Goal: Task Accomplishment & Management: Complete application form

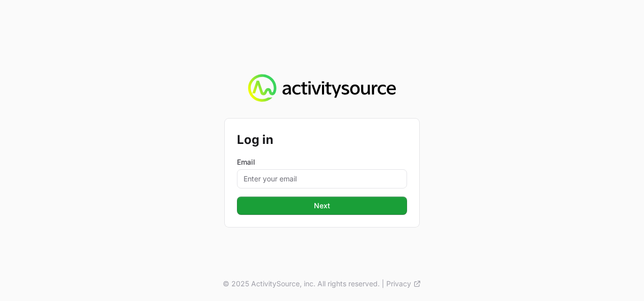
click at [131, 188] on div "Log in Email Next © 2025 ActivitySource, inc. All rights reserved. | Privacy" at bounding box center [322, 150] width 644 height 301
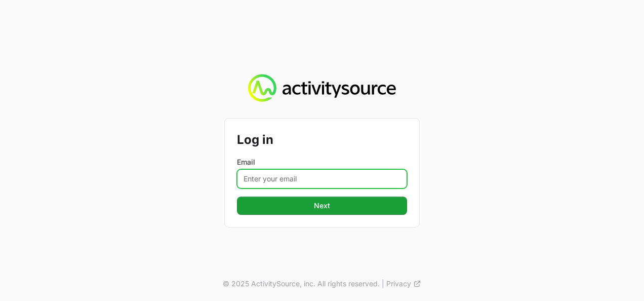
click at [269, 183] on input "Email" at bounding box center [322, 178] width 170 height 19
type input "vanessa.paredesayala@ingrammicro.com"
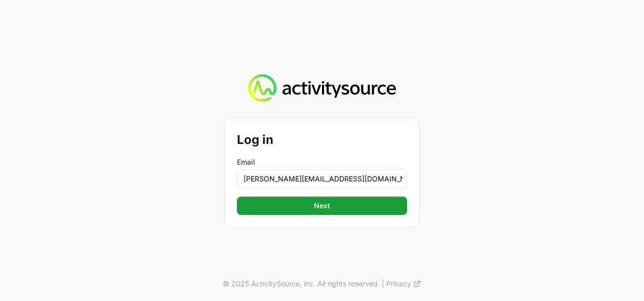
click at [304, 215] on div "Log in Email vanessa.paredesayala@ingrammicro.com Next" at bounding box center [322, 172] width 194 height 108
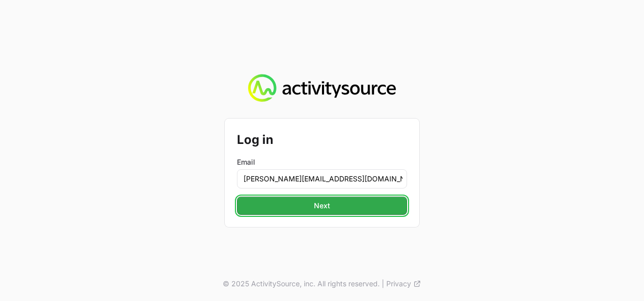
click at [318, 203] on span "Next" at bounding box center [322, 205] width 16 height 12
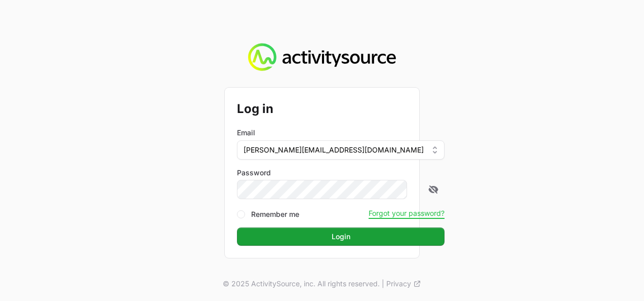
click at [237, 227] on button "Login" at bounding box center [341, 236] width 208 height 18
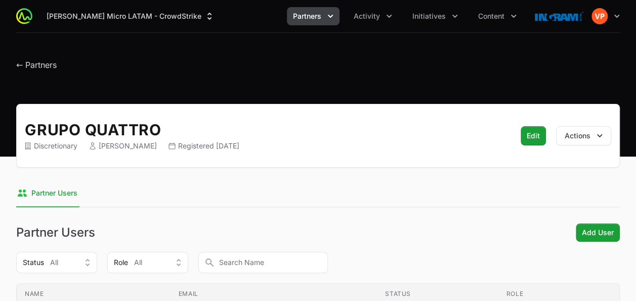
click at [329, 17] on icon "Partners menu" at bounding box center [331, 16] width 10 height 10
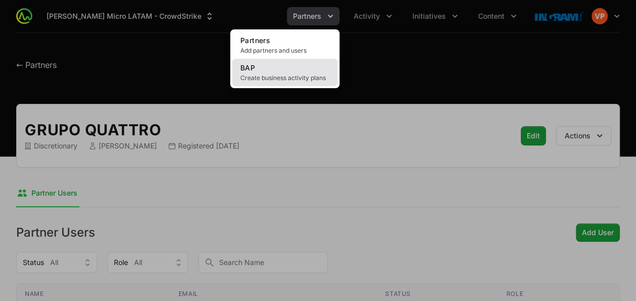
click at [295, 77] on span "Create business activity plans" at bounding box center [284, 78] width 89 height 8
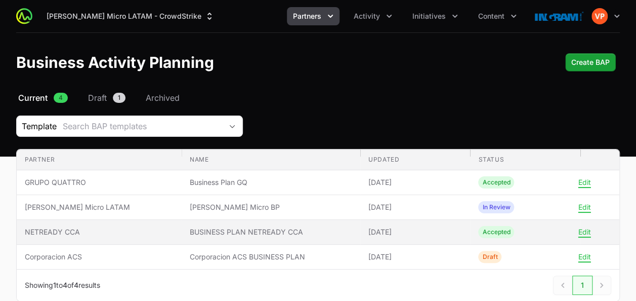
click at [190, 231] on span "BUSINESS PLAN NETREADY CCA" at bounding box center [271, 232] width 163 height 10
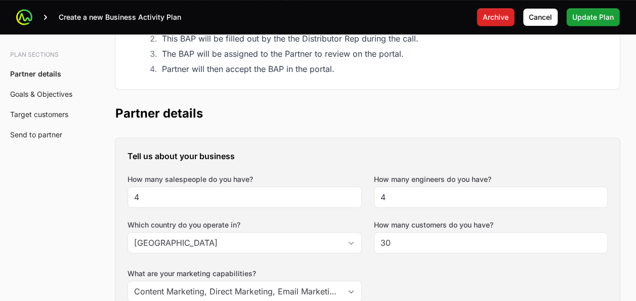
scroll to position [220, 0]
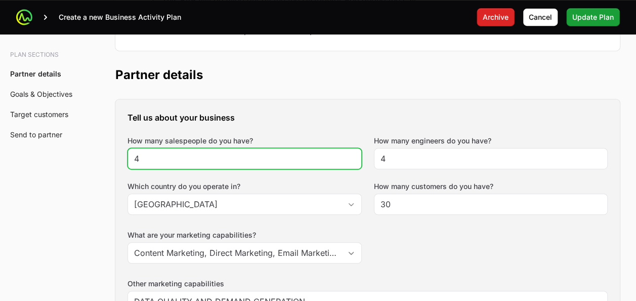
click at [216, 159] on input "4" at bounding box center [244, 158] width 221 height 12
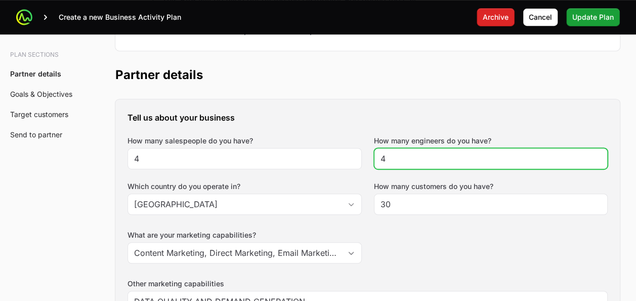
click at [415, 160] on input "4" at bounding box center [491, 158] width 221 height 12
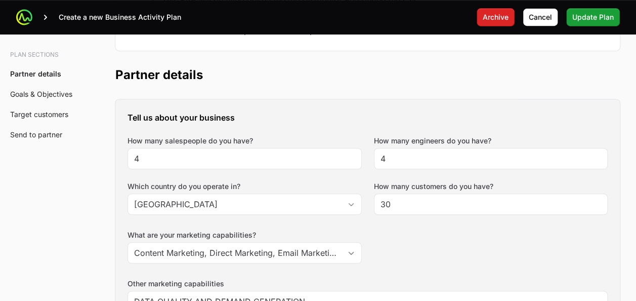
click at [442, 253] on div "Tell us about your business How many salespeople do you have? 4 How many engine…" at bounding box center [367, 255] width 505 height 313
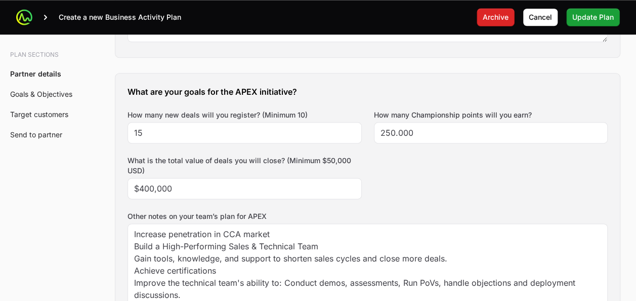
scroll to position [576, 0]
click at [435, 205] on div "What are your goals for the APEX initiative? How many new deals will you regist…" at bounding box center [367, 207] width 505 height 271
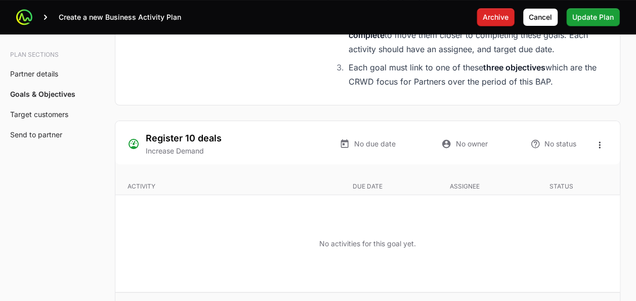
scroll to position [2039, 0]
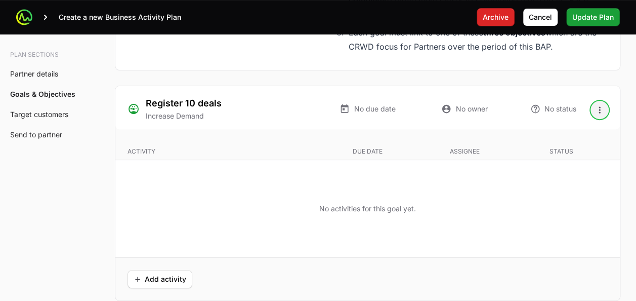
click at [602, 105] on icon "Open options" at bounding box center [600, 110] width 10 height 10
click at [161, 276] on span "Add activity" at bounding box center [160, 279] width 53 height 12
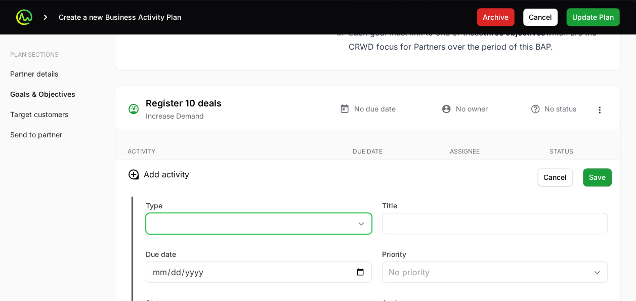
click at [293, 226] on button "placeholder" at bounding box center [258, 223] width 225 height 20
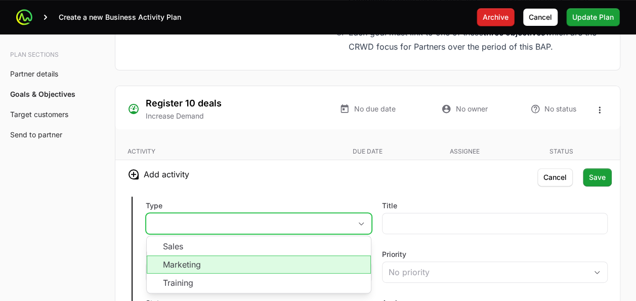
click at [242, 259] on li "Marketing" at bounding box center [259, 264] width 224 height 18
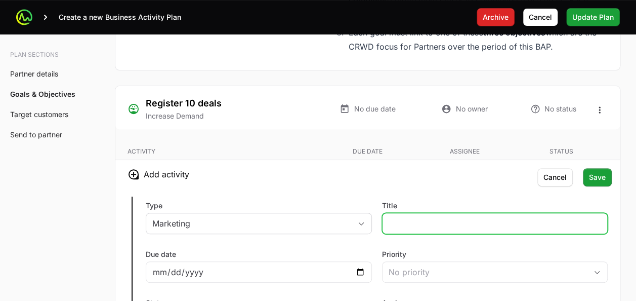
click at [406, 222] on input "Title" at bounding box center [495, 223] width 213 height 12
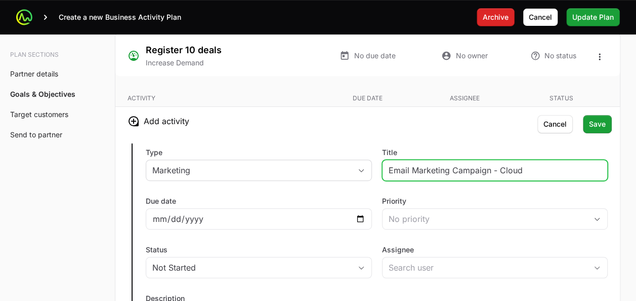
scroll to position [2103, 0]
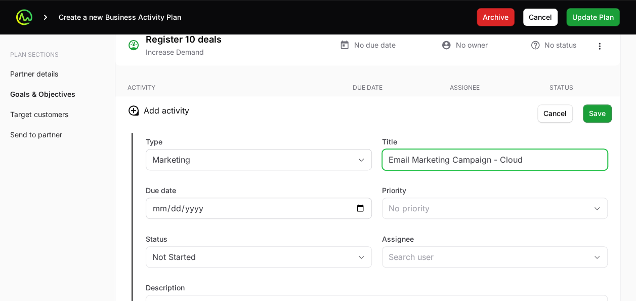
type input "Email Marketing Campaign - Cloud"
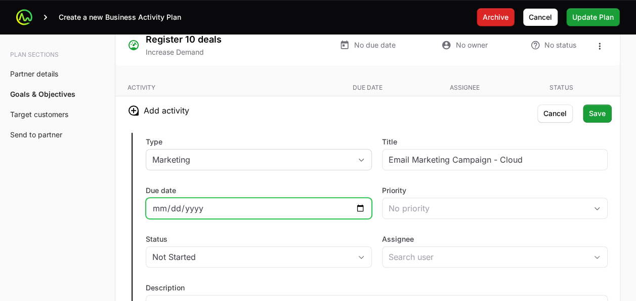
click at [353, 203] on input "Due date" at bounding box center [258, 208] width 213 height 12
click at [363, 203] on input "Due date" at bounding box center [258, 208] width 213 height 12
type input "2025-08-15"
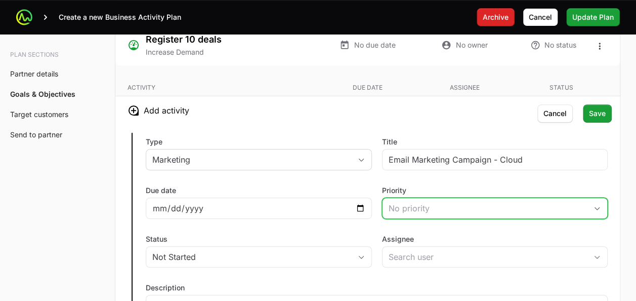
click at [407, 202] on div "No priority" at bounding box center [488, 208] width 199 height 12
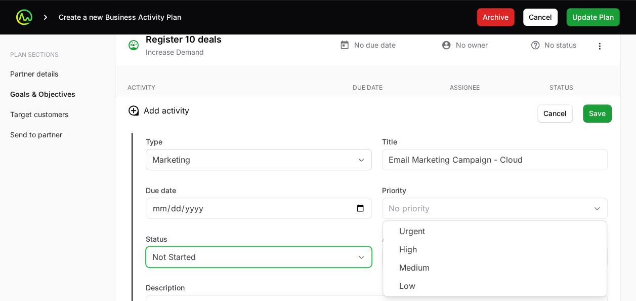
click at [355, 247] on button "Not Started" at bounding box center [258, 257] width 225 height 20
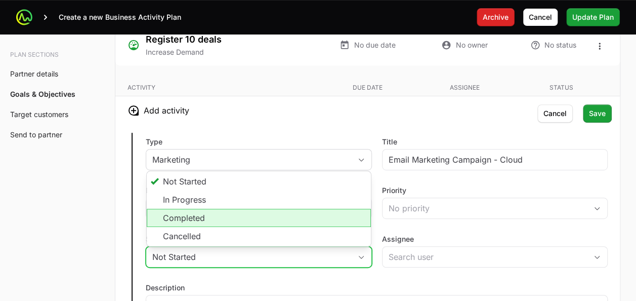
click at [250, 214] on li "Completed" at bounding box center [259, 218] width 224 height 18
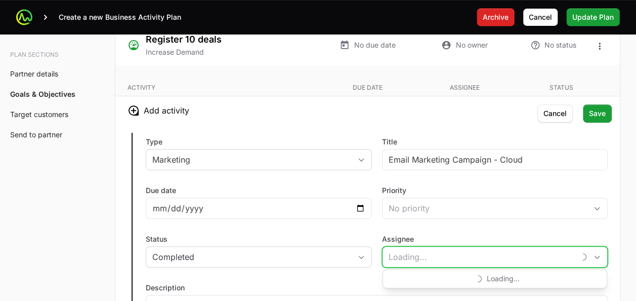
click at [404, 248] on input "Assignee" at bounding box center [479, 257] width 193 height 20
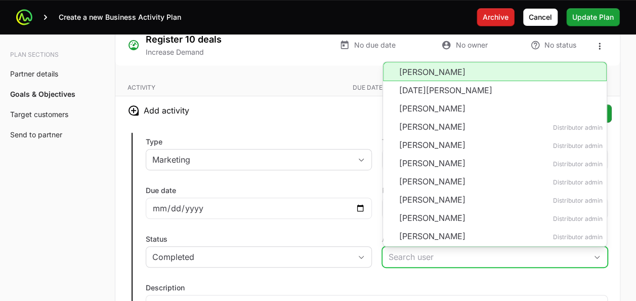
click at [415, 66] on li "Lisbeth Ochoa" at bounding box center [495, 71] width 224 height 19
type input "Lisbeth Ochoa"
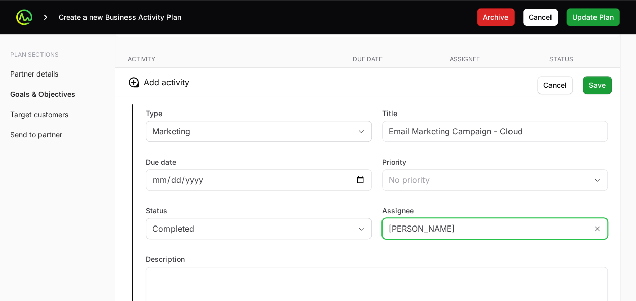
scroll to position [2141, 0]
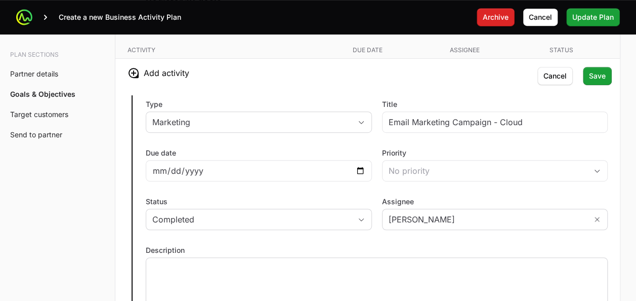
click at [292, 262] on p at bounding box center [376, 267] width 449 height 10
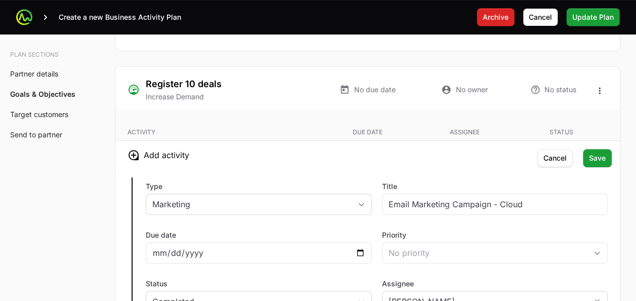
scroll to position [2057, 0]
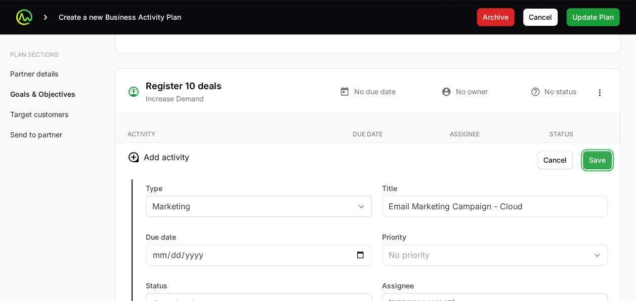
click at [600, 154] on span "Save" at bounding box center [597, 160] width 17 height 12
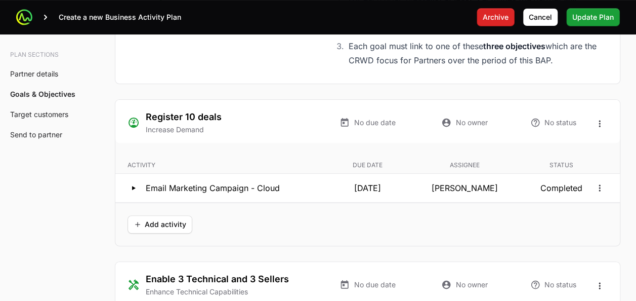
scroll to position [2023, 0]
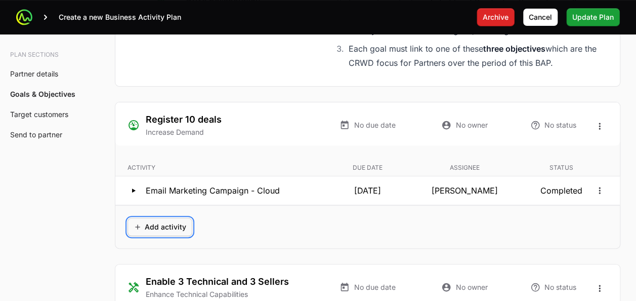
click at [161, 221] on span "Add activity" at bounding box center [160, 227] width 53 height 12
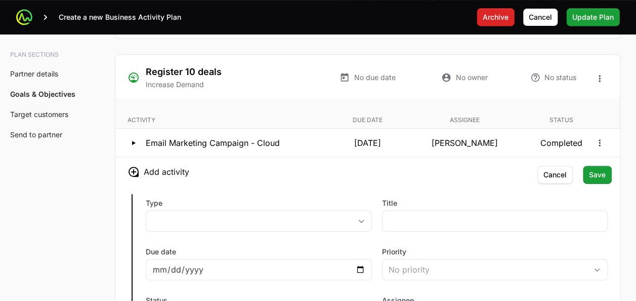
scroll to position [2097, 0]
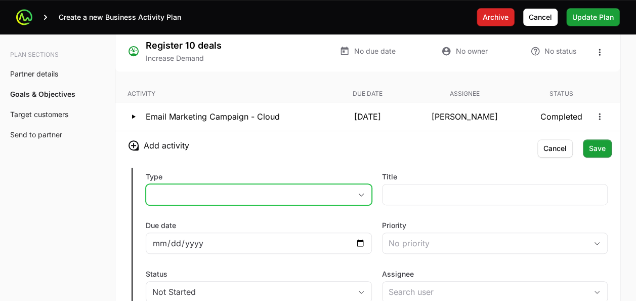
click at [191, 194] on button "placeholder" at bounding box center [258, 194] width 225 height 20
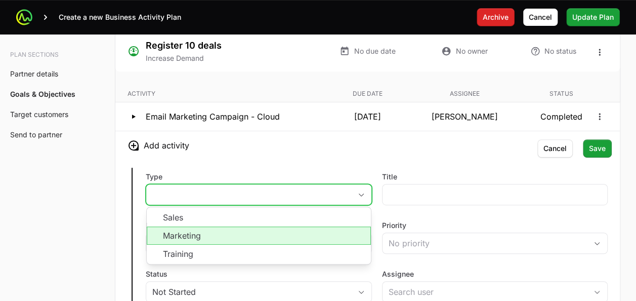
click at [190, 227] on li "Marketing" at bounding box center [259, 235] width 224 height 18
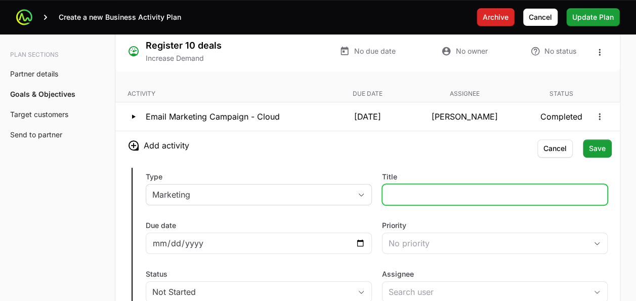
click at [405, 188] on input "Title" at bounding box center [495, 194] width 213 height 12
type input "Email Marketing Campaign - ITDR"
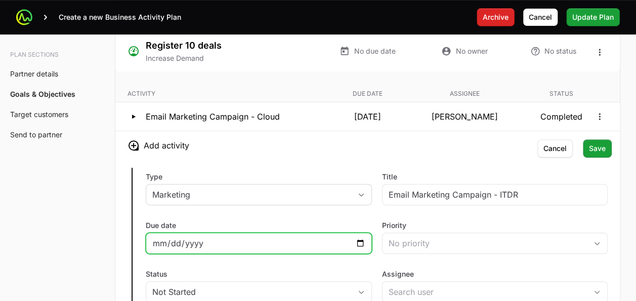
click at [358, 237] on input "Due date" at bounding box center [258, 243] width 213 height 12
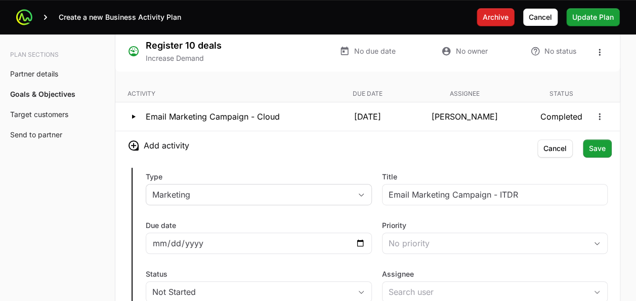
click at [296, 220] on div "Due date 2025-09-05" at bounding box center [259, 236] width 226 height 33
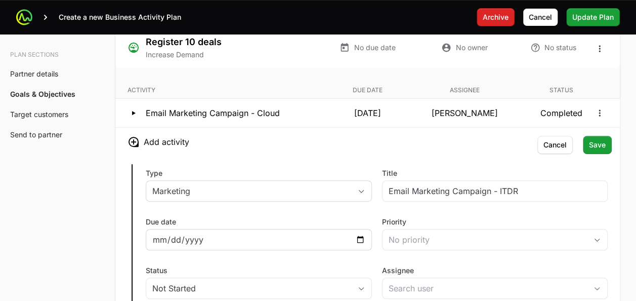
scroll to position [2103, 0]
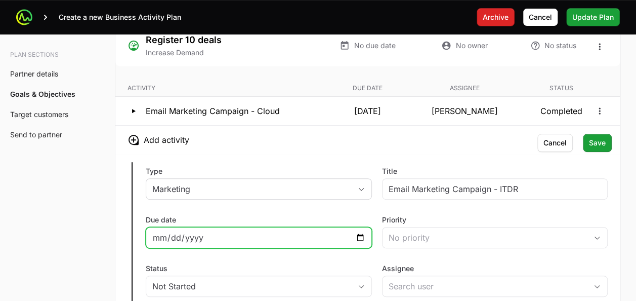
click at [365, 232] on input "2025-09-05" at bounding box center [258, 237] width 213 height 12
type input "2025-09-03"
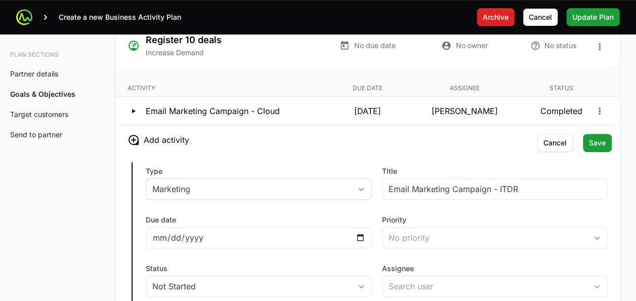
click at [341, 203] on div "Type Marketing Title Email Marketing Campaign - ITDR Due date 2025-09-03 Priori…" at bounding box center [367, 272] width 505 height 237
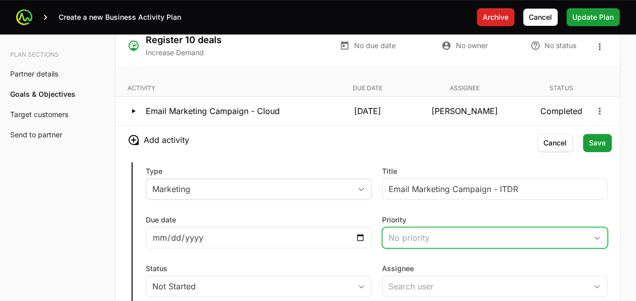
click at [426, 234] on div "No priority" at bounding box center [488, 237] width 199 height 12
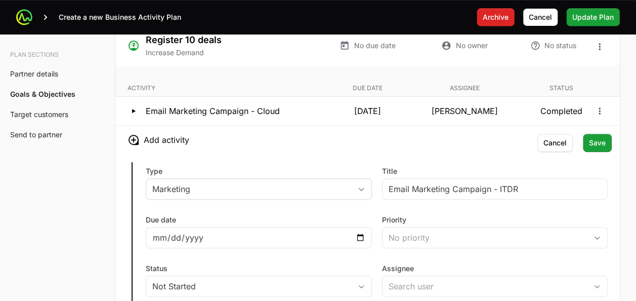
click at [336, 249] on div "Type Marketing Title Email Marketing Campaign - ITDR Due date 2025-09-03 Priori…" at bounding box center [367, 272] width 505 height 237
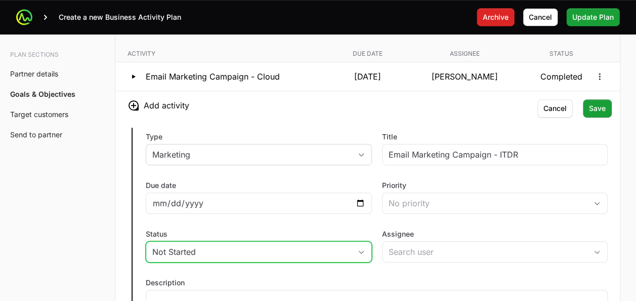
click at [336, 249] on div "Not Started" at bounding box center [251, 252] width 199 height 12
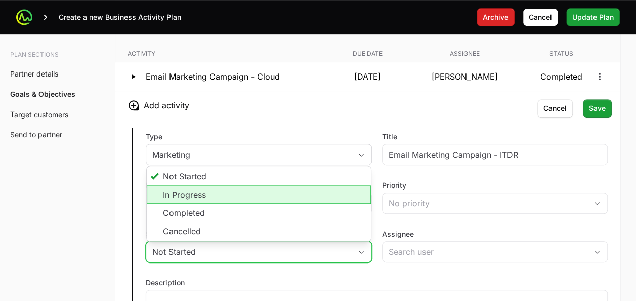
click at [295, 194] on li "In Progress" at bounding box center [259, 194] width 224 height 18
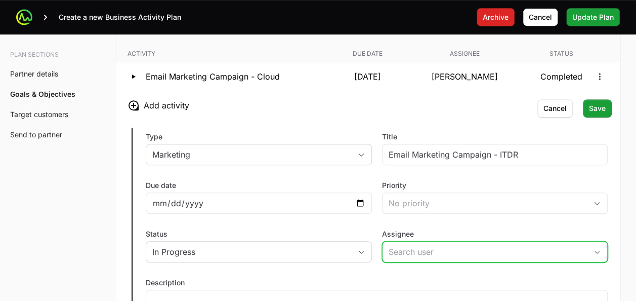
click at [400, 242] on input "Assignee" at bounding box center [485, 252] width 205 height 20
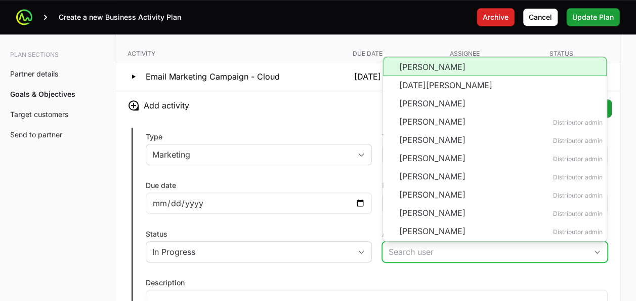
click at [406, 60] on li "Lisbeth Ochoa" at bounding box center [495, 66] width 224 height 19
type input "Lisbeth Ochoa"
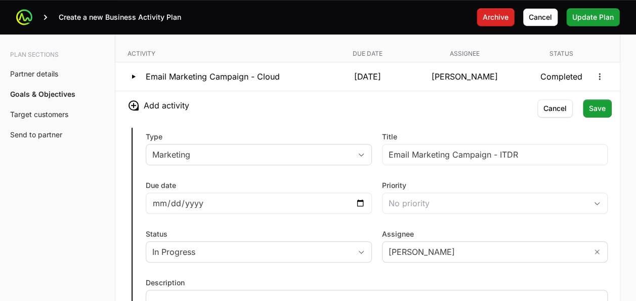
click at [223, 294] on p at bounding box center [376, 299] width 449 height 10
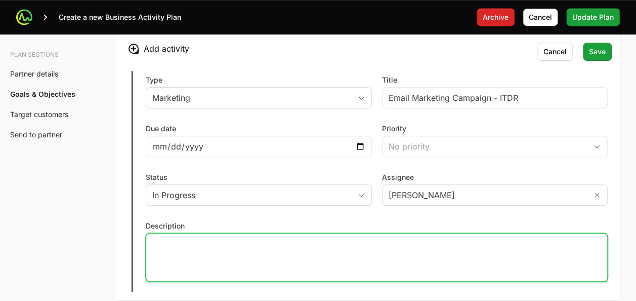
scroll to position [2174, 0]
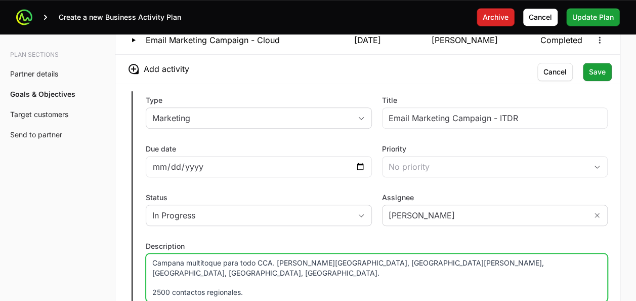
click at [311, 232] on div "Type Marketing Title Email Marketing Campaign - ITDR Due date 2025-09-03 Priori…" at bounding box center [367, 201] width 505 height 237
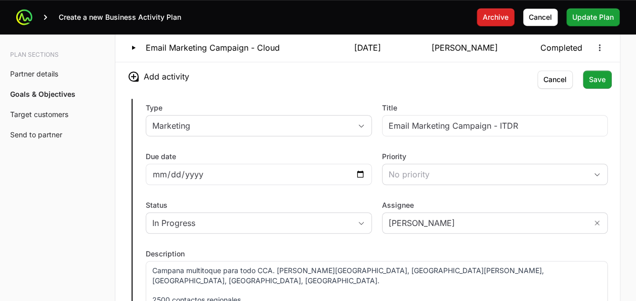
scroll to position [2166, 0]
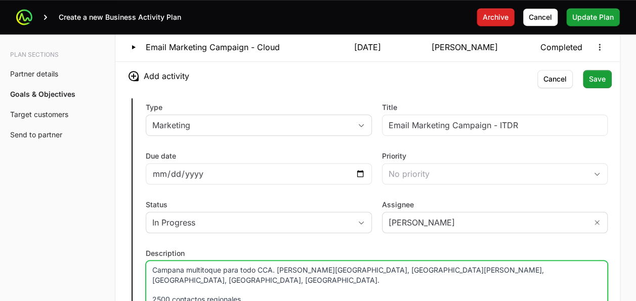
click at [326, 294] on p "2500 contactos regionales." at bounding box center [376, 299] width 449 height 10
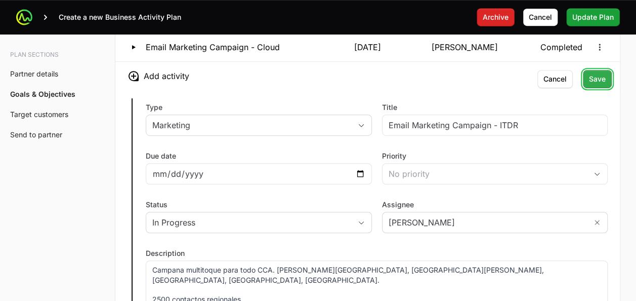
click at [598, 78] on span "Save" at bounding box center [597, 79] width 17 height 12
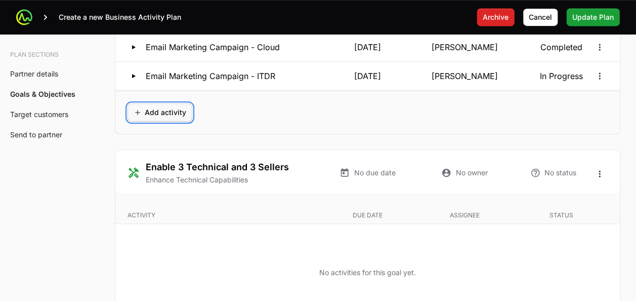
click at [167, 106] on span "Add activity" at bounding box center [160, 112] width 53 height 12
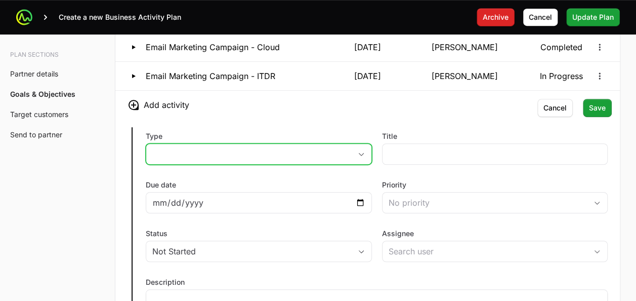
click at [190, 147] on button "placeholder" at bounding box center [258, 154] width 225 height 20
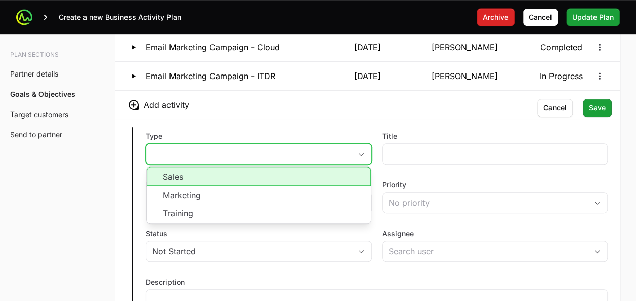
click at [180, 173] on li "Sales" at bounding box center [259, 176] width 224 height 19
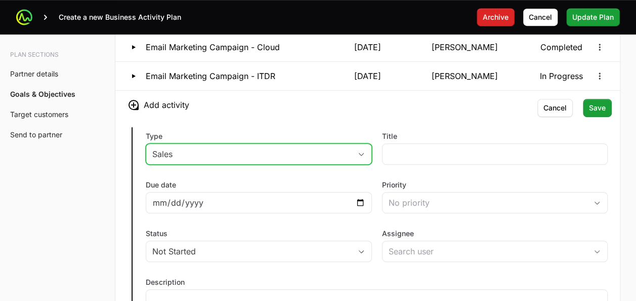
click at [177, 153] on div "Sales" at bounding box center [251, 154] width 199 height 12
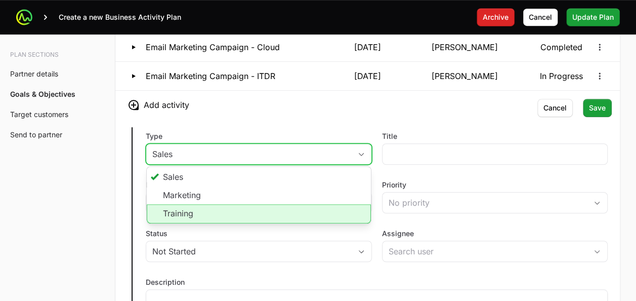
click at [178, 209] on li "Training" at bounding box center [259, 213] width 224 height 19
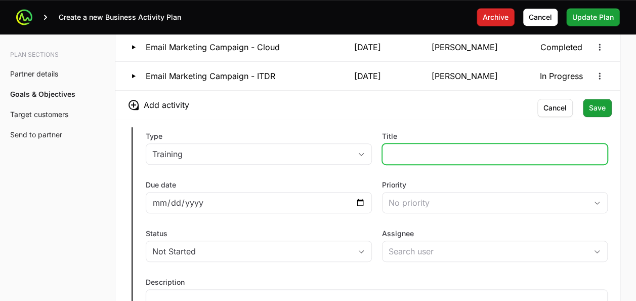
click at [401, 152] on input "Title" at bounding box center [495, 154] width 213 height 12
type input "Webinar"
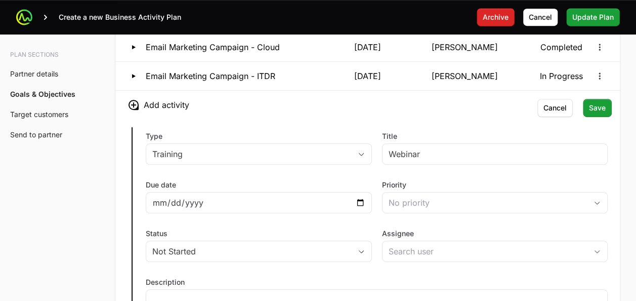
click at [416, 120] on div "Type Training Title Webinar Due date Priority No priority Status Not Started As…" at bounding box center [367, 237] width 505 height 237
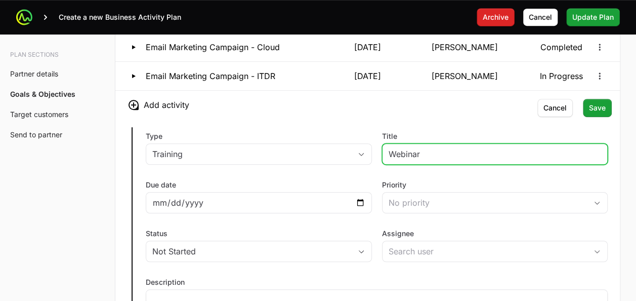
click at [409, 148] on input "Webinar" at bounding box center [495, 154] width 213 height 12
click at [405, 148] on input "Title" at bounding box center [495, 154] width 213 height 12
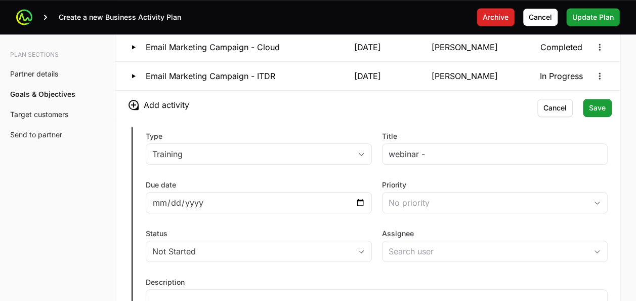
click at [394, 131] on label "Title" at bounding box center [389, 136] width 15 height 10
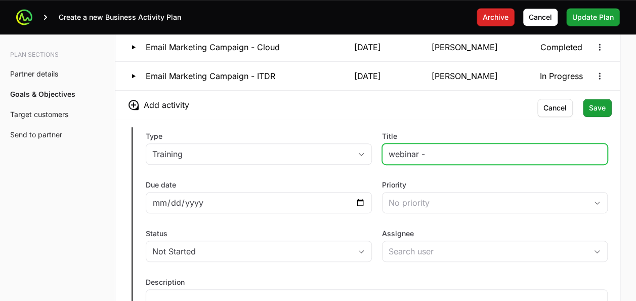
click at [394, 148] on input "webinar -" at bounding box center [495, 154] width 213 height 12
click at [436, 148] on input "webinar -" at bounding box center [495, 154] width 213 height 12
type input "Webinar - ITDR"
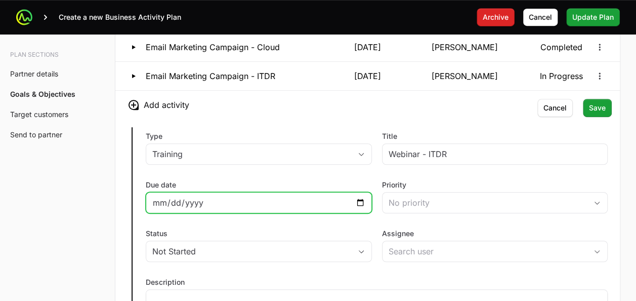
click at [357, 196] on input "Due date" at bounding box center [258, 202] width 213 height 12
type input "2025-09-24"
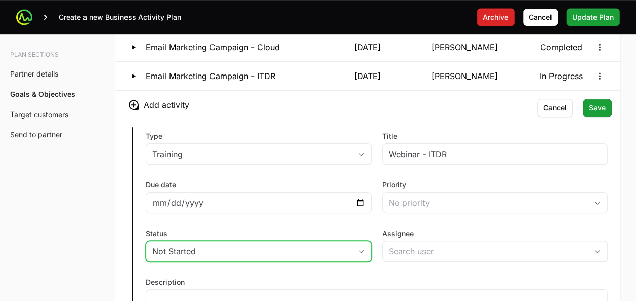
click at [279, 245] on div "Not Started" at bounding box center [251, 251] width 199 height 12
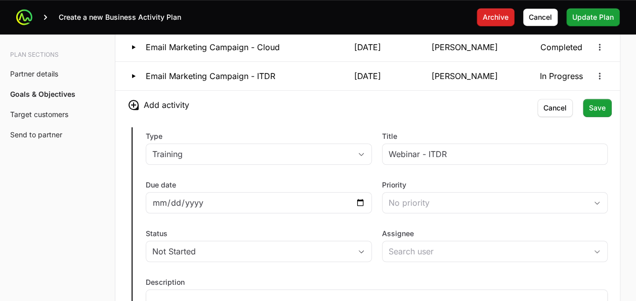
click at [421, 262] on div "Type Training Title Webinar - ITDR Due date 2025-09-24 Priority No priority Sta…" at bounding box center [367, 237] width 505 height 237
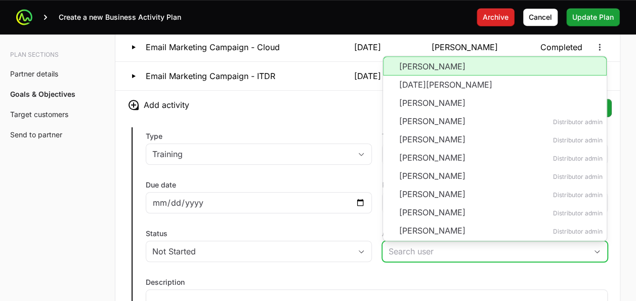
drag, startPoint x: 406, startPoint y: 251, endPoint x: 392, endPoint y: 243, distance: 16.1
click at [392, 243] on input "Assignee" at bounding box center [485, 251] width 205 height 20
click at [410, 56] on li "Lisbeth Ochoa" at bounding box center [495, 65] width 224 height 19
type input "Lisbeth Ochoa"
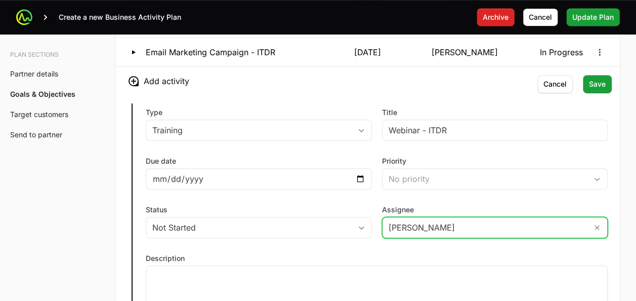
scroll to position [2191, 0]
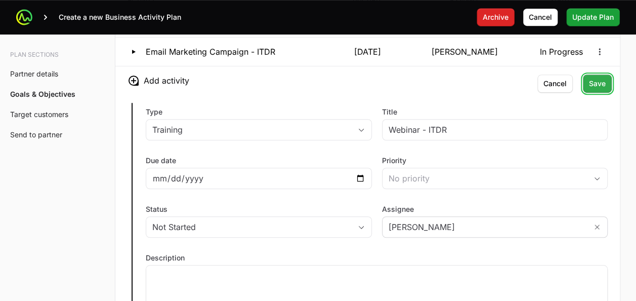
click at [599, 77] on span "Save" at bounding box center [597, 83] width 17 height 12
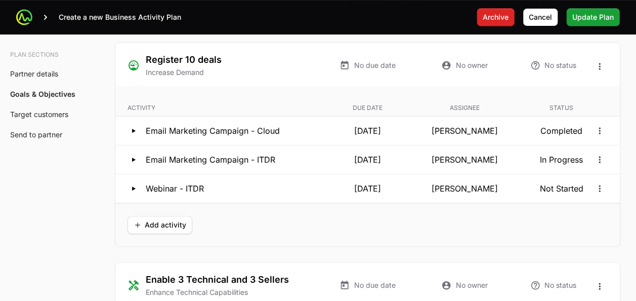
scroll to position [2065, 0]
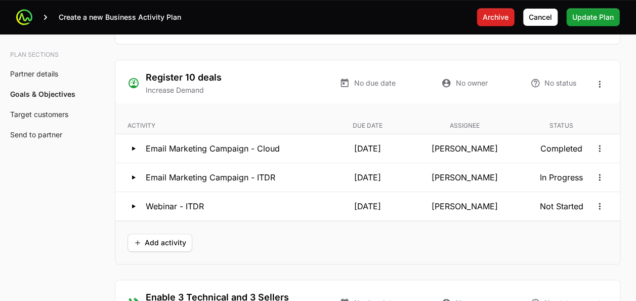
click at [323, 225] on div "Add activity" at bounding box center [367, 242] width 505 height 43
click at [165, 236] on span "Add activity" at bounding box center [160, 242] width 53 height 12
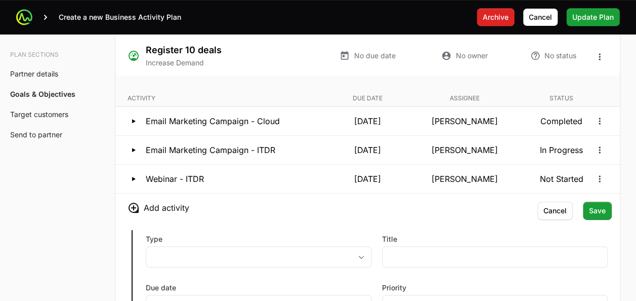
scroll to position [2105, 0]
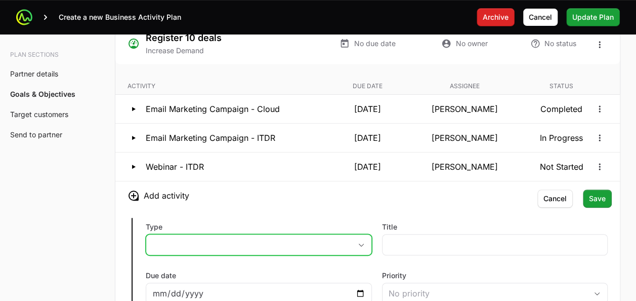
drag, startPoint x: 302, startPoint y: 234, endPoint x: 320, endPoint y: 239, distance: 19.1
click at [320, 239] on button "placeholder" at bounding box center [258, 244] width 225 height 20
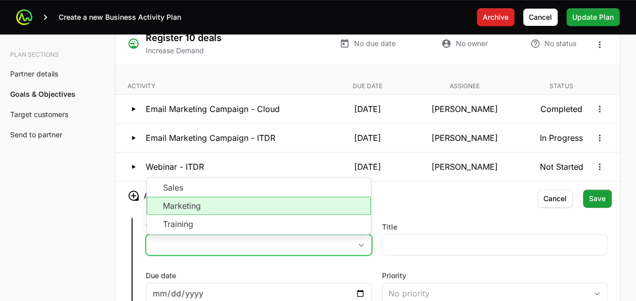
click at [266, 201] on li "Marketing" at bounding box center [259, 205] width 224 height 18
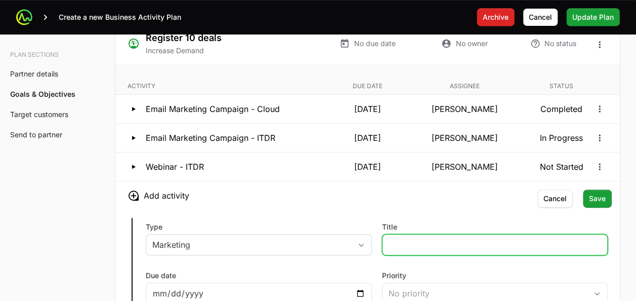
click at [399, 241] on input "Title" at bounding box center [495, 244] width 213 height 12
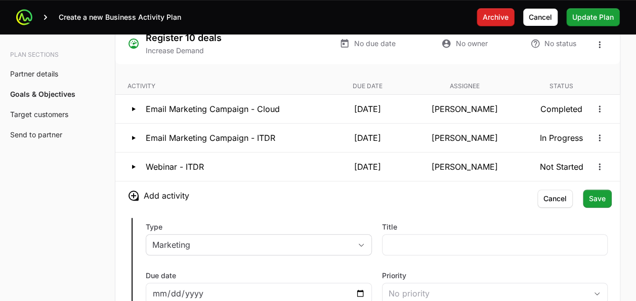
click at [360, 187] on h3 "Add activity" at bounding box center [367, 195] width 505 height 28
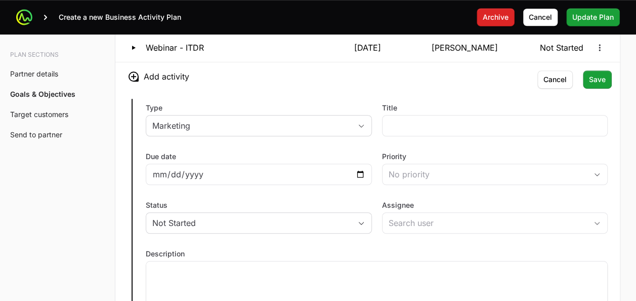
scroll to position [2226, 0]
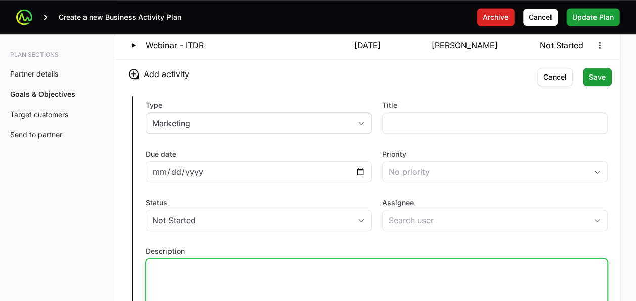
click at [217, 270] on div at bounding box center [377, 282] width 462 height 49
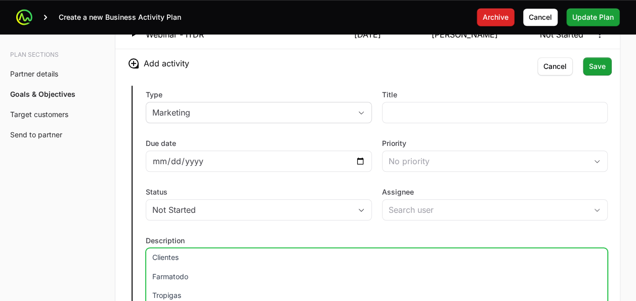
scroll to position [2249, 0]
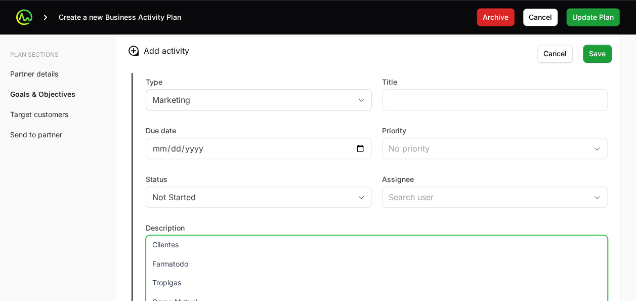
click at [202, 239] on p "Clientes" at bounding box center [376, 244] width 449 height 10
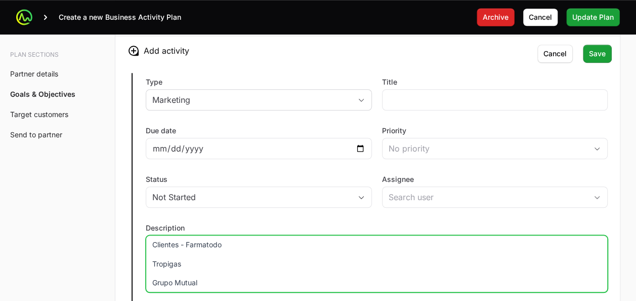
drag, startPoint x: 280, startPoint y: 238, endPoint x: 186, endPoint y: 252, distance: 94.6
click at [153, 264] on div "Clientes - Farmatodo Tropigas Grupo Mutual" at bounding box center [377, 263] width 462 height 57
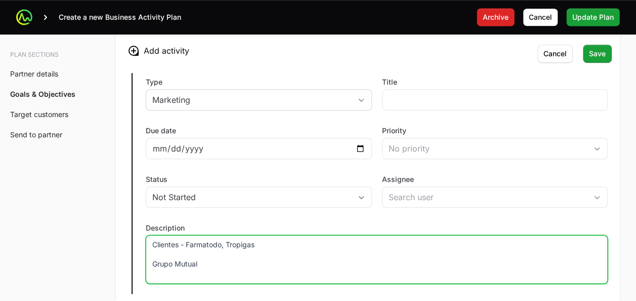
click at [152, 259] on p "Grupo Mutual" at bounding box center [376, 264] width 449 height 10
click at [271, 215] on div "Type Marketing Title Due date Priority No priority Status Not Started Assignee …" at bounding box center [367, 183] width 505 height 237
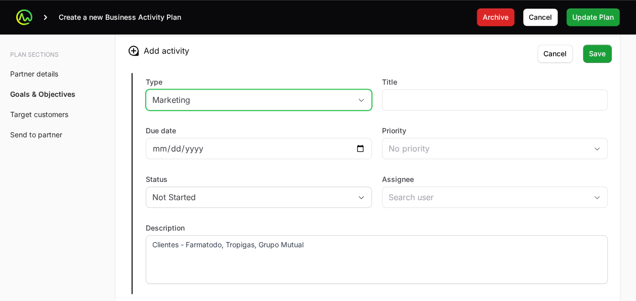
click at [220, 94] on div "Marketing" at bounding box center [251, 100] width 199 height 12
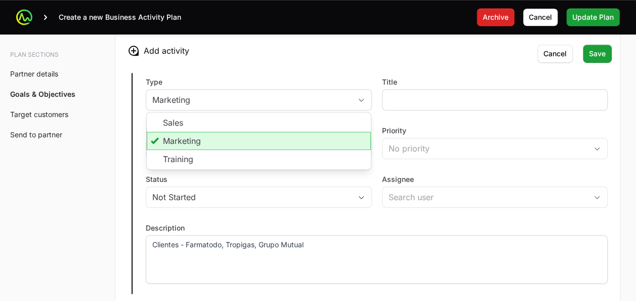
click at [436, 89] on div at bounding box center [495, 99] width 226 height 21
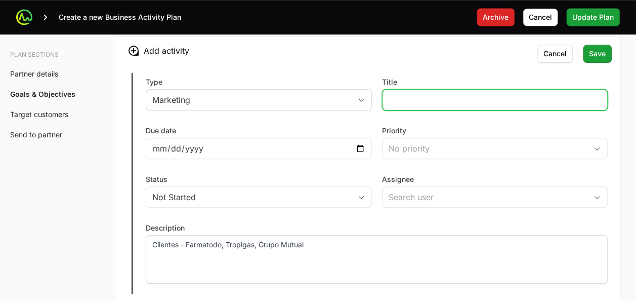
click at [429, 94] on input "Title" at bounding box center [495, 100] width 213 height 12
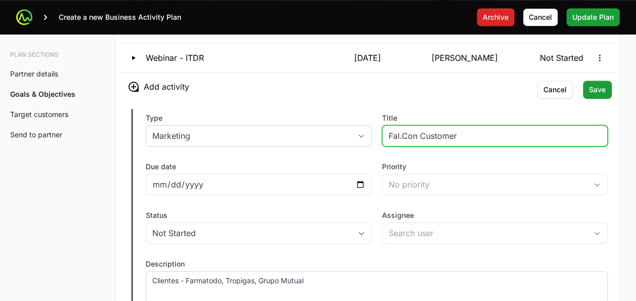
scroll to position [2214, 0]
type input "Fal.Con Customer Dinner"
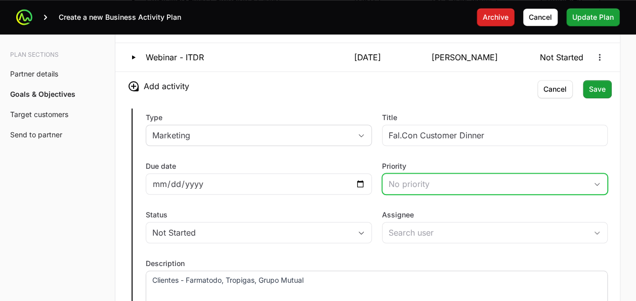
click at [414, 178] on div "No priority" at bounding box center [488, 184] width 199 height 12
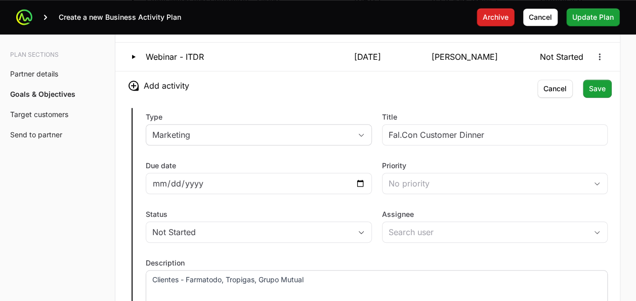
scroll to position [2235, 0]
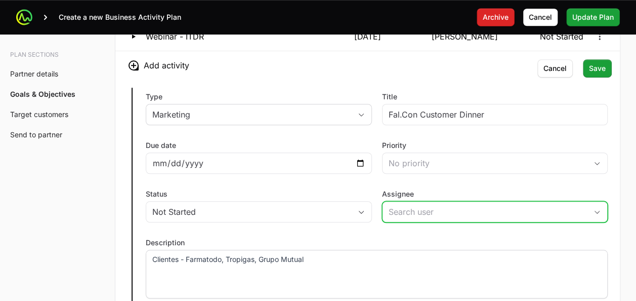
click at [419, 204] on input "Assignee" at bounding box center [485, 212] width 205 height 20
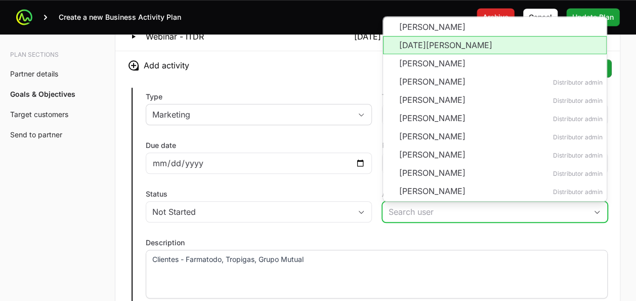
click at [426, 36] on li "Noel Gonzalez" at bounding box center [495, 45] width 224 height 18
type input "Noel Gonzalez"
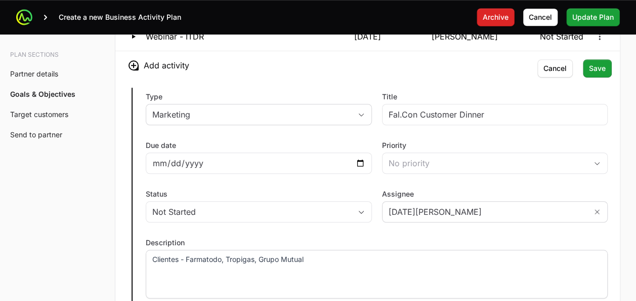
click at [374, 227] on div "Type Marketing Title Fal.Con Customer Dinner Due date Priority No priority Stat…" at bounding box center [367, 197] width 505 height 237
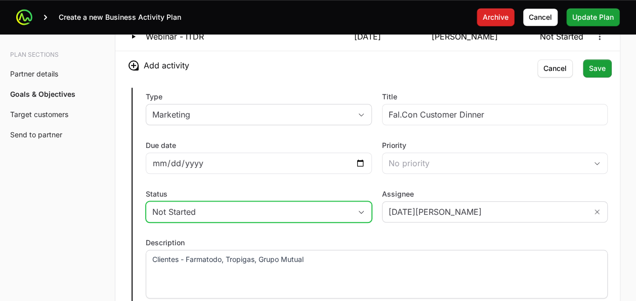
click at [347, 209] on div "Not Started" at bounding box center [251, 212] width 199 height 12
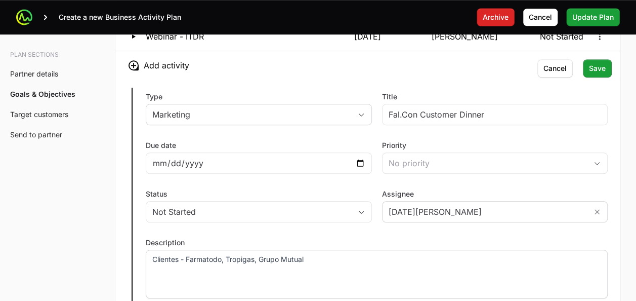
click at [255, 174] on div "Type Marketing Title Fal.Con Customer Dinner Due date Priority No priority Stat…" at bounding box center [367, 197] width 505 height 237
click at [366, 155] on div at bounding box center [259, 162] width 226 height 21
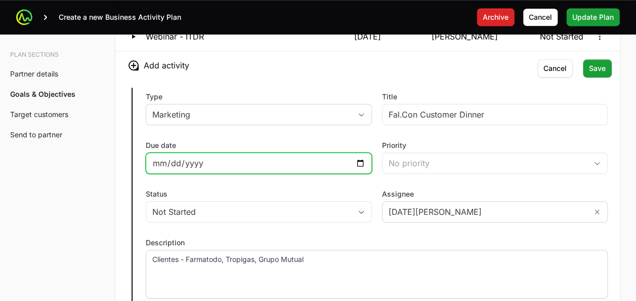
click at [361, 157] on input "Due date" at bounding box center [258, 163] width 213 height 12
type input "2025-09-19"
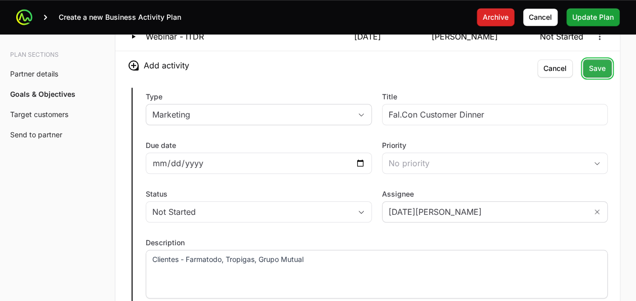
click at [598, 63] on span "Save" at bounding box center [597, 68] width 17 height 12
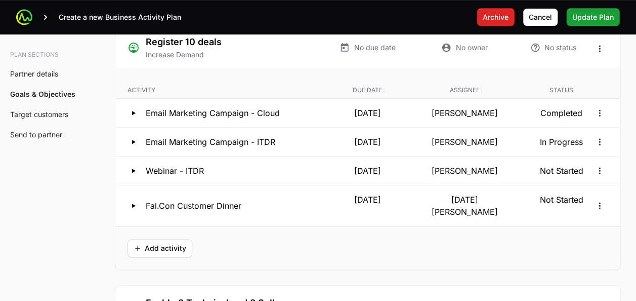
scroll to position [2099, 0]
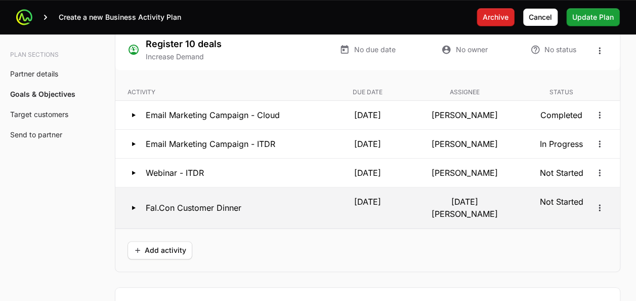
click at [217, 202] on p "Fal.Con Customer Dinner" at bounding box center [194, 208] width 96 height 12
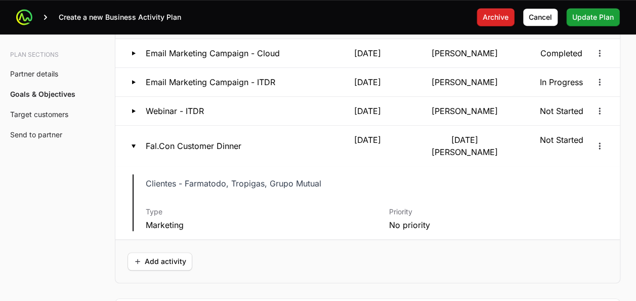
scroll to position [2140, 0]
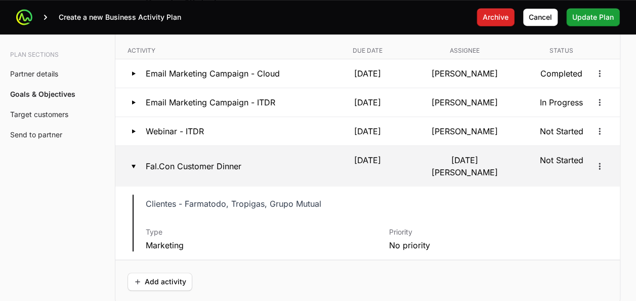
click at [191, 160] on p "Fal.Con Customer Dinner" at bounding box center [194, 166] width 96 height 12
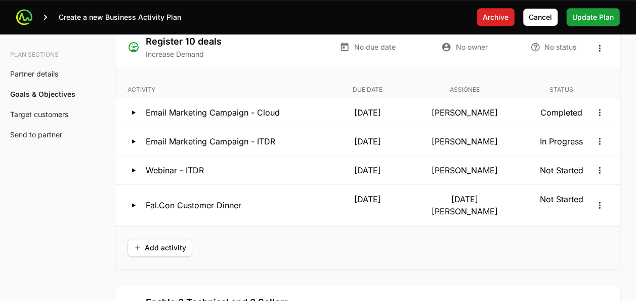
scroll to position [2100, 0]
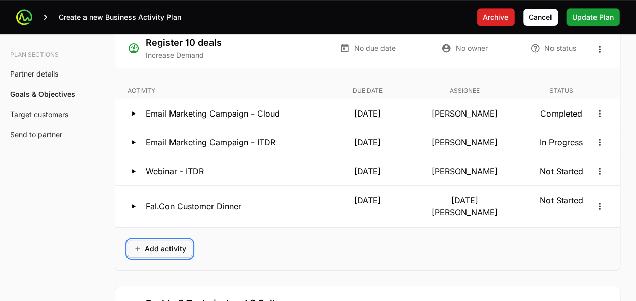
click at [166, 243] on span "Add activity" at bounding box center [160, 249] width 53 height 12
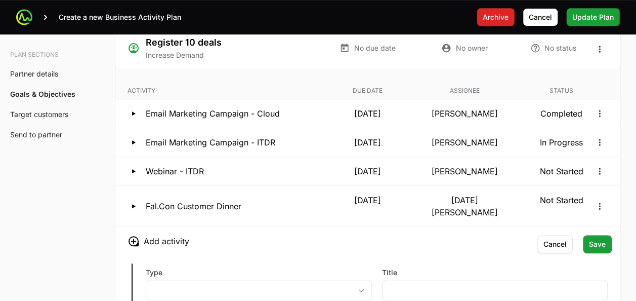
scroll to position [2136, 0]
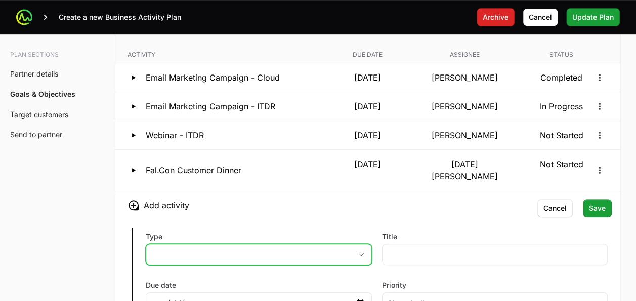
drag, startPoint x: 288, startPoint y: 235, endPoint x: 250, endPoint y: 244, distance: 38.6
click at [250, 244] on button "placeholder" at bounding box center [258, 254] width 225 height 20
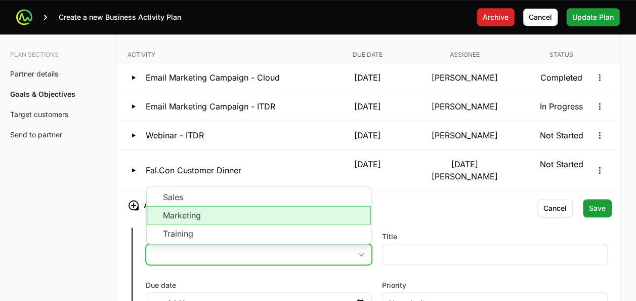
click at [231, 206] on li "Marketing" at bounding box center [259, 215] width 224 height 18
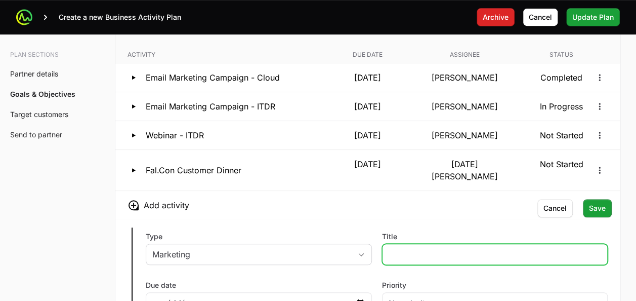
click at [421, 248] on input "Title" at bounding box center [495, 254] width 213 height 12
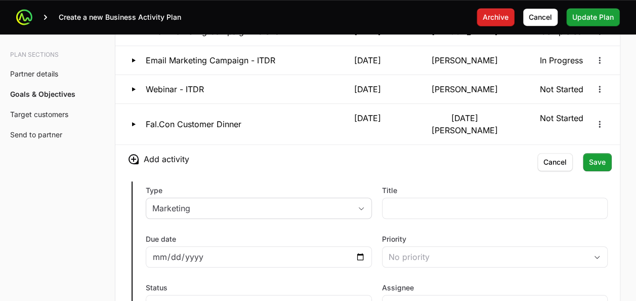
scroll to position [2184, 0]
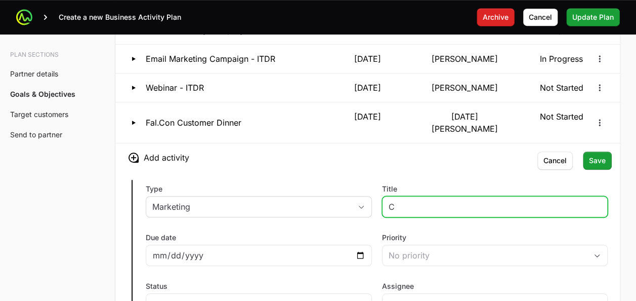
type input "C"
type input "Experience day for New Logos - Colombia"
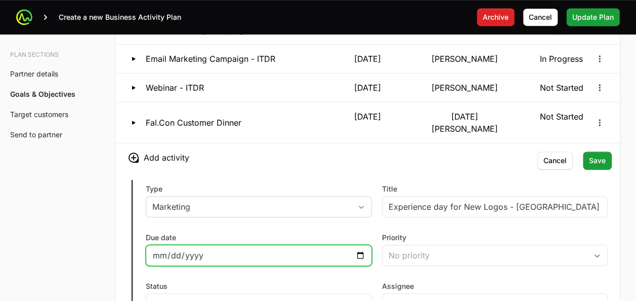
click at [359, 249] on input "Due date" at bounding box center [258, 255] width 213 height 12
click at [361, 249] on input "2025-10-08" at bounding box center [258, 255] width 213 height 12
type input "2025-10-02"
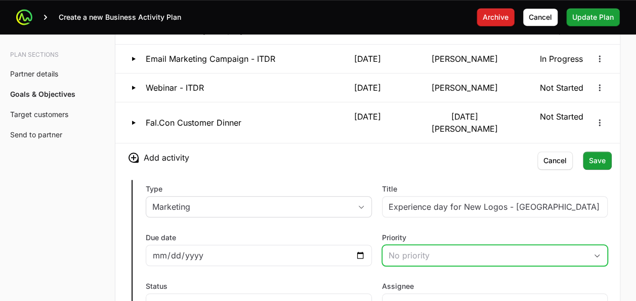
click at [409, 245] on button "No priority" at bounding box center [495, 255] width 225 height 20
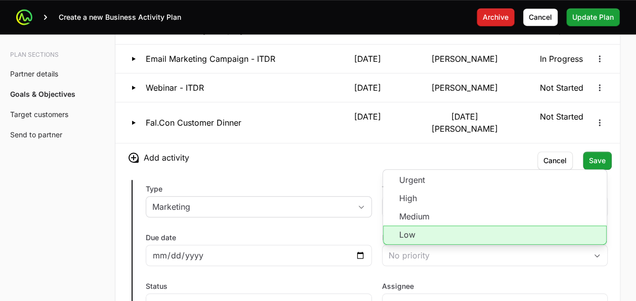
drag, startPoint x: 401, startPoint y: 221, endPoint x: 333, endPoint y: 214, distance: 68.7
click at [333, 232] on div "Due date 2025-10-02" at bounding box center [259, 248] width 226 height 33
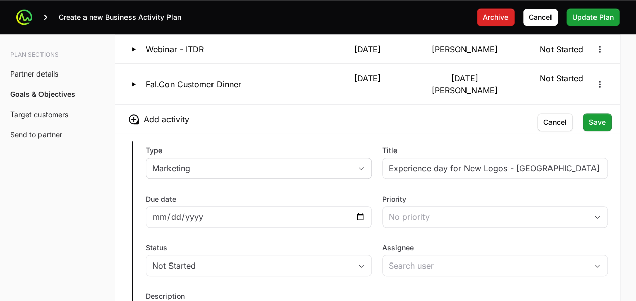
scroll to position [2227, 0]
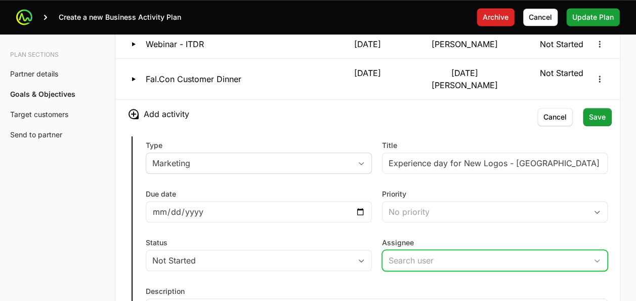
click at [400, 250] on input "Assignee" at bounding box center [485, 260] width 205 height 20
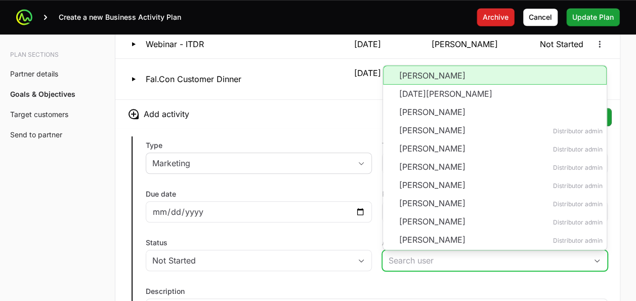
click at [409, 65] on li "Lisbeth Ochoa" at bounding box center [495, 74] width 224 height 19
type input "Lisbeth Ochoa"
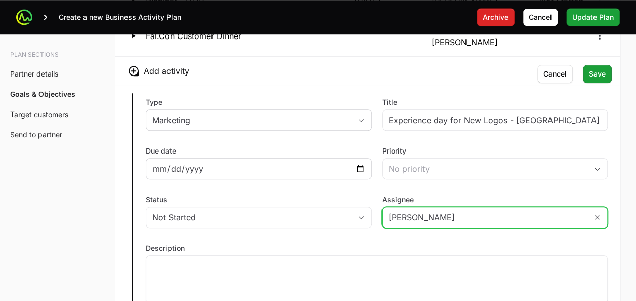
scroll to position [2271, 0]
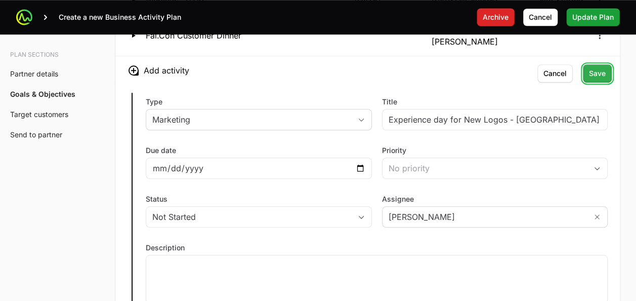
click at [592, 67] on span "Save" at bounding box center [597, 73] width 17 height 12
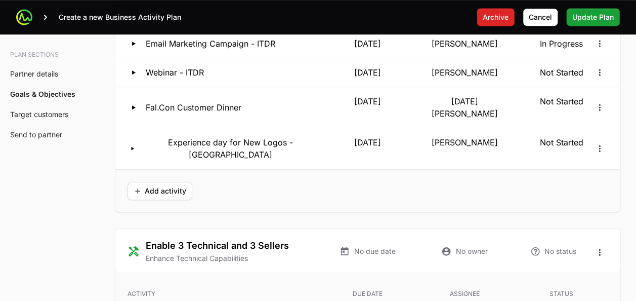
scroll to position [2151, 0]
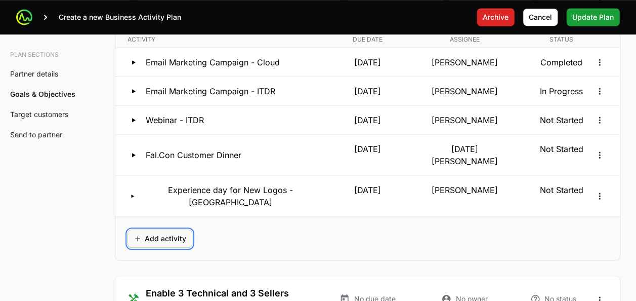
click at [171, 229] on button "Add activity" at bounding box center [160, 238] width 65 height 18
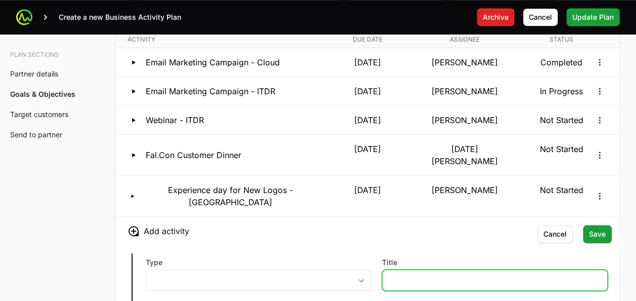
click at [397, 274] on input "Title" at bounding box center [495, 280] width 213 height 12
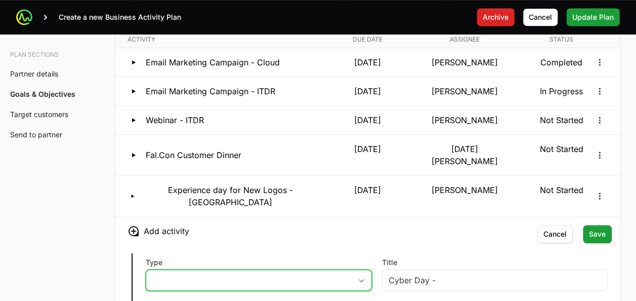
click at [357, 270] on button "placeholder" at bounding box center [258, 280] width 225 height 20
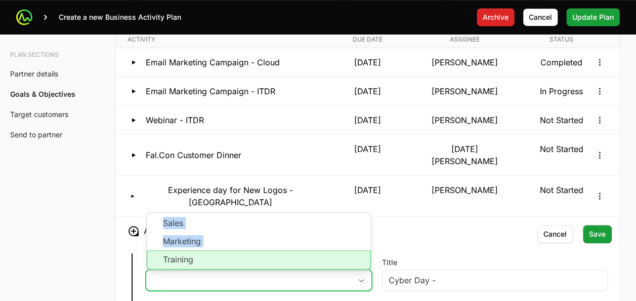
drag, startPoint x: 287, startPoint y: 195, endPoint x: 283, endPoint y: 231, distance: 35.7
click at [283, 231] on ul "Sales Marketing Training" at bounding box center [259, 241] width 224 height 57
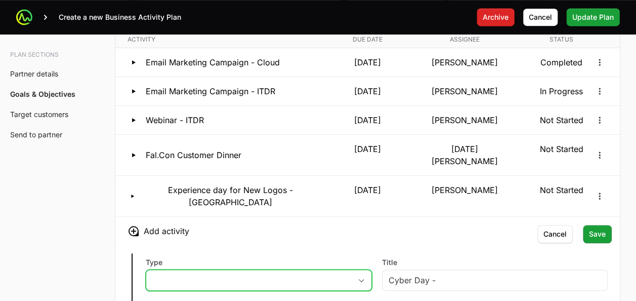
click at [296, 270] on button "placeholder" at bounding box center [258, 280] width 225 height 20
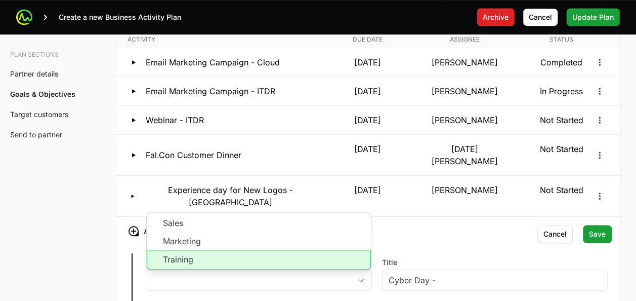
click at [239, 250] on li "Training" at bounding box center [259, 259] width 224 height 19
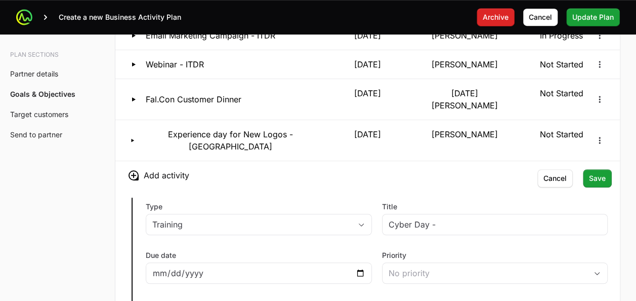
scroll to position [2221, 0]
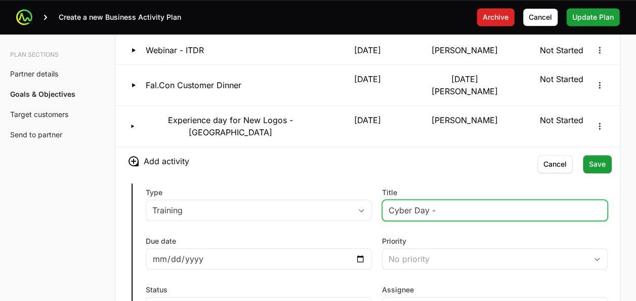
click at [446, 204] on input "Cyber Day -" at bounding box center [495, 210] width 213 height 12
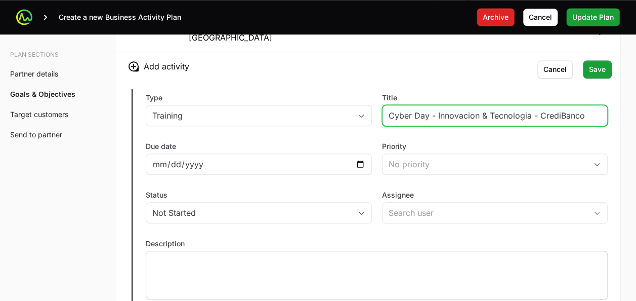
type input "Cyber Day - Innovacion & Tecnologia - CrediBanco"
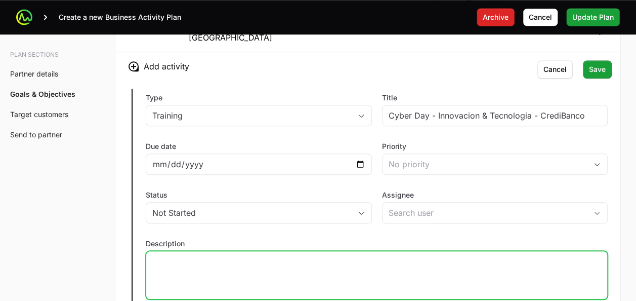
click at [250, 251] on div at bounding box center [377, 275] width 462 height 49
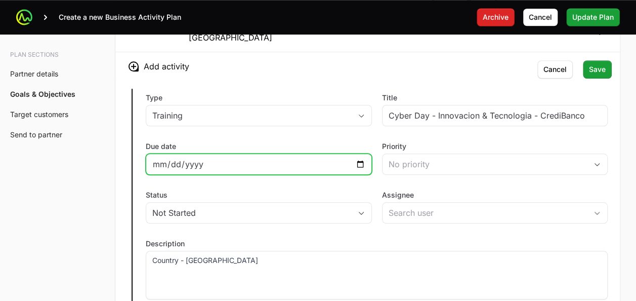
click at [361, 158] on input "Due date" at bounding box center [258, 164] width 213 height 12
type input "2025-11-12"
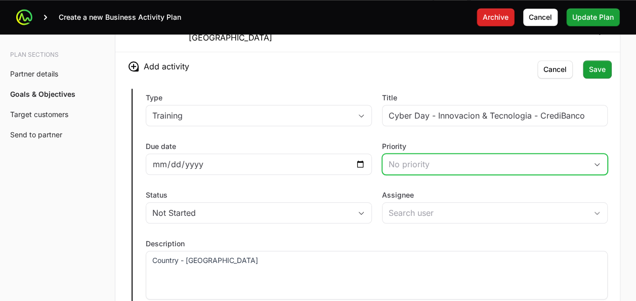
click at [416, 154] on button "No priority" at bounding box center [495, 164] width 225 height 20
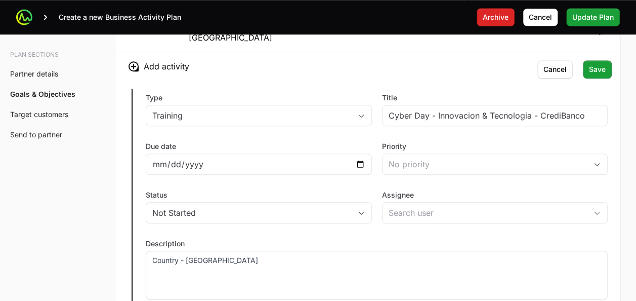
click at [350, 147] on div "Type Training Title Cyber Day - Innovacion & Tecnologia - CrediBanco Due date 2…" at bounding box center [367, 198] width 505 height 237
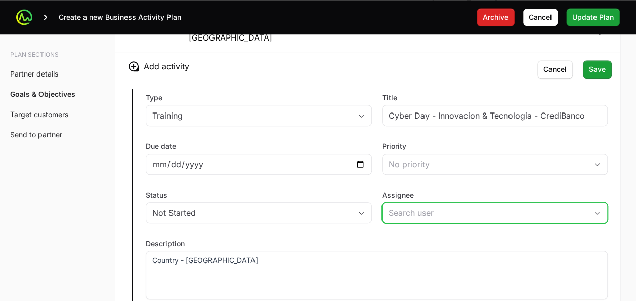
click at [404, 203] on input "Assignee" at bounding box center [485, 213] width 205 height 20
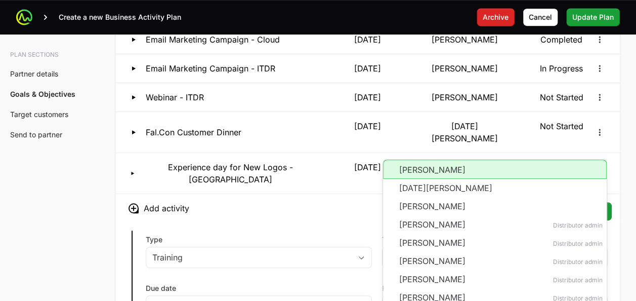
click at [420, 159] on li "Lisbeth Ochoa" at bounding box center [495, 168] width 224 height 19
type input "Lisbeth Ochoa"
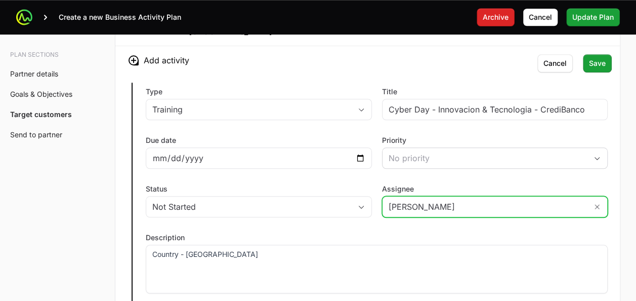
scroll to position [2296, 0]
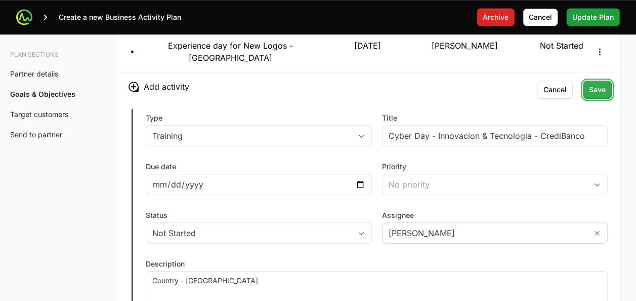
click at [600, 84] on span "Save" at bounding box center [597, 90] width 17 height 12
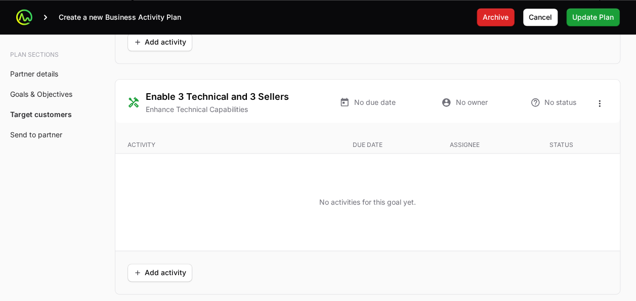
scroll to position [2389, 0]
click at [172, 266] on span "Add activity" at bounding box center [160, 272] width 53 height 12
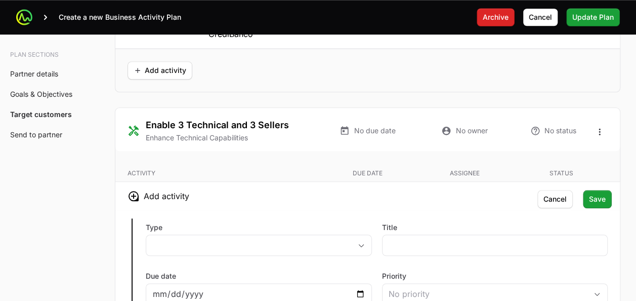
scroll to position [2366, 0]
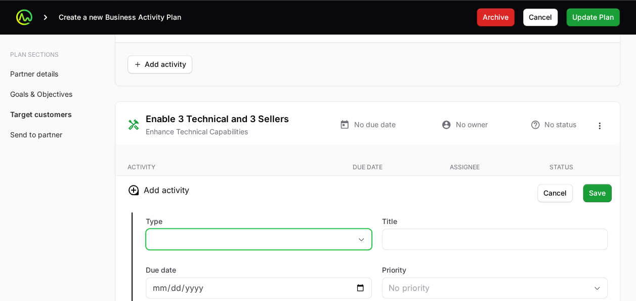
click at [234, 229] on button "placeholder" at bounding box center [258, 239] width 225 height 20
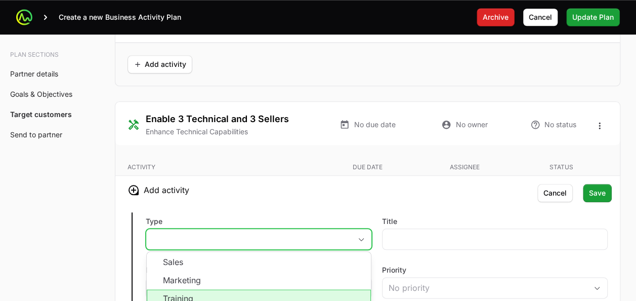
click at [216, 289] on li "Training" at bounding box center [259, 298] width 224 height 19
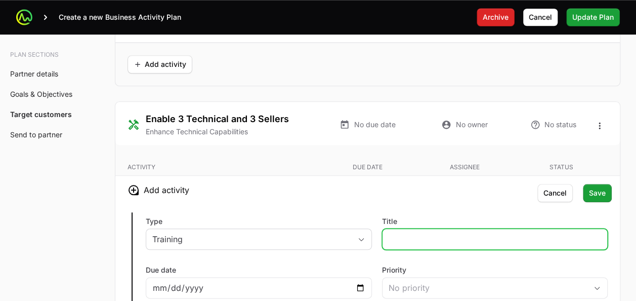
click at [402, 233] on input "Title" at bounding box center [495, 239] width 213 height 12
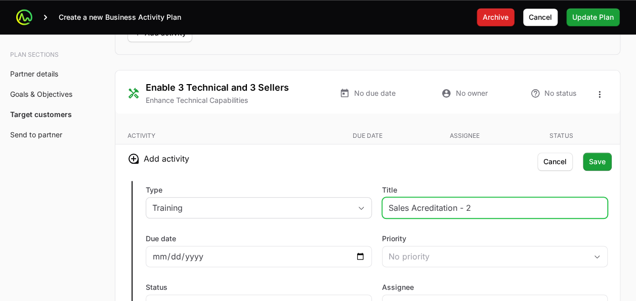
scroll to position [2404, 0]
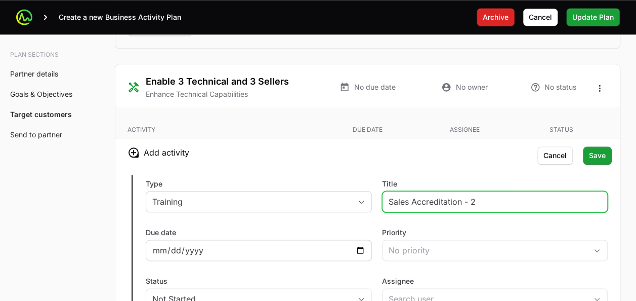
type input "Sales Accreditation - 2"
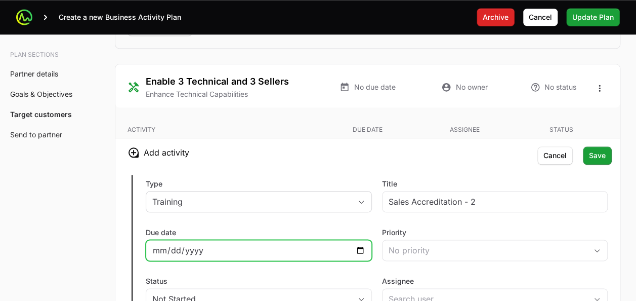
click at [358, 244] on input "Due date" at bounding box center [258, 250] width 213 height 12
type input "2025-11-28"
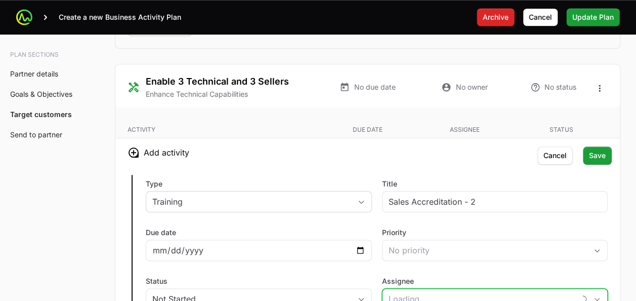
click at [402, 289] on input "Assignee" at bounding box center [479, 299] width 193 height 20
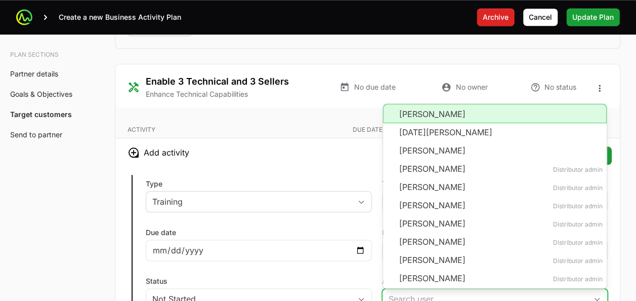
click at [402, 104] on li "Lisbeth Ochoa" at bounding box center [495, 113] width 224 height 19
type input "Lisbeth Ochoa"
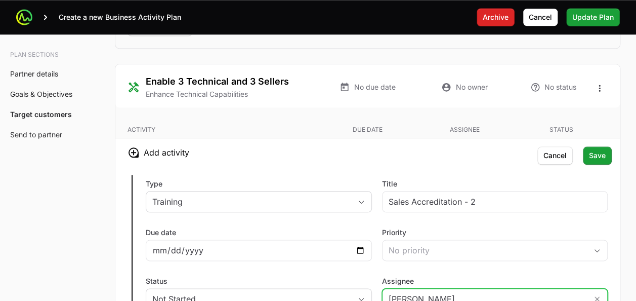
scroll to position [2429, 0]
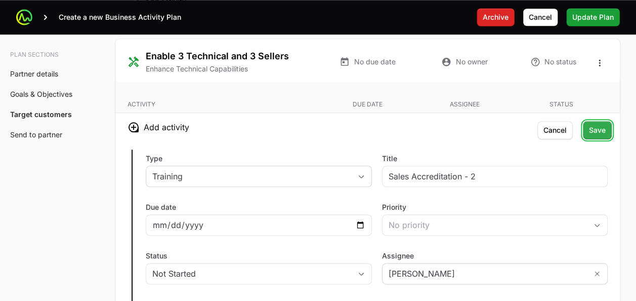
click at [598, 124] on span "Save" at bounding box center [597, 130] width 17 height 12
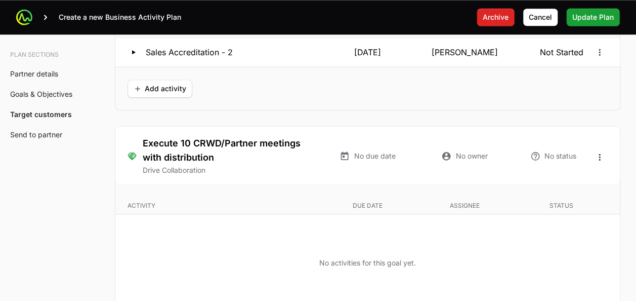
scroll to position [2522, 0]
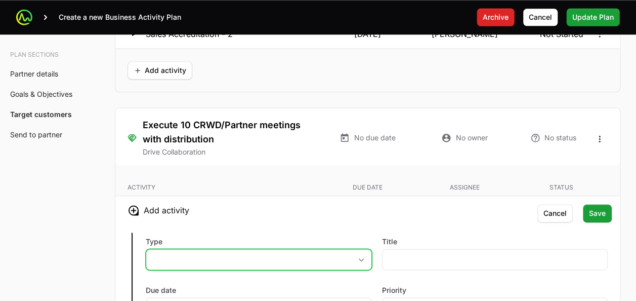
click at [182, 249] on button "placeholder" at bounding box center [258, 259] width 225 height 20
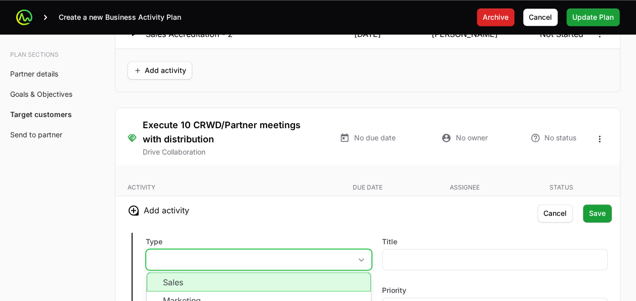
click at [185, 272] on li "Sales" at bounding box center [259, 281] width 224 height 19
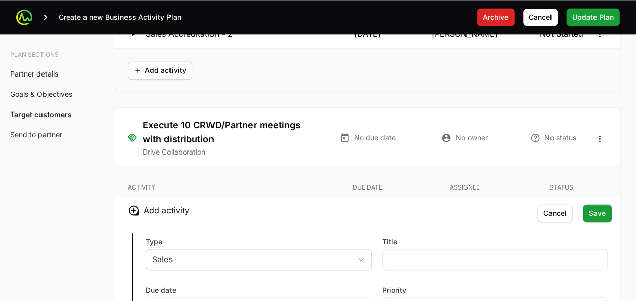
click at [404, 236] on div "Title" at bounding box center [495, 252] width 226 height 33
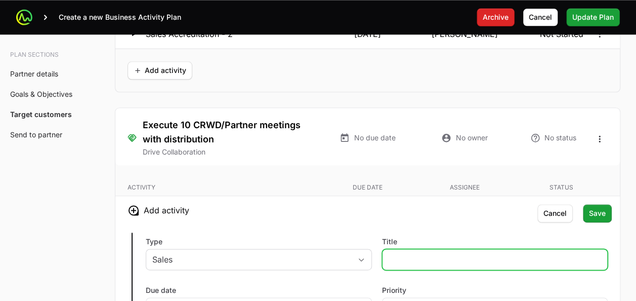
click at [401, 253] on input "Title" at bounding box center [495, 259] width 213 height 12
click at [458, 253] on input "Bi" at bounding box center [495, 259] width 213 height 12
type input "Bi Weekly meeting - Follow Up Ingram"
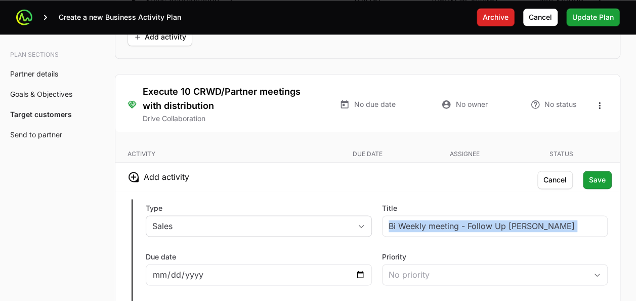
scroll to position [2557, 0]
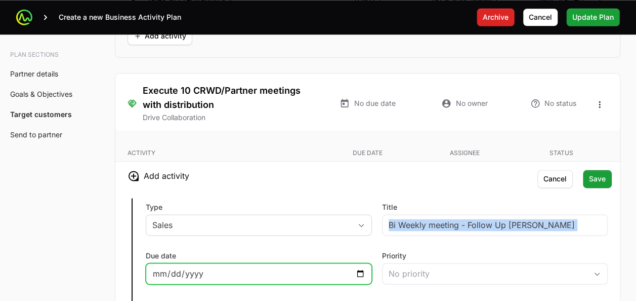
click at [363, 267] on input "Due date" at bounding box center [258, 273] width 213 height 12
type input "2025-09-05"
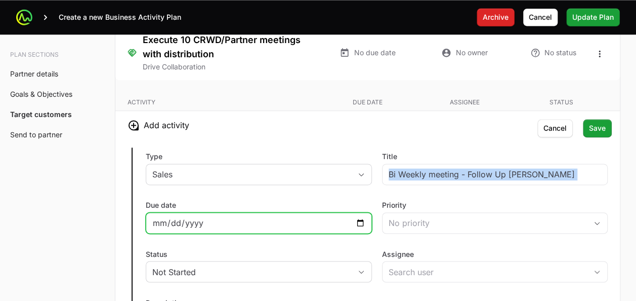
scroll to position [2631, 0]
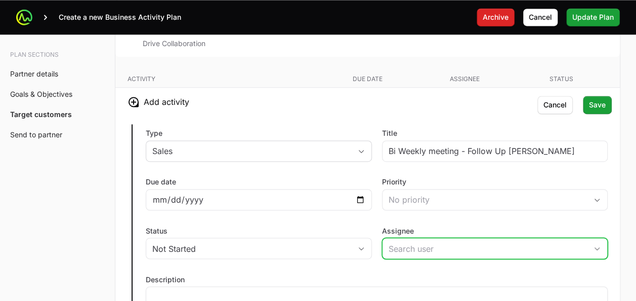
click at [433, 238] on input "Assignee" at bounding box center [485, 248] width 205 height 20
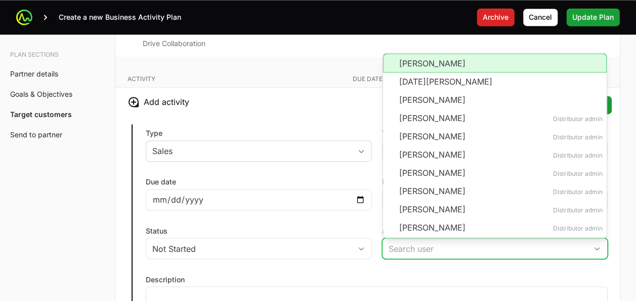
click at [420, 53] on li "Lisbeth Ochoa" at bounding box center [495, 62] width 224 height 19
type input "Lisbeth Ochoa"
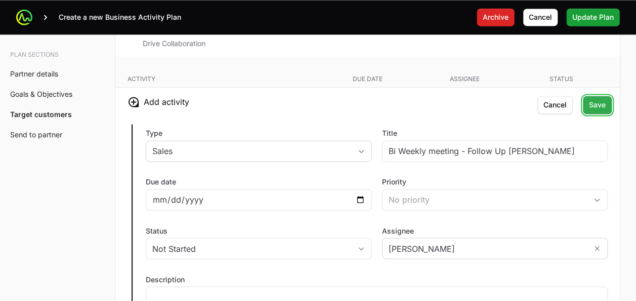
click at [600, 99] on span "Save" at bounding box center [597, 105] width 17 height 12
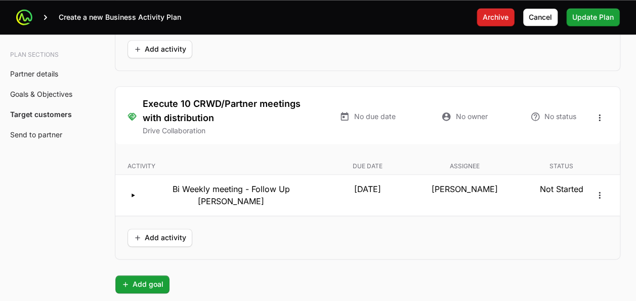
scroll to position [2533, 0]
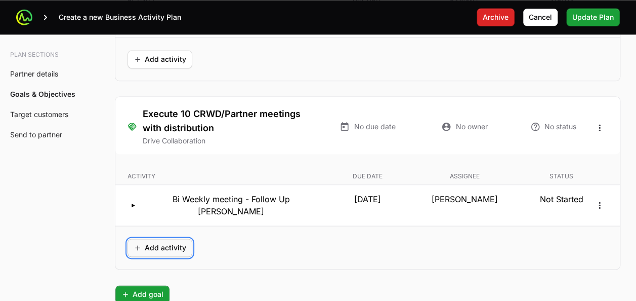
click at [162, 242] on span "Add activity" at bounding box center [160, 248] width 53 height 12
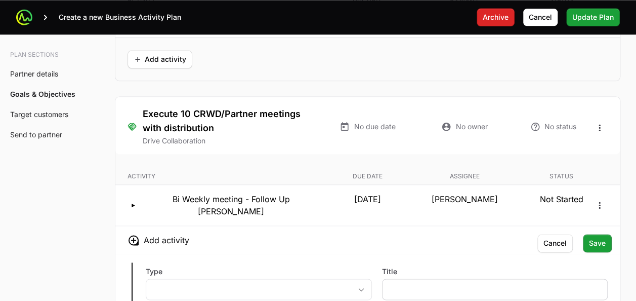
click at [407, 278] on div at bounding box center [495, 288] width 226 height 21
click at [419, 278] on div at bounding box center [495, 288] width 226 height 21
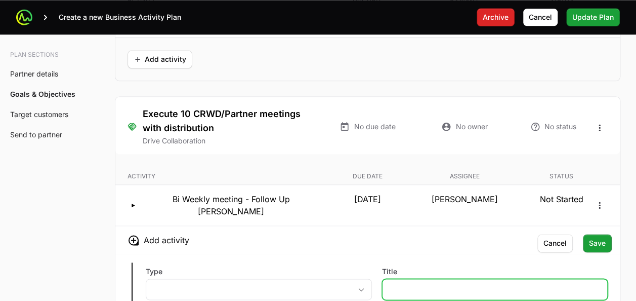
click at [412, 283] on input "Title" at bounding box center [495, 289] width 213 height 12
type input "Monthly - Corporate team Manager - Yully."
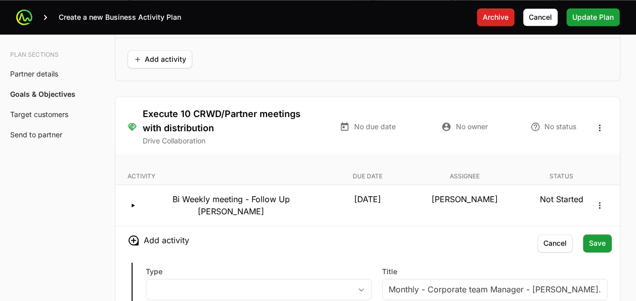
click at [306, 226] on h3 "Add activity" at bounding box center [367, 240] width 505 height 28
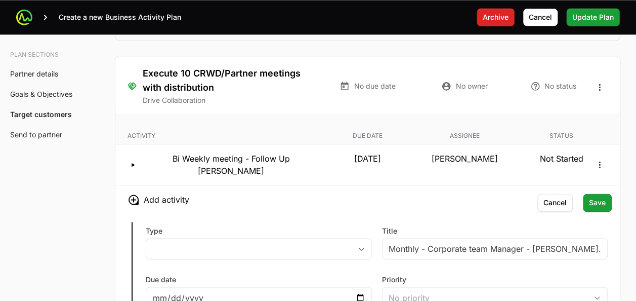
scroll to position [2593, 0]
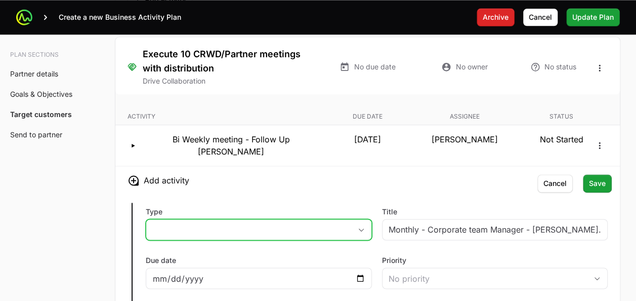
click at [285, 219] on button "placeholder" at bounding box center [258, 229] width 225 height 20
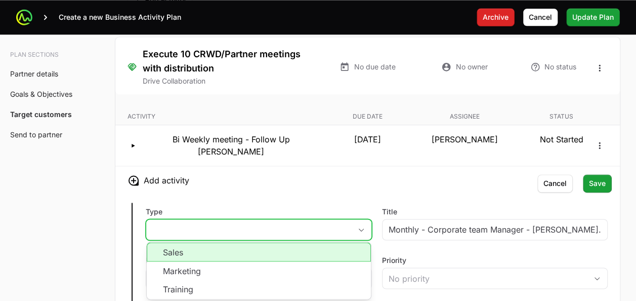
click at [246, 242] on li "Sales" at bounding box center [259, 251] width 224 height 19
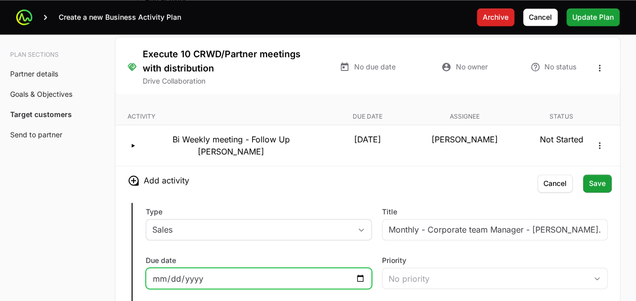
click at [360, 272] on input "Due date" at bounding box center [258, 278] width 213 height 12
click at [317, 272] on input "2025-09-19" at bounding box center [258, 278] width 213 height 12
click at [365, 272] on input "2025-09-19" at bounding box center [258, 278] width 213 height 12
type input "2025-10-03"
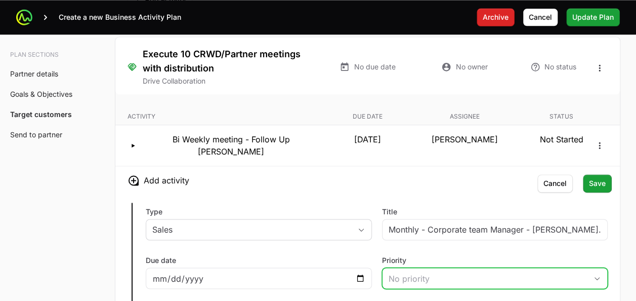
click at [430, 272] on div "No priority" at bounding box center [488, 278] width 199 height 12
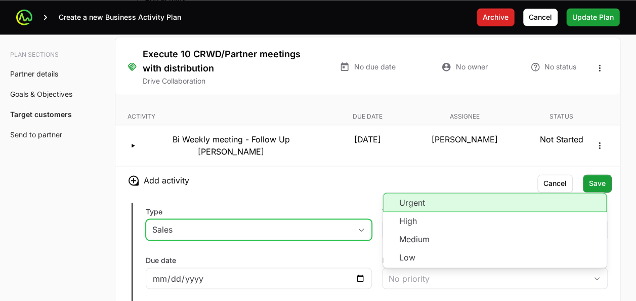
click at [310, 219] on button "Sales" at bounding box center [258, 229] width 225 height 20
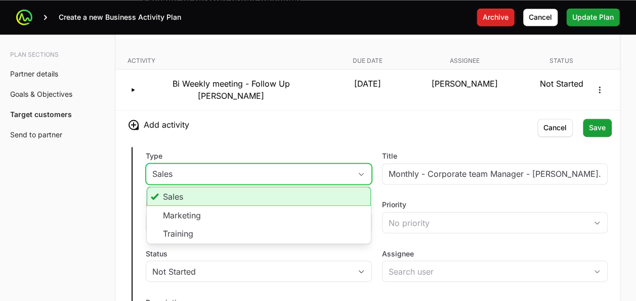
scroll to position [2655, 0]
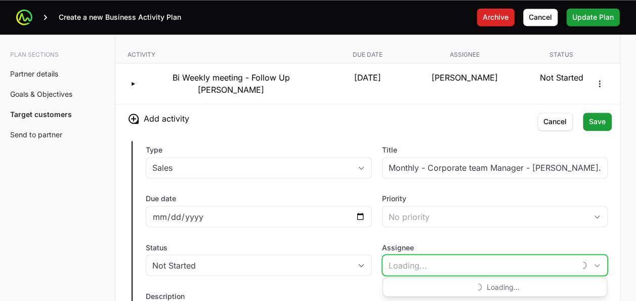
click at [407, 255] on input "Assignee" at bounding box center [479, 265] width 193 height 20
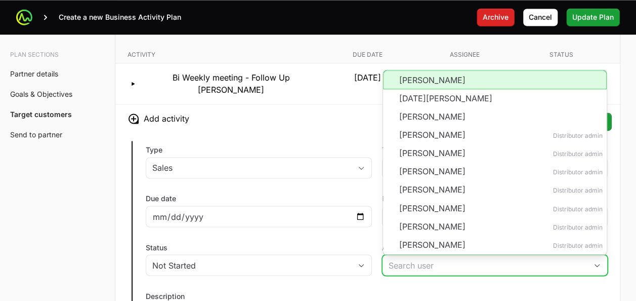
click at [415, 70] on li "Lisbeth Ochoa" at bounding box center [495, 79] width 224 height 19
type input "Lisbeth Ochoa"
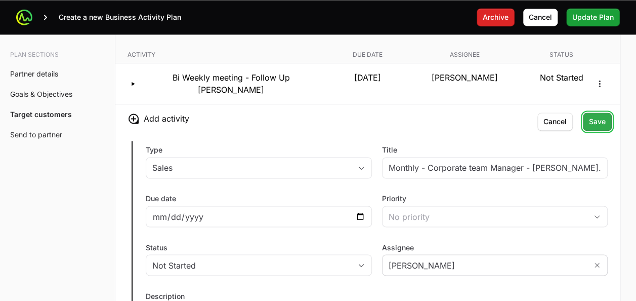
click at [589, 112] on button "Save" at bounding box center [597, 121] width 29 height 18
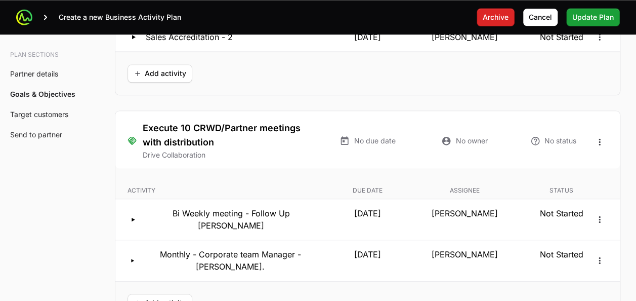
scroll to position [2517, 0]
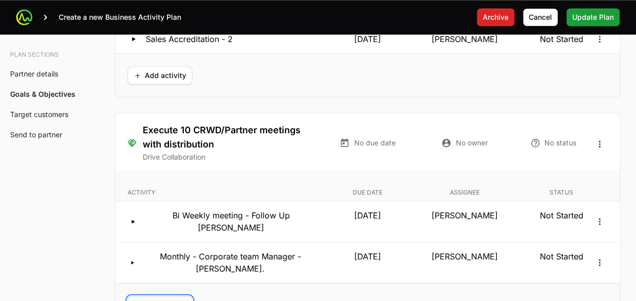
click at [173, 299] on span "Add activity" at bounding box center [160, 305] width 53 height 12
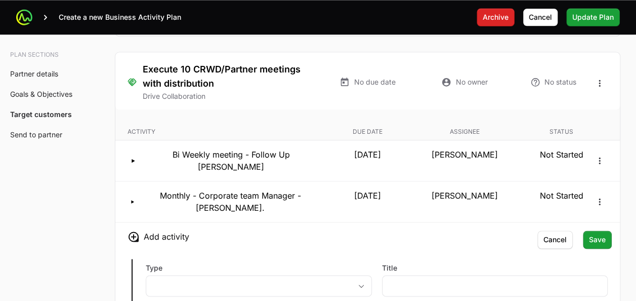
scroll to position [2579, 0]
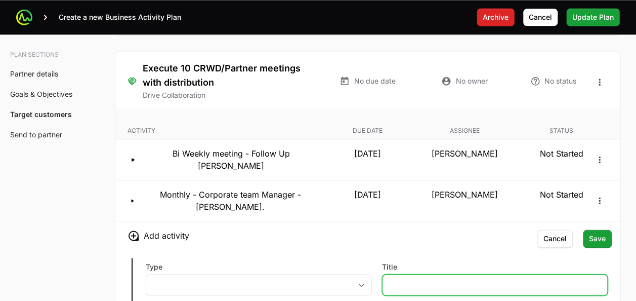
click at [400, 278] on input "Title" at bounding box center [495, 284] width 213 height 12
type input "Monthly - Enterprise team Manager - Andrea Lizcano."
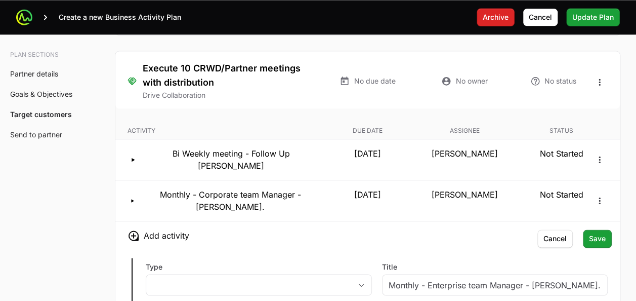
click at [296, 262] on label "Type" at bounding box center [259, 267] width 226 height 10
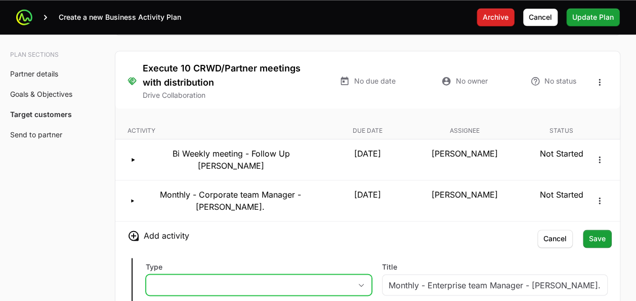
click at [296, 274] on button "placeholder" at bounding box center [258, 284] width 225 height 20
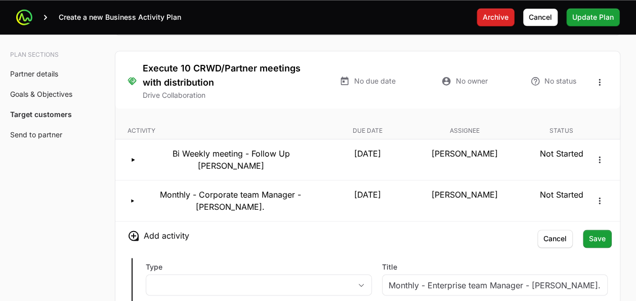
type input "2025-10-03"
click at [330, 262] on label "Type" at bounding box center [259, 267] width 226 height 10
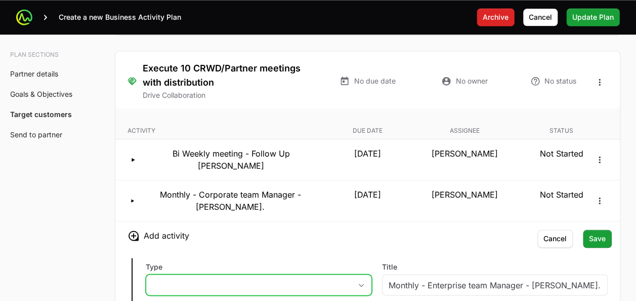
click at [330, 274] on button "placeholder" at bounding box center [258, 284] width 225 height 20
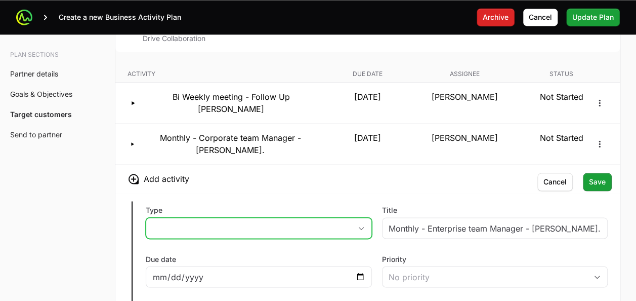
scroll to position [2665, 0]
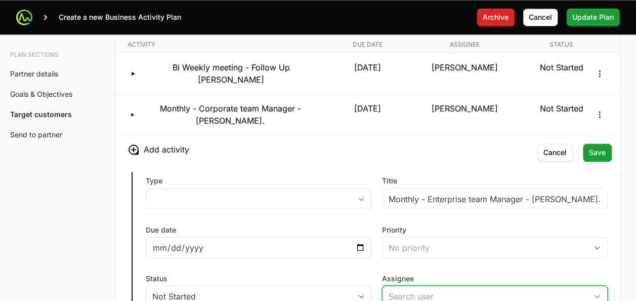
click at [408, 286] on input "Assignee" at bounding box center [485, 296] width 205 height 20
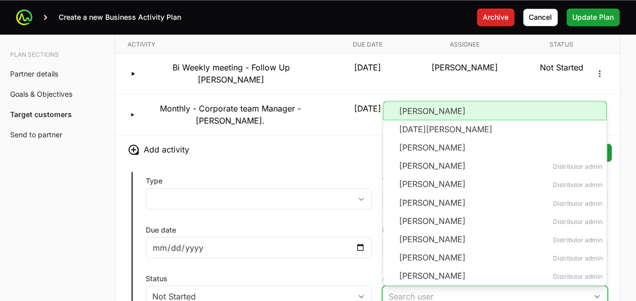
click at [409, 101] on li "Lisbeth Ochoa" at bounding box center [495, 110] width 224 height 19
type input "Lisbeth Ochoa"
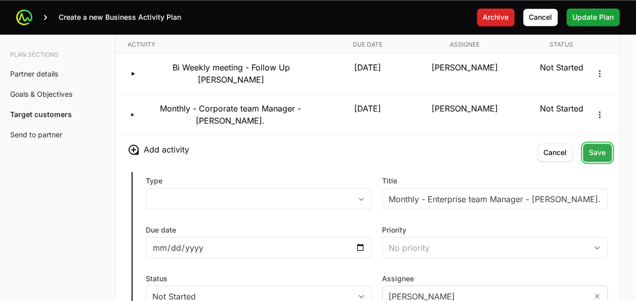
click at [595, 146] on span "Save" at bounding box center [597, 152] width 17 height 12
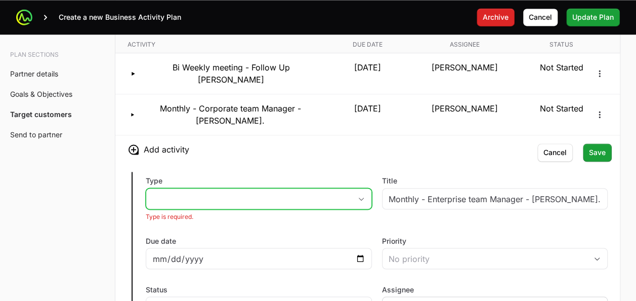
click at [255, 188] on button "placeholder" at bounding box center [258, 198] width 225 height 20
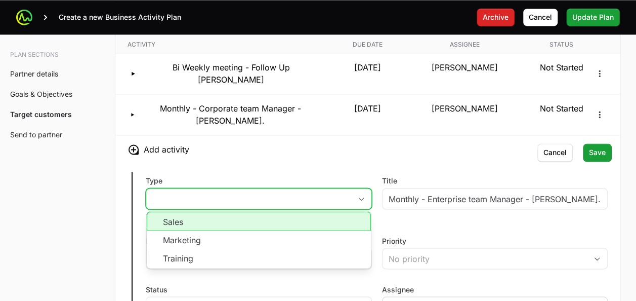
click at [232, 211] on li "Sales" at bounding box center [259, 220] width 224 height 19
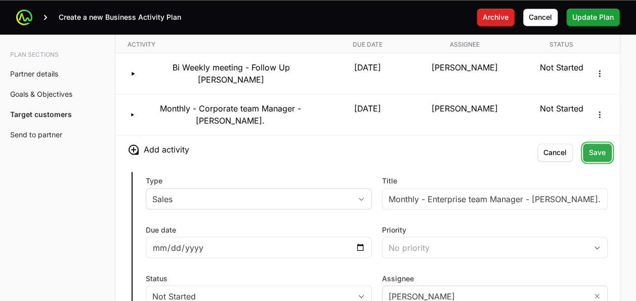
click at [598, 146] on span "Save" at bounding box center [597, 152] width 17 height 12
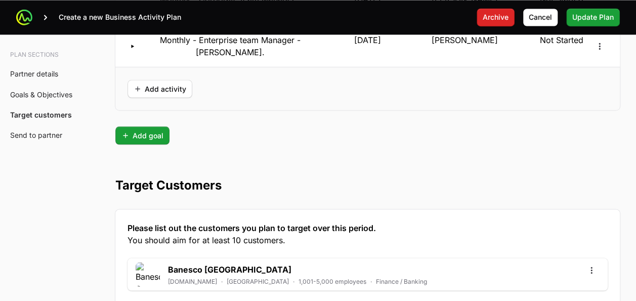
scroll to position [2861, 0]
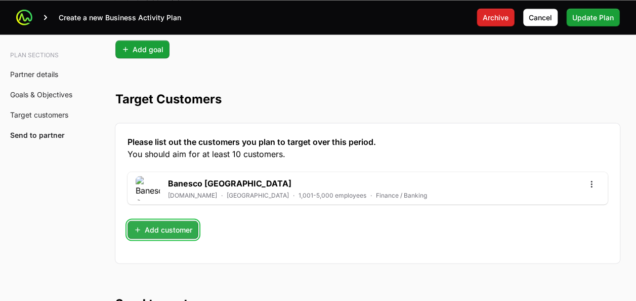
click at [167, 223] on span "Add customer" at bounding box center [163, 229] width 59 height 12
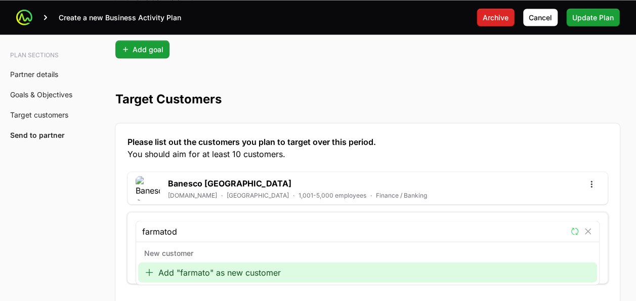
type input "farmatodo"
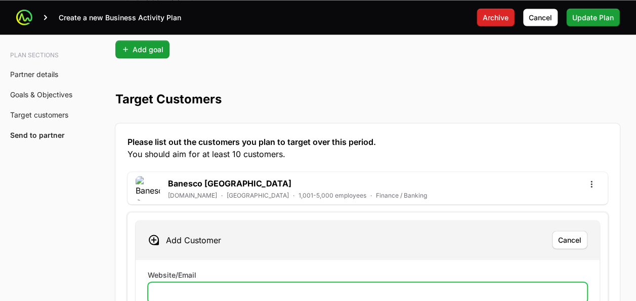
click at [165, 286] on input "Website/Email" at bounding box center [367, 292] width 427 height 12
paste input "https://www.farmatodo.com.co/"
type input "https://www.farmatodo.com.co/"
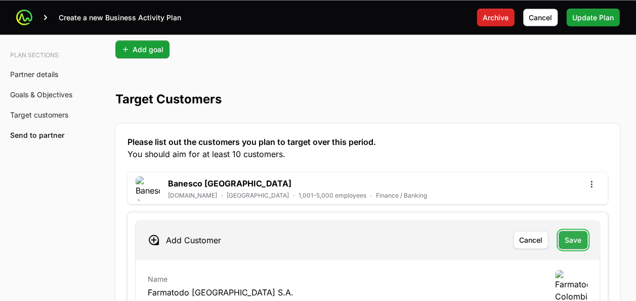
click at [571, 233] on span "Save" at bounding box center [573, 239] width 17 height 12
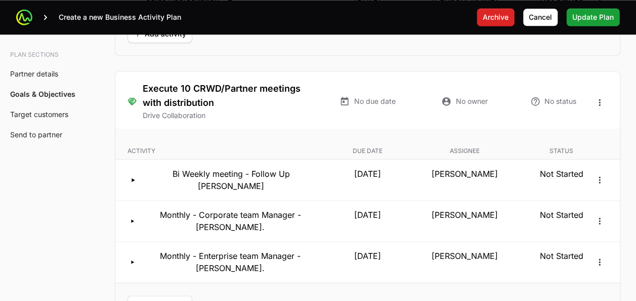
scroll to position [2561, 0]
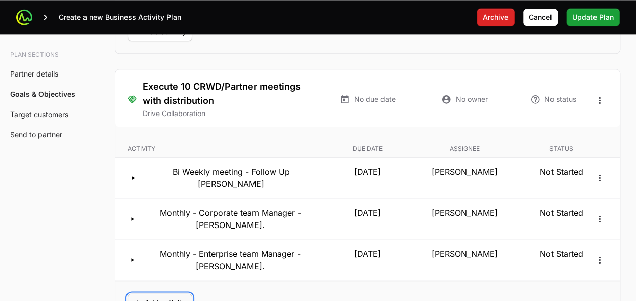
click at [160, 296] on span "Add activity" at bounding box center [160, 302] width 53 height 12
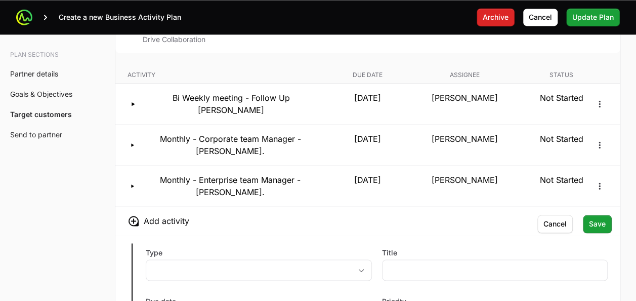
scroll to position [2639, 0]
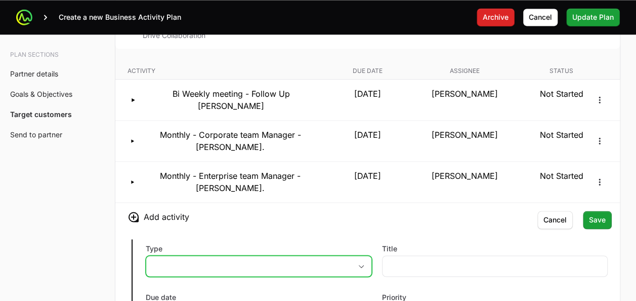
click at [358, 264] on icon "button" at bounding box center [361, 266] width 8 height 4
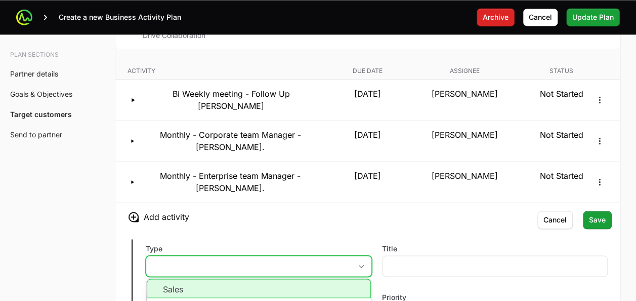
click at [302, 278] on li "Sales" at bounding box center [259, 287] width 224 height 19
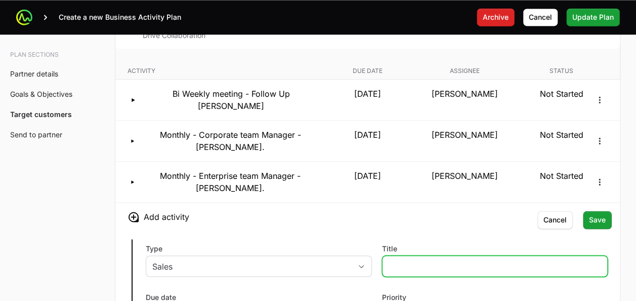
click at [404, 260] on input "Title" at bounding box center [495, 266] width 213 height 12
type input "T"
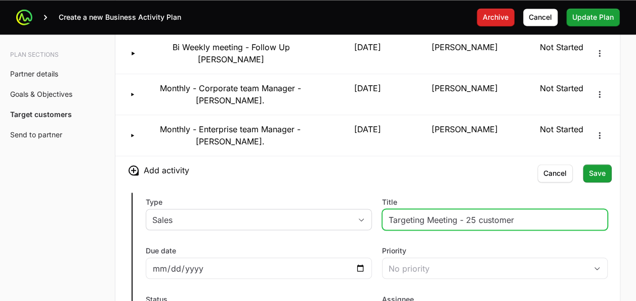
scroll to position [2685, 0]
type input "Targeting Meeting - 25 customer"
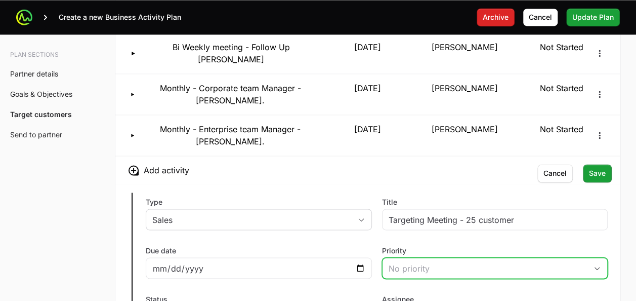
click at [411, 262] on div "No priority" at bounding box center [488, 268] width 199 height 12
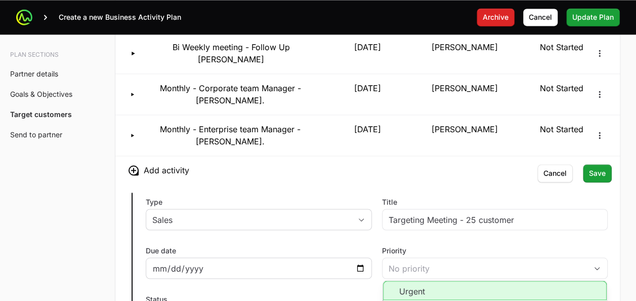
click at [347, 257] on div at bounding box center [259, 267] width 226 height 21
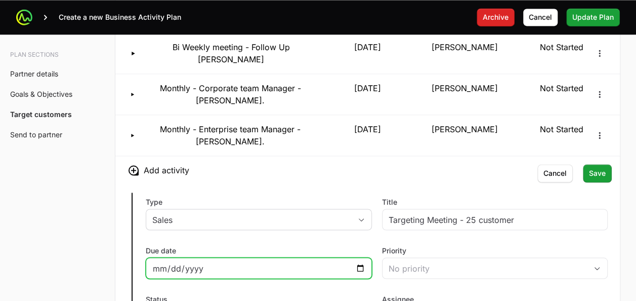
click at [356, 262] on input "Due date" at bounding box center [258, 268] width 213 height 12
type input "2025-08-29"
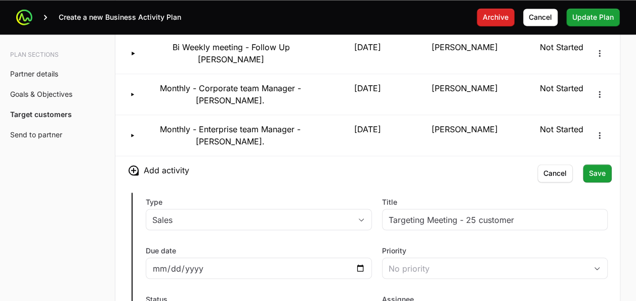
click at [449, 245] on label "Priority" at bounding box center [495, 250] width 226 height 10
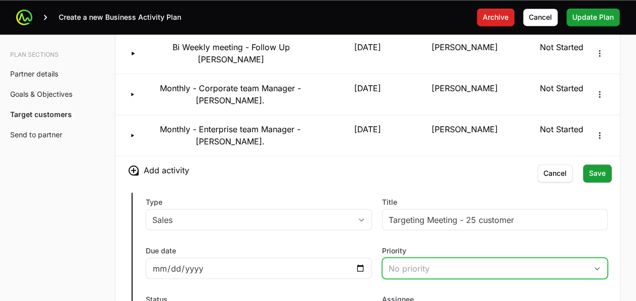
click at [449, 258] on button "No priority" at bounding box center [495, 268] width 225 height 20
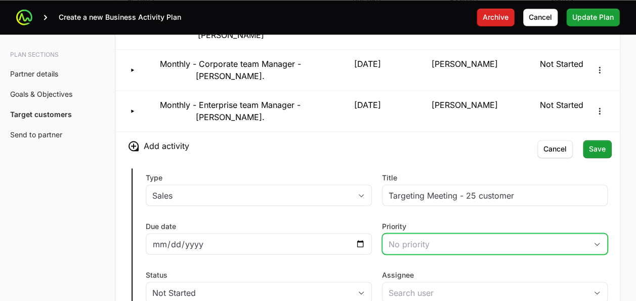
scroll to position [2712, 0]
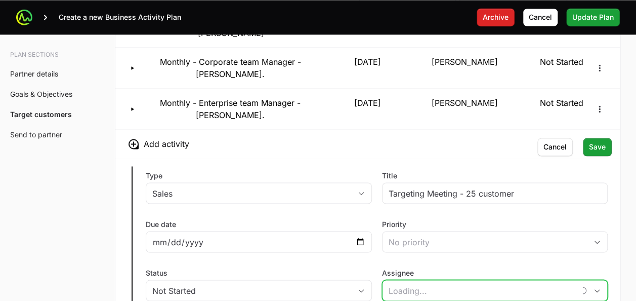
click at [412, 280] on input "Assignee" at bounding box center [479, 290] width 193 height 20
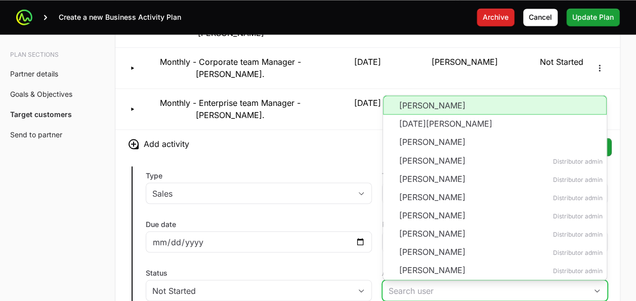
click at [405, 95] on li "Lisbeth Ochoa" at bounding box center [495, 104] width 224 height 19
type input "Lisbeth Ochoa"
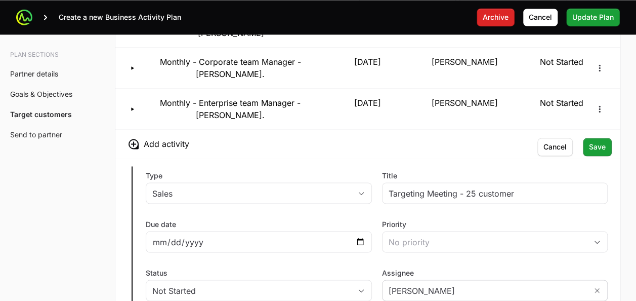
click at [277, 267] on label "Status" at bounding box center [259, 272] width 226 height 10
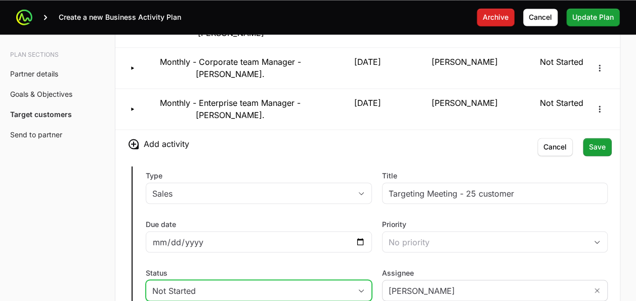
click at [277, 280] on button "Not Started" at bounding box center [258, 290] width 225 height 20
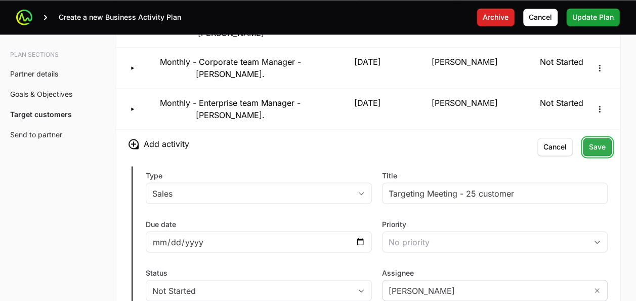
click at [601, 141] on span "Save" at bounding box center [597, 147] width 17 height 12
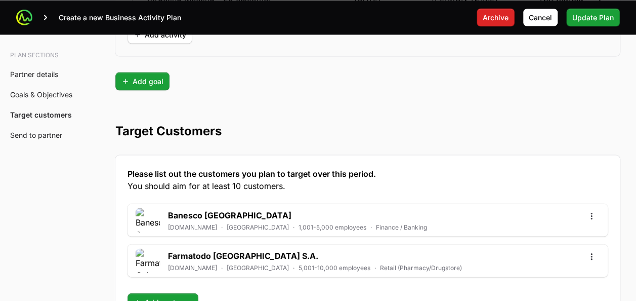
scroll to position [2857, 0]
click at [161, 296] on span "Add customer" at bounding box center [163, 302] width 59 height 12
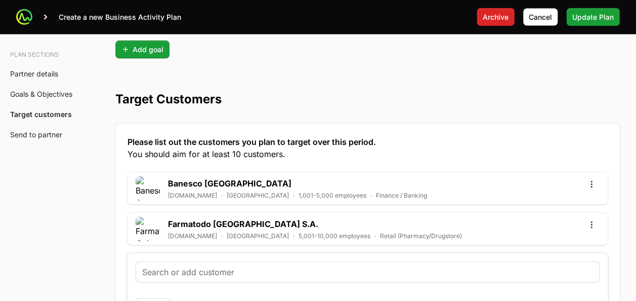
scroll to position [2893, 0]
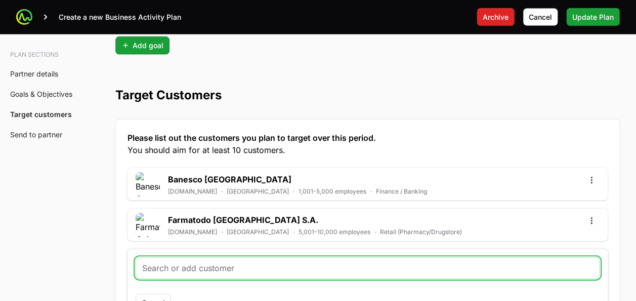
drag, startPoint x: 198, startPoint y: 211, endPoint x: 178, endPoint y: 208, distance: 19.9
click at [178, 262] on input "text" at bounding box center [367, 268] width 451 height 12
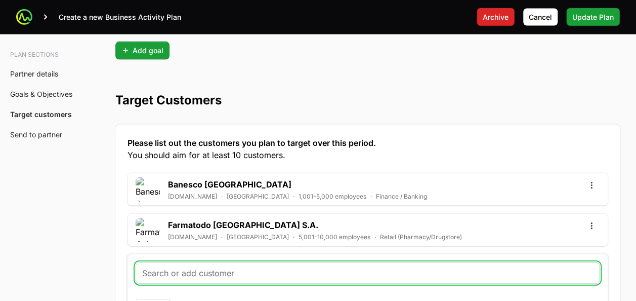
scroll to position [2888, 0]
paste input "https://www.elmachetazo.com/"
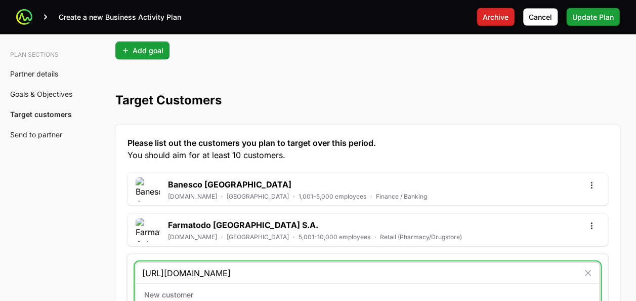
type input "https://www.elmachetazo.com/"
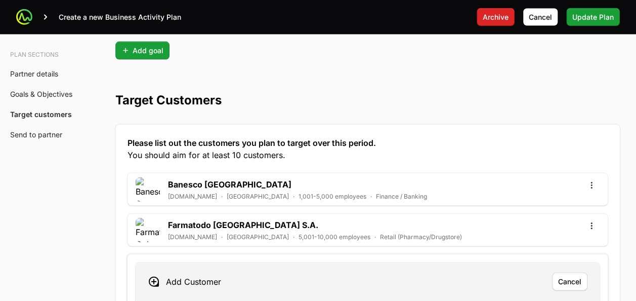
scroll to position [2930, 0]
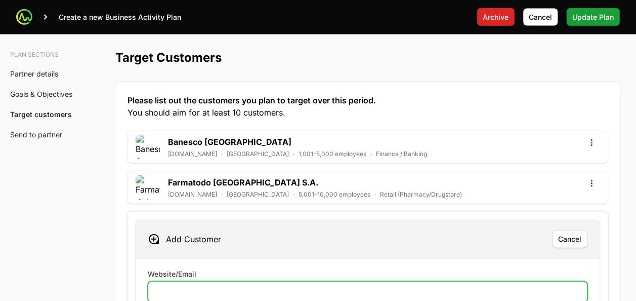
click at [189, 286] on input "Website/Email" at bounding box center [367, 292] width 427 height 12
paste input "https://www.elmachetazo.com/"
type input "https://www.elmachetazo.com/"
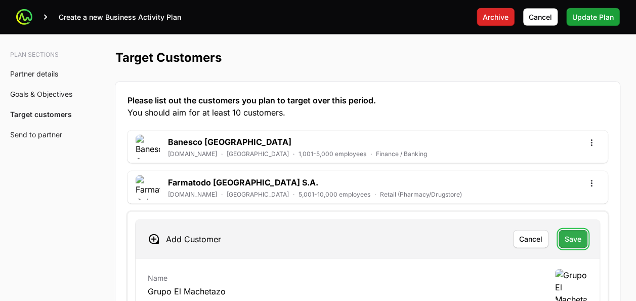
click at [569, 233] on span "Save" at bounding box center [573, 239] width 17 height 12
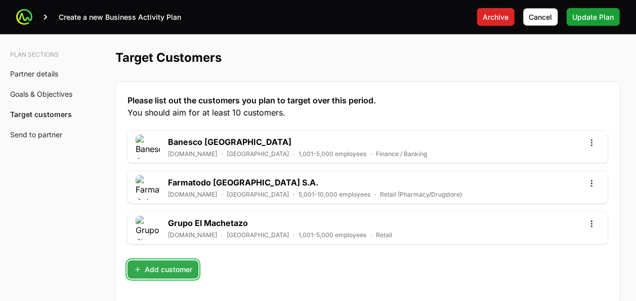
click at [174, 260] on button "Add customer" at bounding box center [163, 269] width 71 height 18
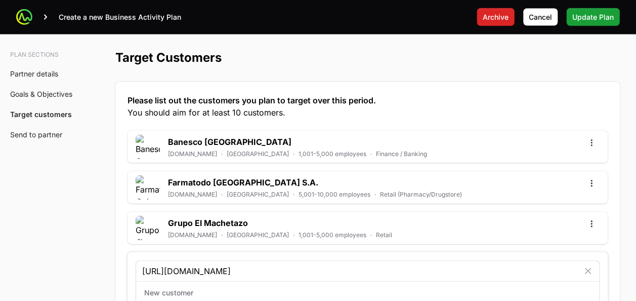
type input "https://www.nutricare.co.cr/"
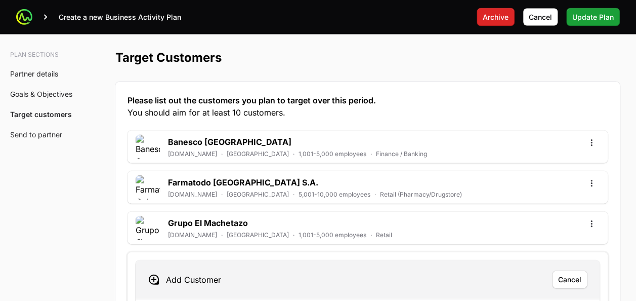
paste input "https://www.nutricare.co.cr/"
type input "https://www.nutricare.co.cr/"
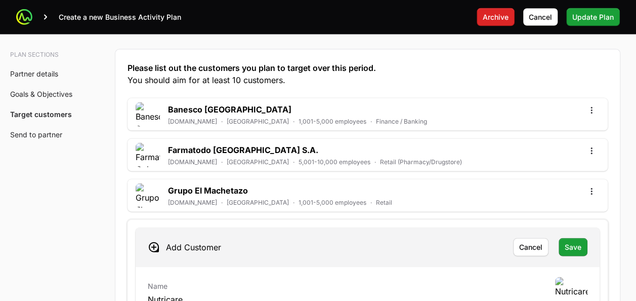
scroll to position [2969, 0]
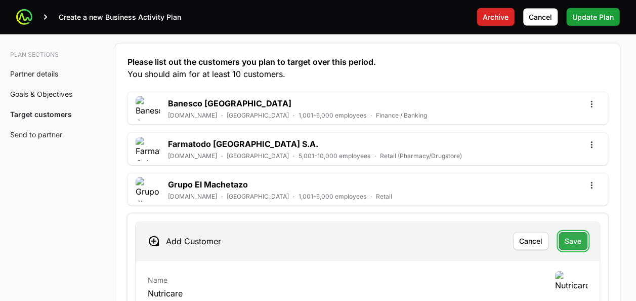
click at [564, 232] on button "Save" at bounding box center [573, 241] width 29 height 18
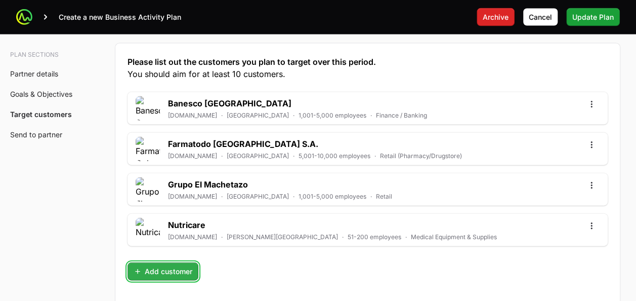
click at [173, 265] on span "Add customer" at bounding box center [163, 271] width 59 height 12
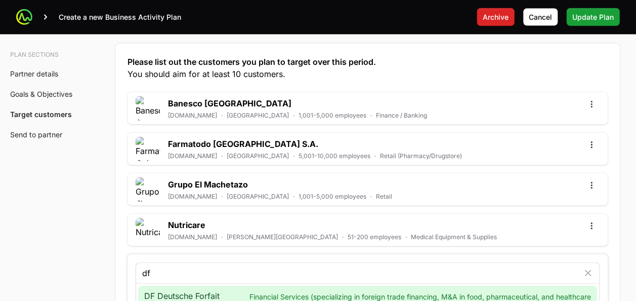
type input "df"
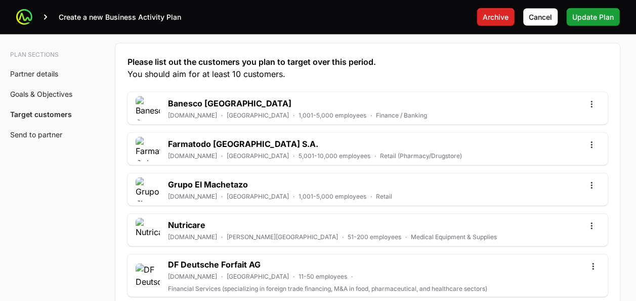
click at [596, 261] on icon "Open options" at bounding box center [593, 266] width 10 height 10
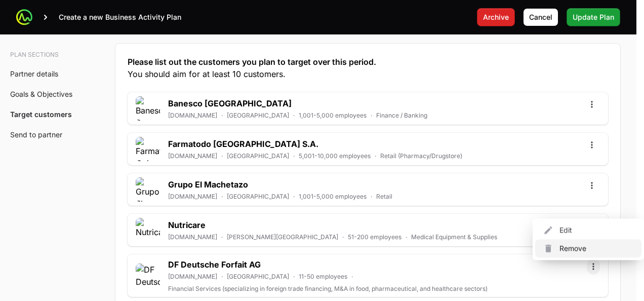
click at [577, 244] on div "Remove" at bounding box center [588, 248] width 106 height 18
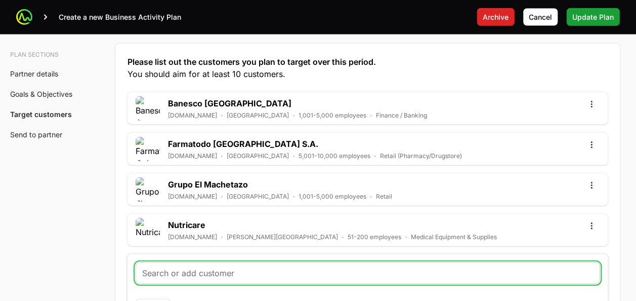
click at [169, 267] on input "text" at bounding box center [367, 273] width 451 height 12
paste input "https://segurossura.com.pa/"
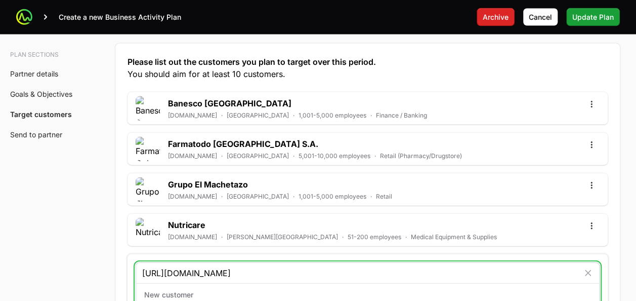
type input "https://segurossura.com.pa/"
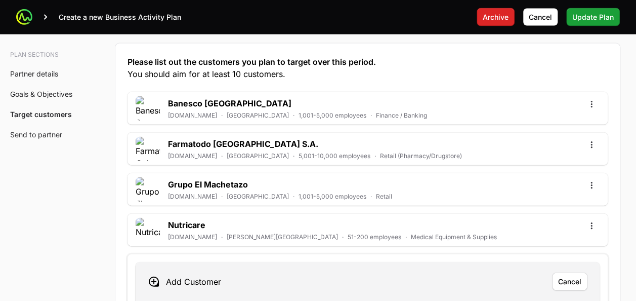
paste input "https://segurossura.com.pa/"
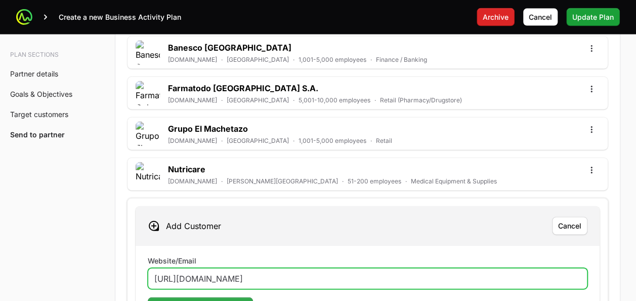
type input "https://segurossura.com.pa/"
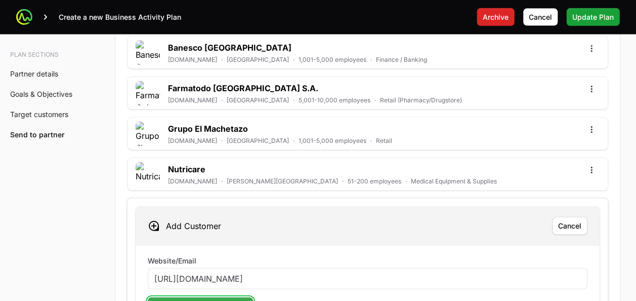
click at [158, 300] on span "Search for customer details" at bounding box center [200, 306] width 93 height 12
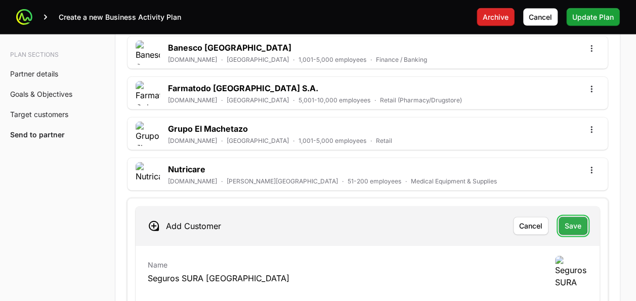
click at [574, 220] on span "Save" at bounding box center [573, 226] width 17 height 12
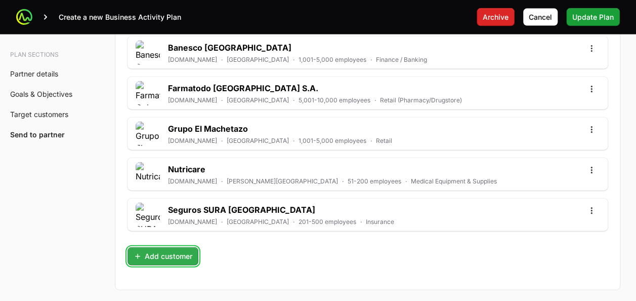
click at [154, 250] on span "Add customer" at bounding box center [163, 256] width 59 height 12
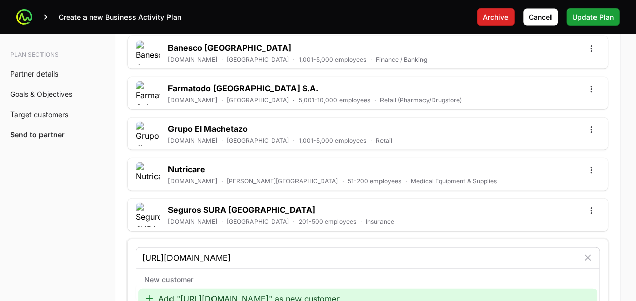
type input "https://www.contraloria.gob.gt/"
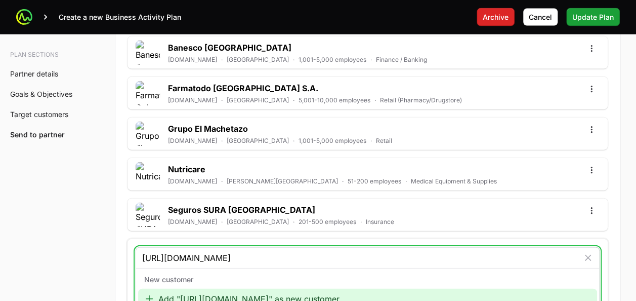
click at [210, 289] on div "Add "https://www.contraloria.gob.gt/" as new customer" at bounding box center [367, 299] width 459 height 20
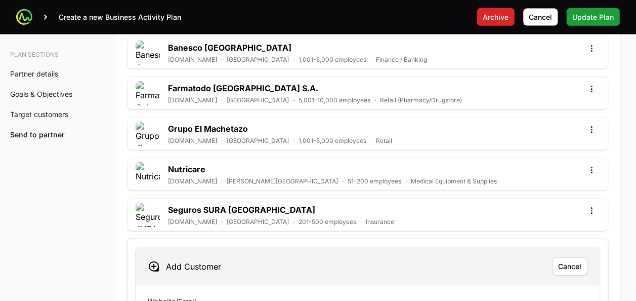
paste input "https://www.contraloria.gob.gt/"
type input "https://www.contraloria.gob.gt/"
click at [572, 260] on span "Save" at bounding box center [573, 266] width 17 height 12
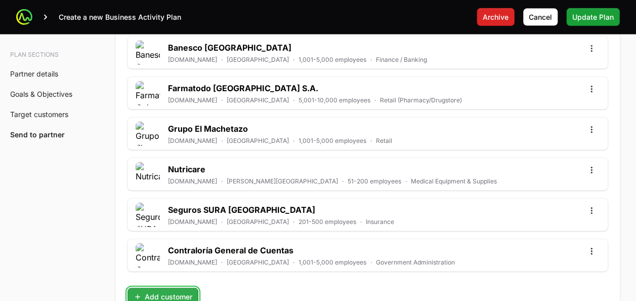
click at [167, 291] on span "Add customer" at bounding box center [163, 297] width 59 height 12
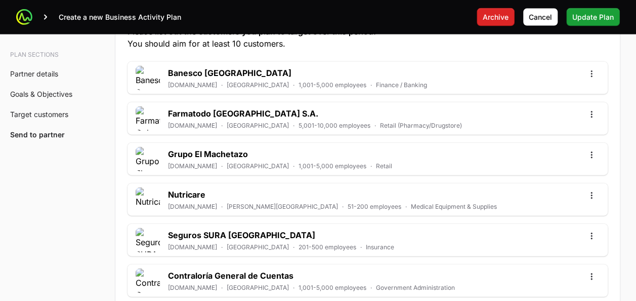
scroll to position [3008, 0]
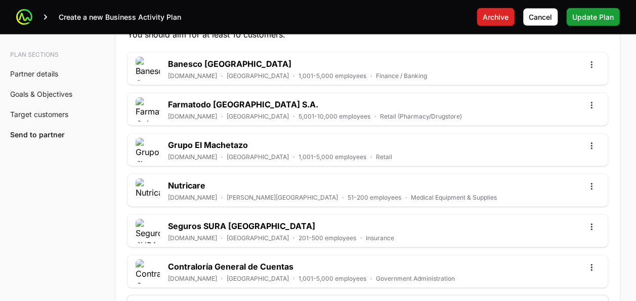
paste input "https://www.cnfl.go.cr/"
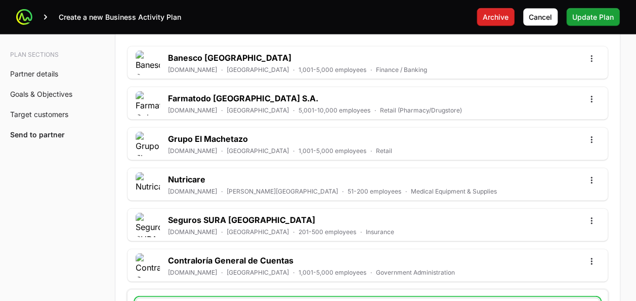
type input "https://www.cnfl.go.cr/"
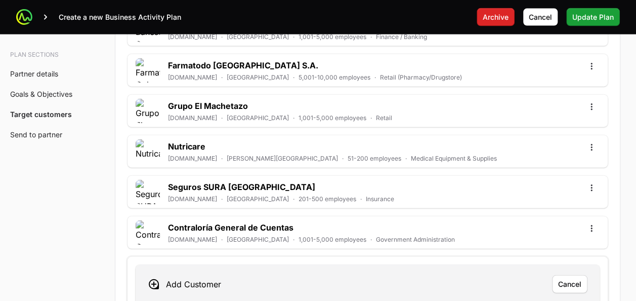
scroll to position [3049, 0]
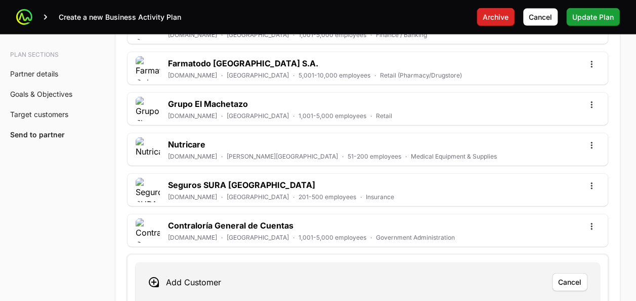
paste input "https://www.cnfl.go.cr/"
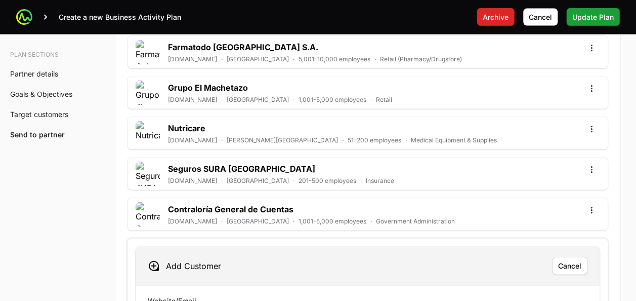
type input "https://www.cnfl.go.cr/"
click at [571, 260] on span "Save" at bounding box center [573, 266] width 17 height 12
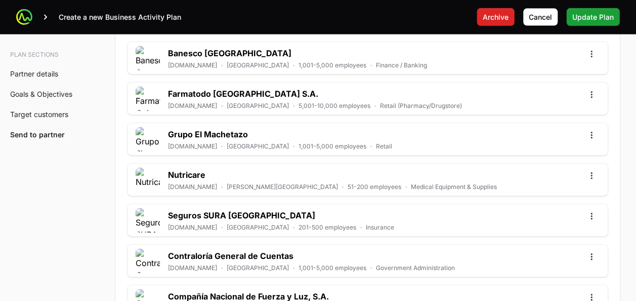
scroll to position [3032, 0]
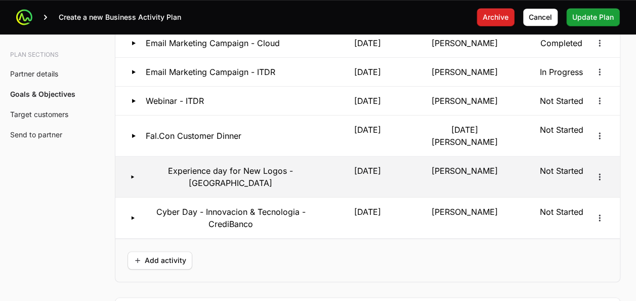
scroll to position [2170, 0]
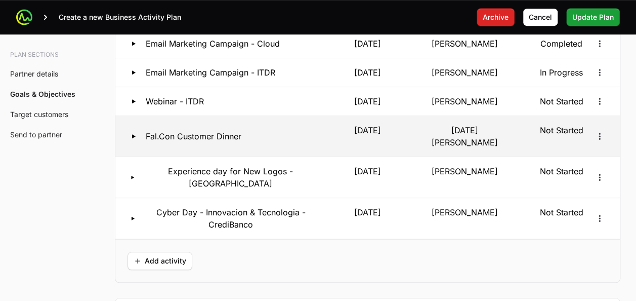
click at [218, 132] on button "Fal.Con Customer Dinner 19 Sep 2025 Noel Gonzalez Not Started" at bounding box center [367, 136] width 505 height 41
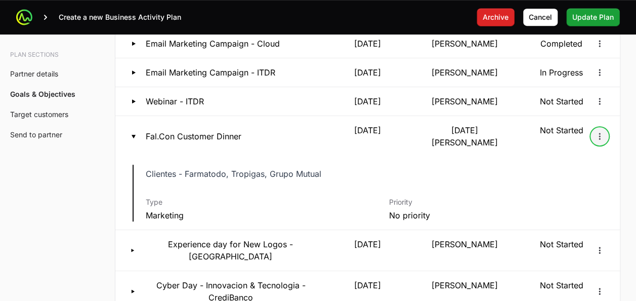
click at [592, 128] on button "Open options" at bounding box center [600, 136] width 16 height 16
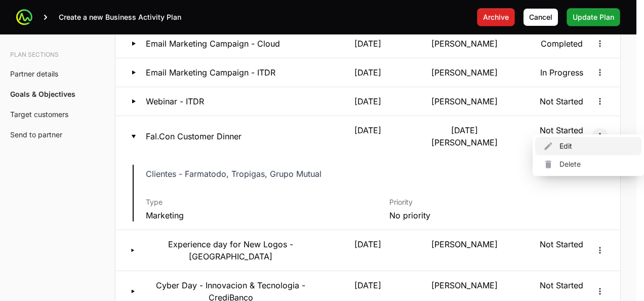
click at [581, 141] on div "Edit" at bounding box center [588, 146] width 106 height 18
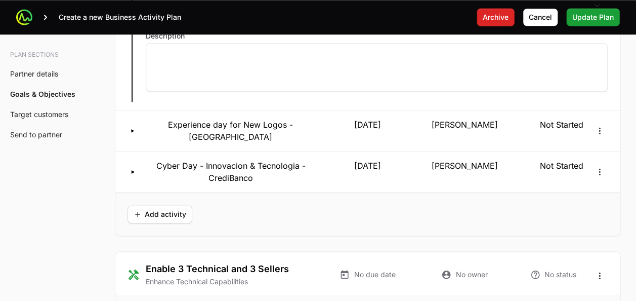
type input "Noel Gonzalez"
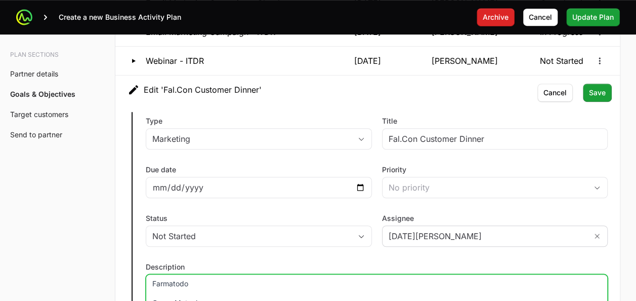
scroll to position [2198, 0]
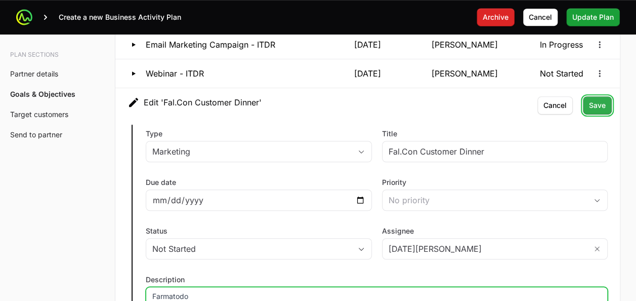
click at [594, 100] on span "Save" at bounding box center [597, 105] width 17 height 12
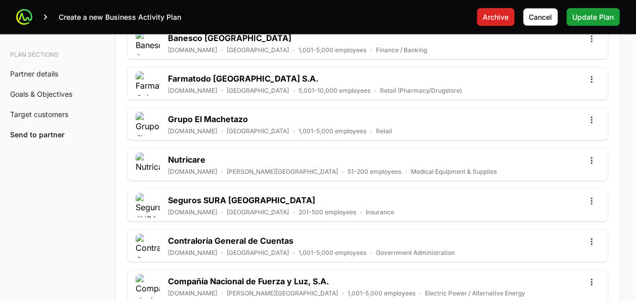
scroll to position [3089, 0]
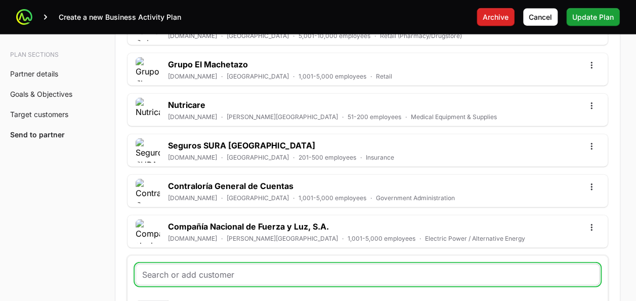
click at [200, 268] on input "text" at bounding box center [367, 274] width 451 height 12
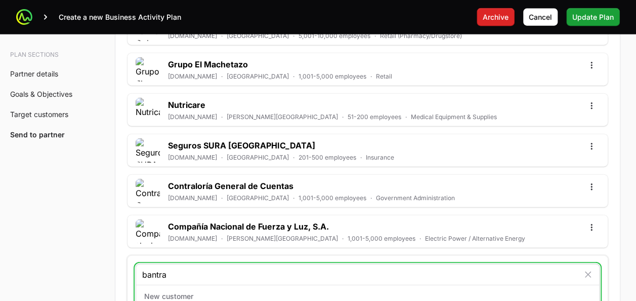
type input "bantrab"
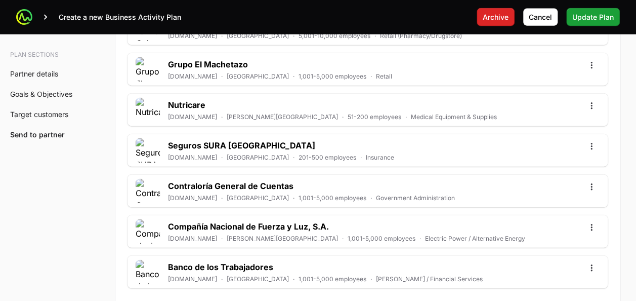
type input "a"
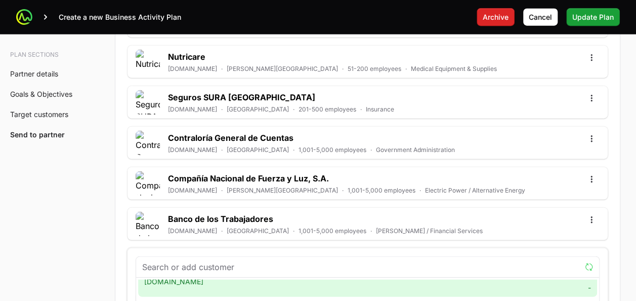
scroll to position [0, 0]
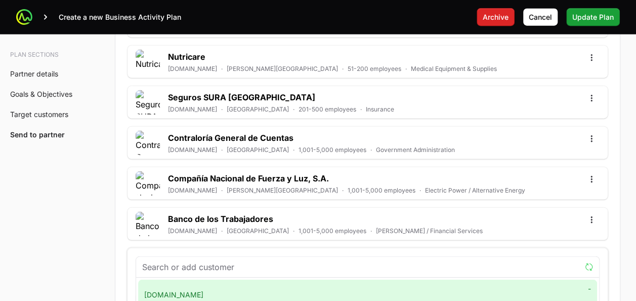
type input "b"
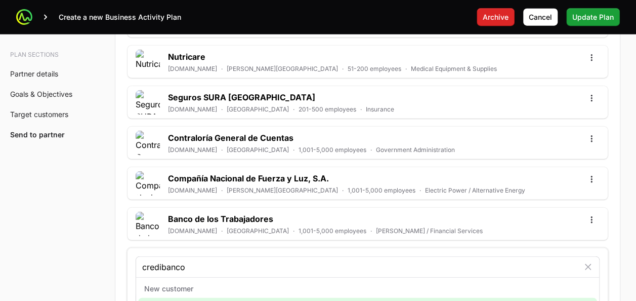
type input "credibanco"
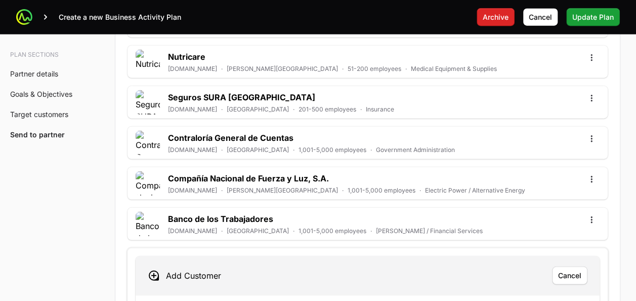
paste input "https://www.credibanco.com/"
type input "https://www.credibanco.com/"
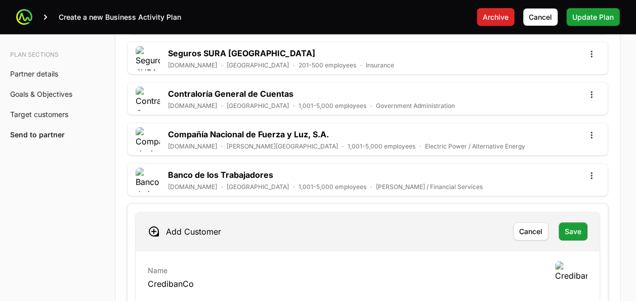
scroll to position [3182, 0]
drag, startPoint x: 564, startPoint y: 178, endPoint x: 573, endPoint y: 169, distance: 13.6
click at [573, 225] on span "Save" at bounding box center [573, 231] width 17 height 12
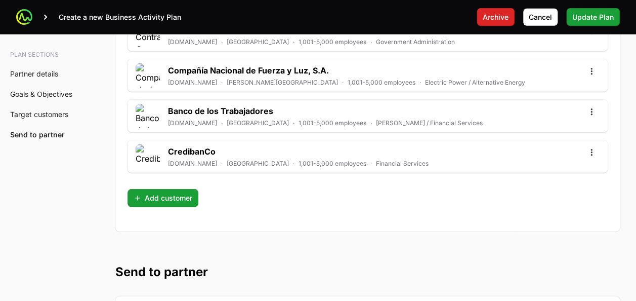
scroll to position [3245, 0]
click at [152, 188] on button "Add customer" at bounding box center [163, 197] width 71 height 18
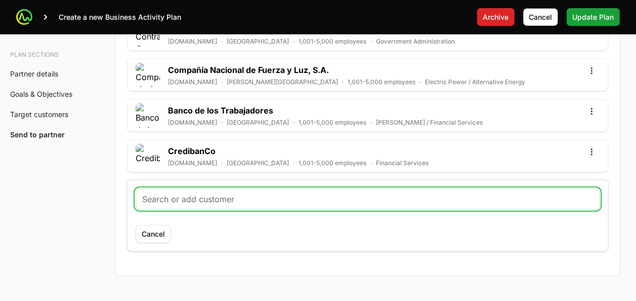
paste input "https://www.alkosto.com/?srsltid=AfmBOopOgupvuCydYoBbl17dteOqmdQeOFhCnimw7Be5YP…"
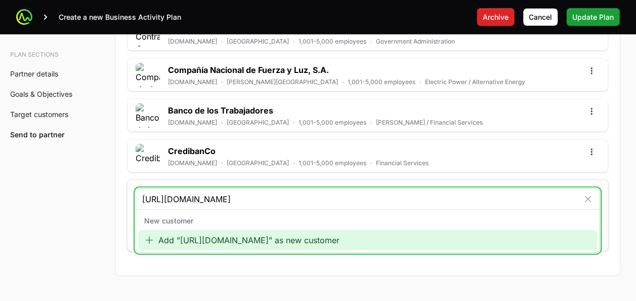
type input "https://www.alkosto.com/?srsltid=AfmBOopOgupvuCydYoBbl17dteOqmdQeOFhCnimw7Be5YP…"
click at [228, 230] on div "Add "https://www.alkosto.com/?srsltid=AfmBOopOgupvuCydYoBbl17dteOqmdQeOFhCnimw7…" at bounding box center [367, 240] width 459 height 20
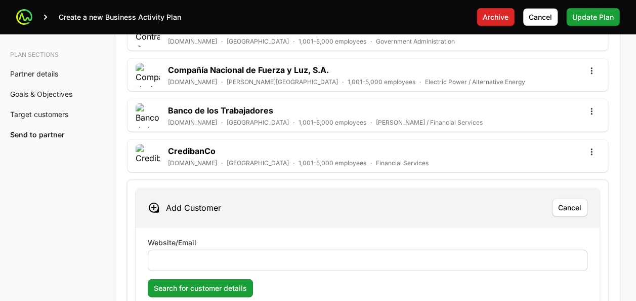
click at [194, 250] on div at bounding box center [368, 260] width 440 height 21
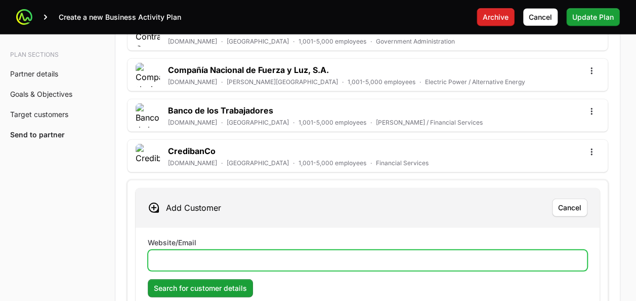
click at [199, 254] on input "Website/Email" at bounding box center [367, 260] width 427 height 12
paste input "https://www.alkosto.com/?srsltid=AfmBOopOgupvuCydYoBbl17dteOqmdQeOFhCnimw7Be5YP…"
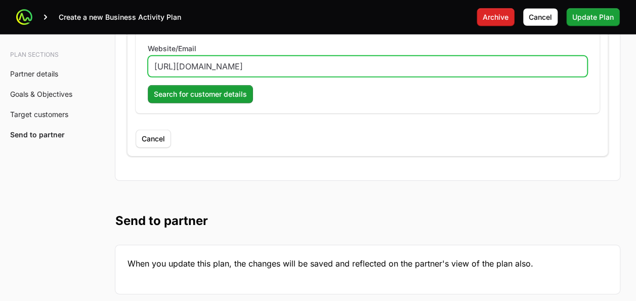
drag, startPoint x: 253, startPoint y: 201, endPoint x: 643, endPoint y: 213, distance: 391.0
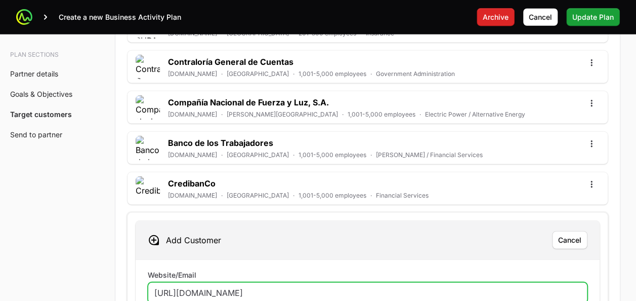
scroll to position [3212, 0]
type input "https://www.alkosto.com/"
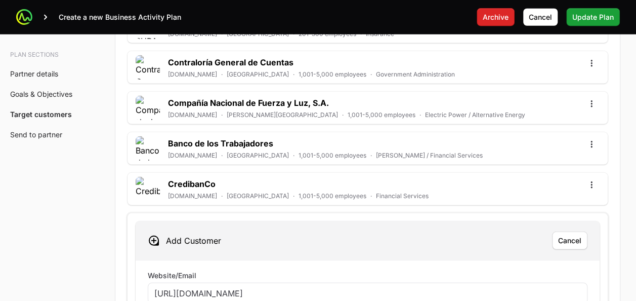
drag, startPoint x: 204, startPoint y: 255, endPoint x: 199, endPoint y: 258, distance: 6.2
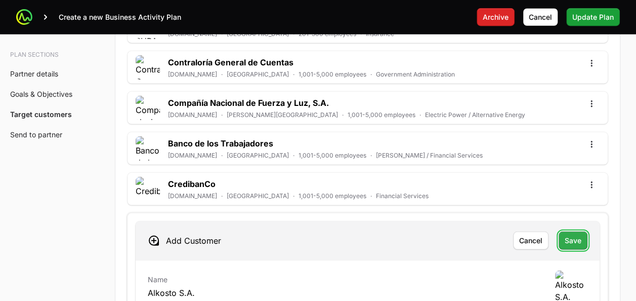
click at [571, 234] on span "Save" at bounding box center [573, 240] width 17 height 12
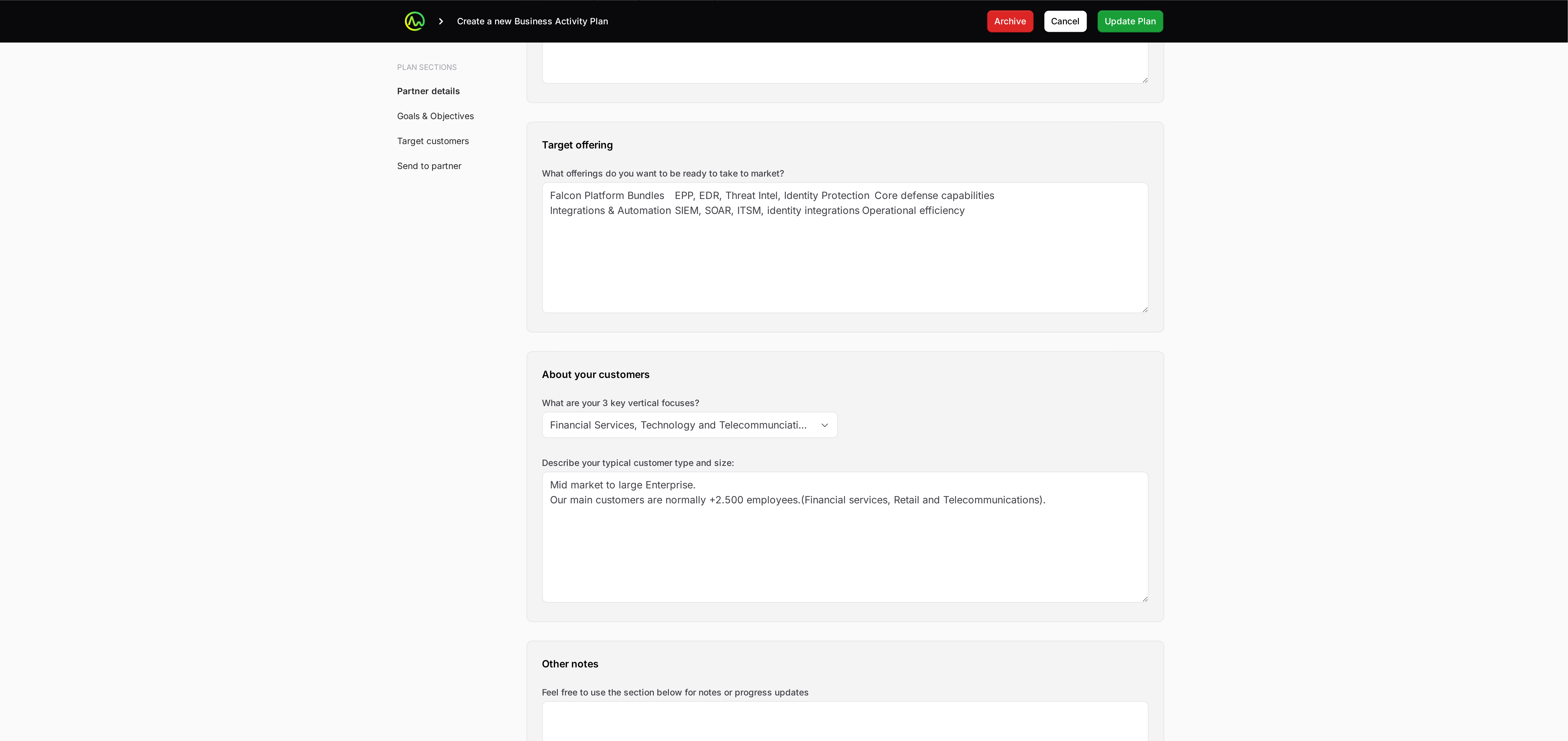
scroll to position [687, 0]
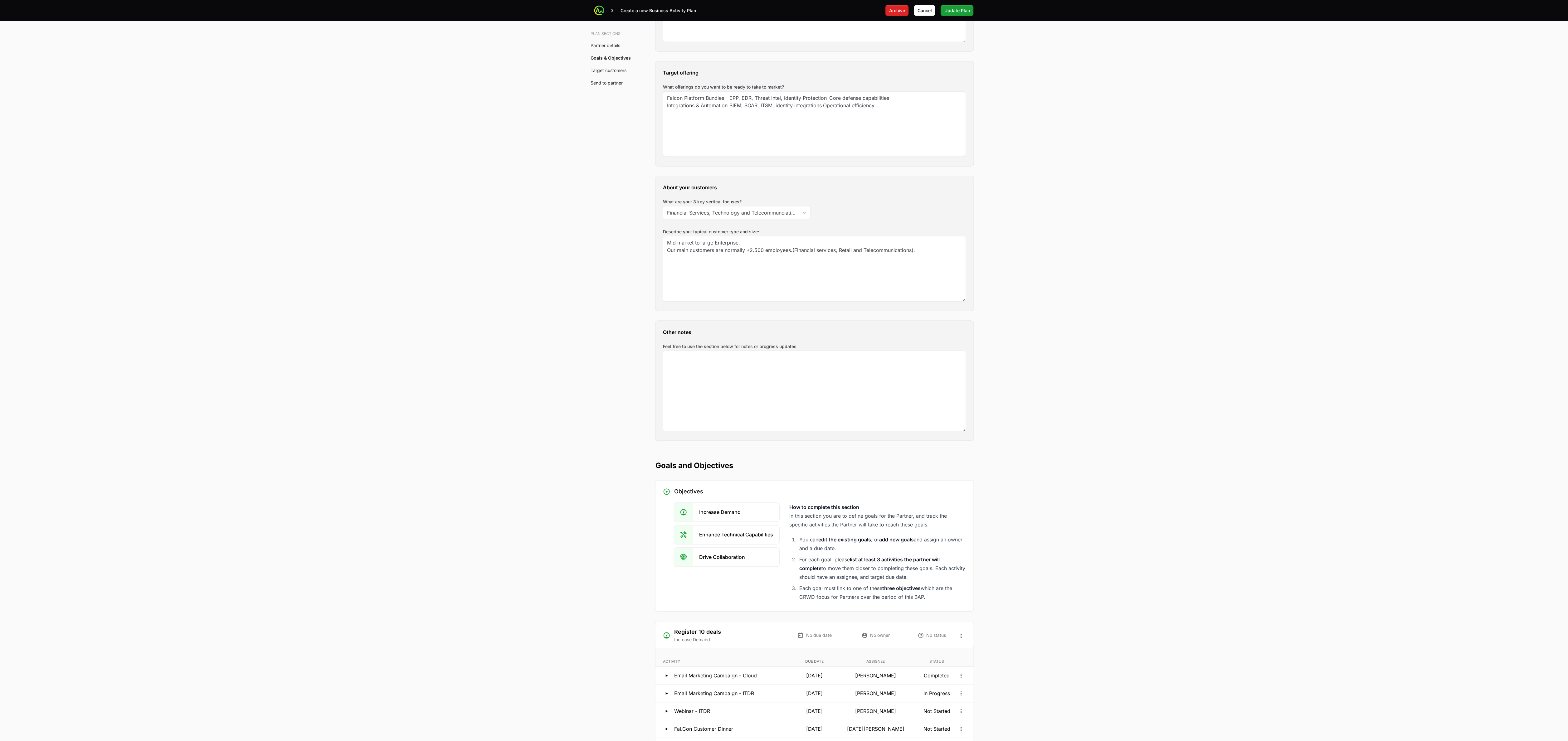
drag, startPoint x: 383, startPoint y: 2, endPoint x: 582, endPoint y: 265, distance: 329.8
click at [396, 185] on main "Create a new Business Activity Plan Archive Cancel Update Plan Accepted BUSINES…" at bounding box center [784, 437] width 1568 height 2248
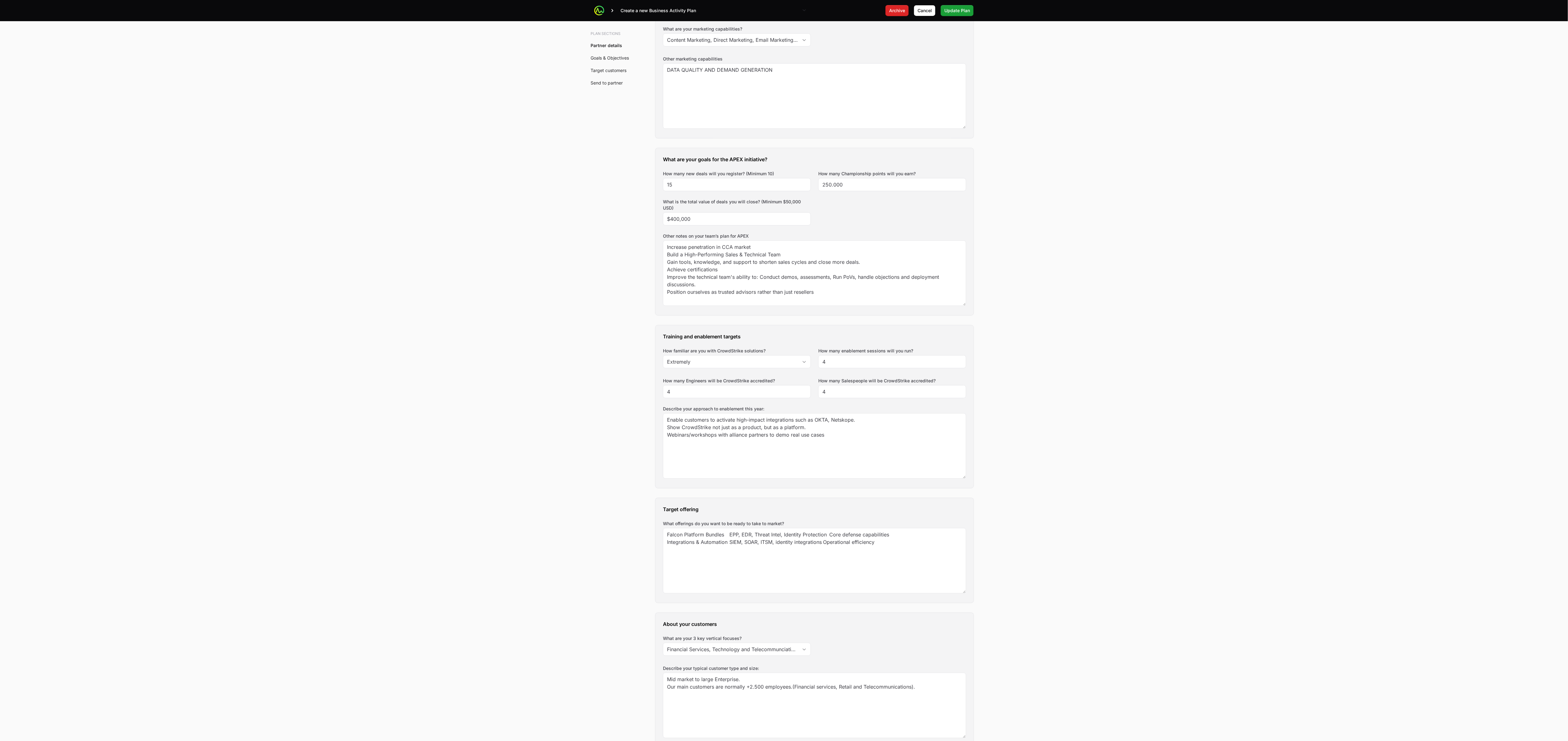
scroll to position [0, 0]
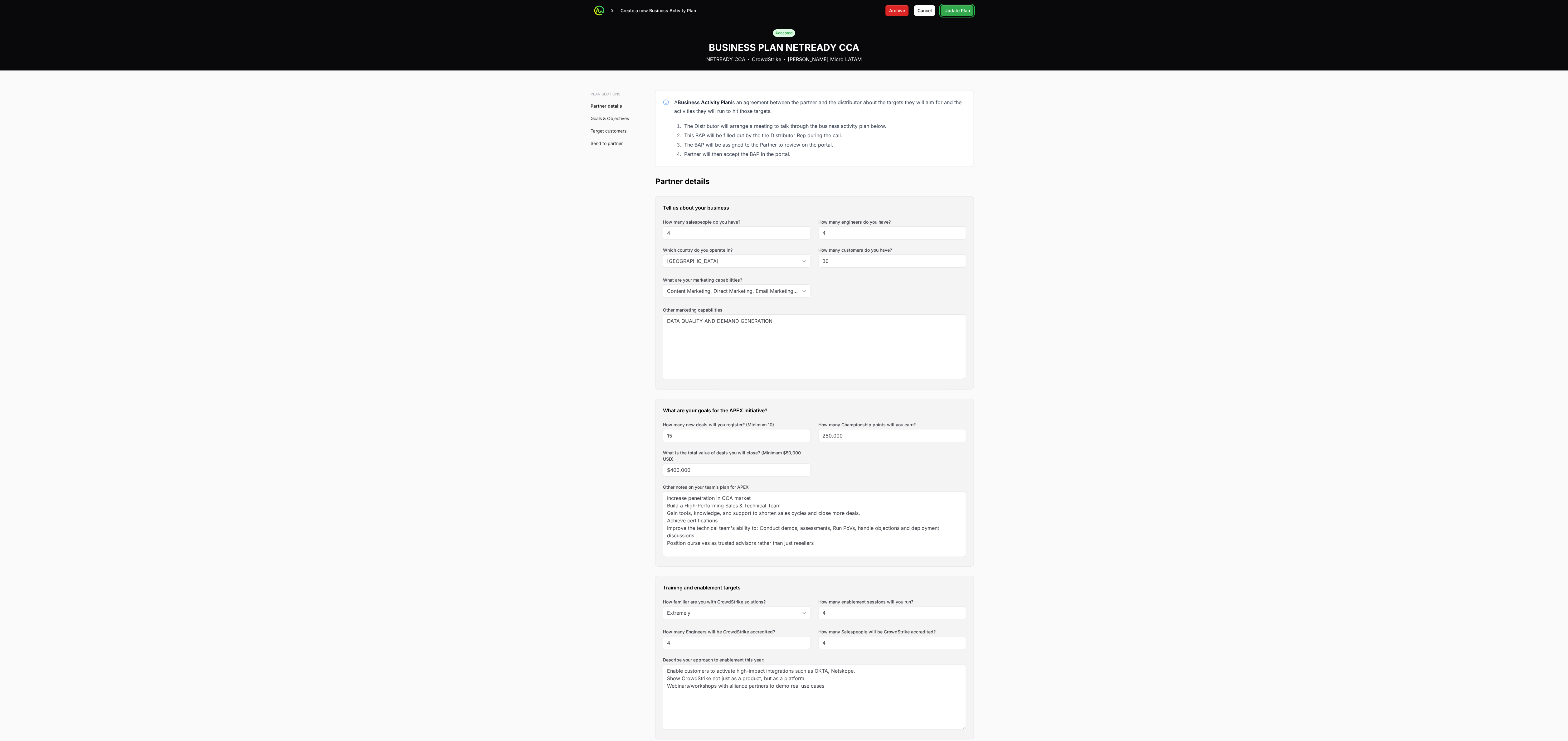
click at [396, 12] on span "Update Plan" at bounding box center [957, 10] width 26 height 7
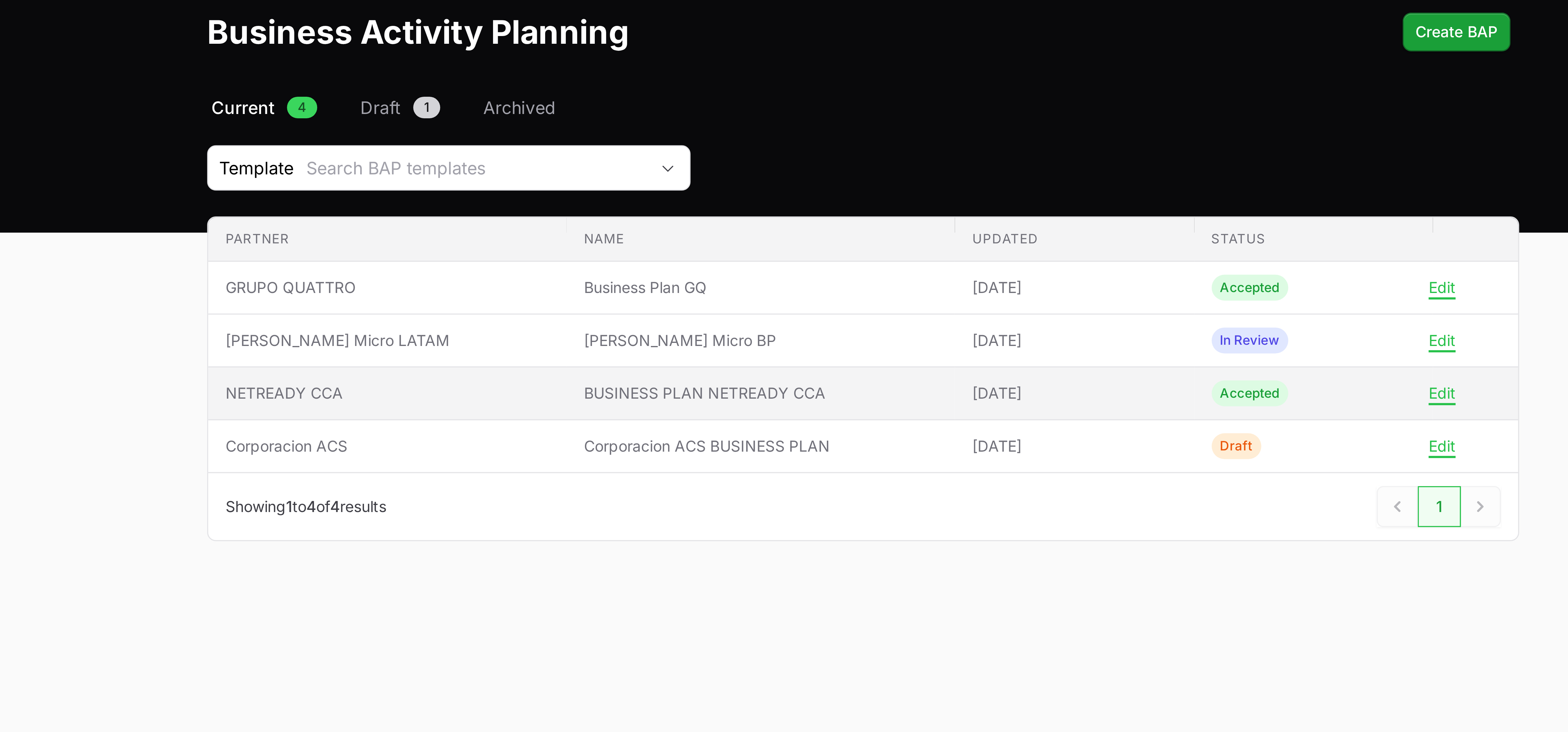
click at [391, 149] on td "Partner NETREADY CCA" at bounding box center [648, 141] width 102 height 15
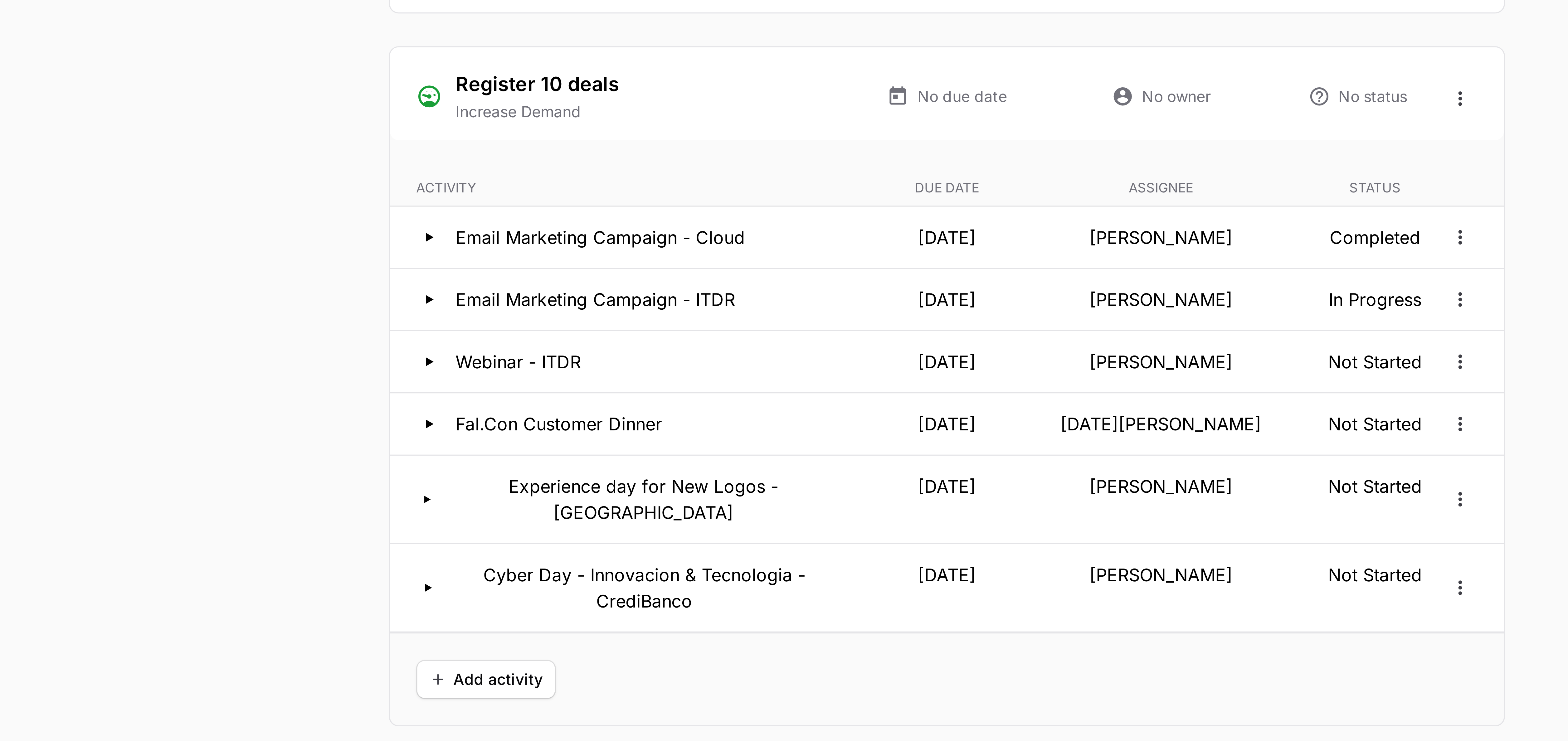
scroll to position [910, 0]
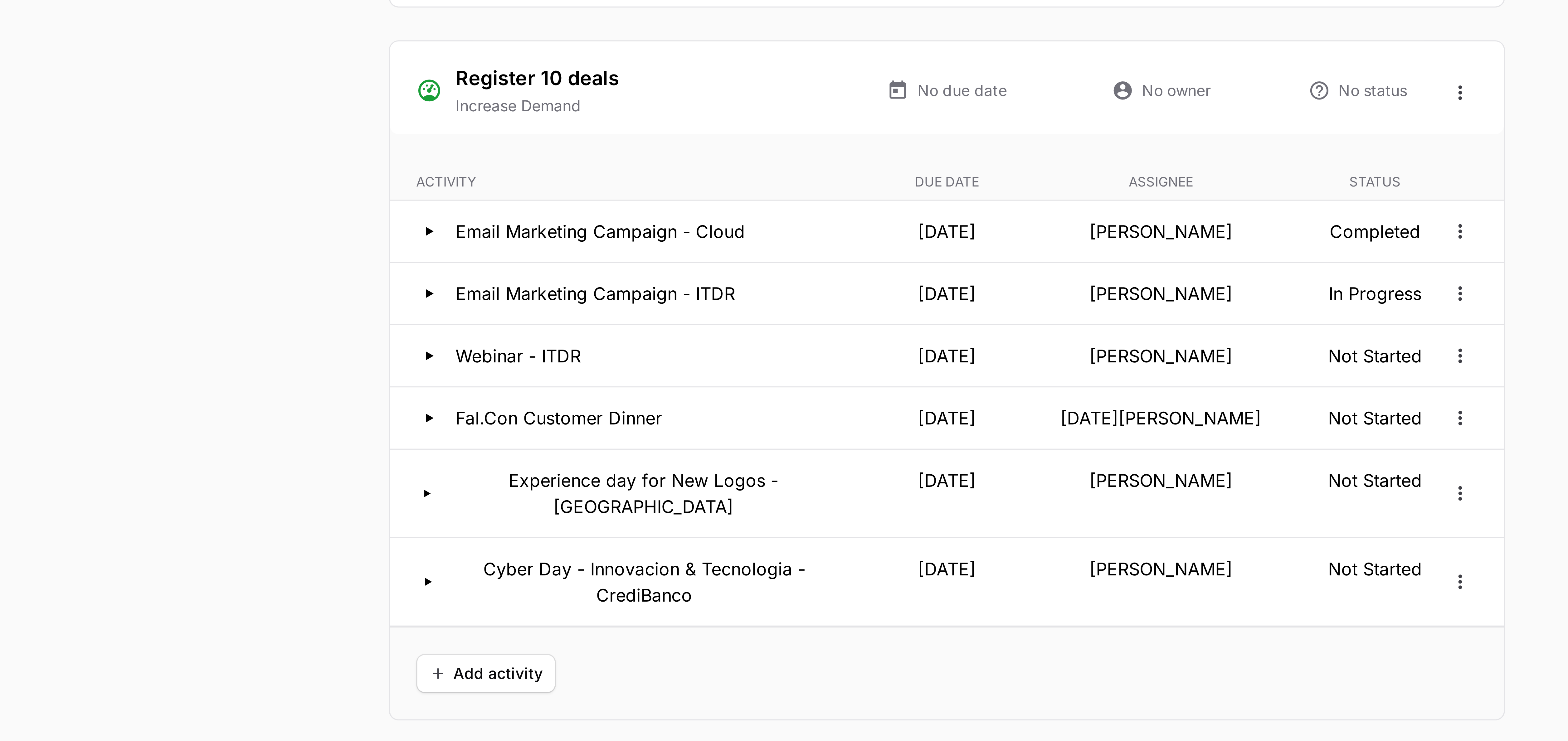
click at [396, 185] on div "Plan sections Partner details Goals & Objectives Target customers Send to partn…" at bounding box center [784, 249] width 399 height 2178
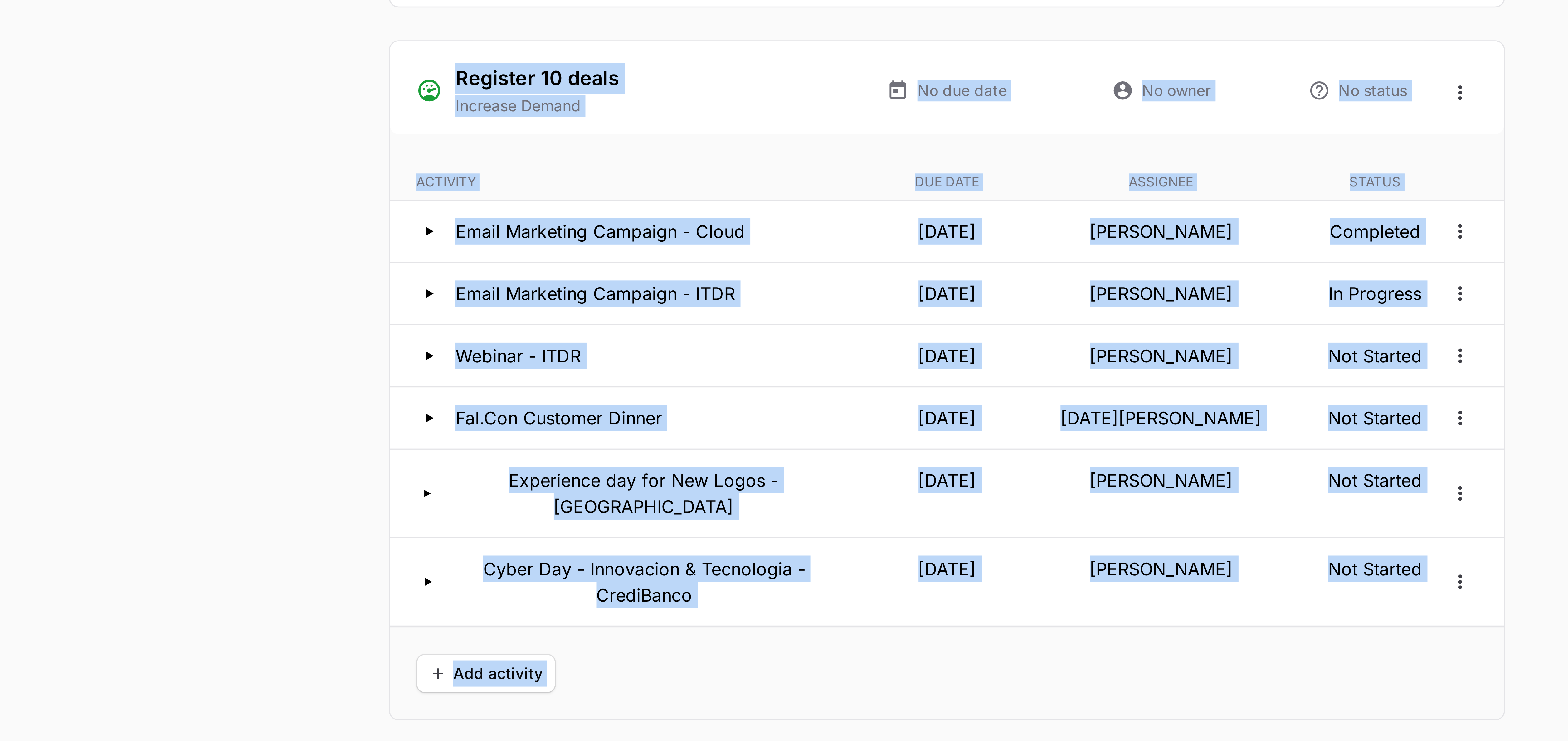
copy body "Create a new Business Activity Plan Archive Cancel Update Plan Accepted BUSINES…"
click at [396, 185] on div "A Business Activity Plan is an agreement between the partner and the distributo…" at bounding box center [814, 249] width 338 height 2178
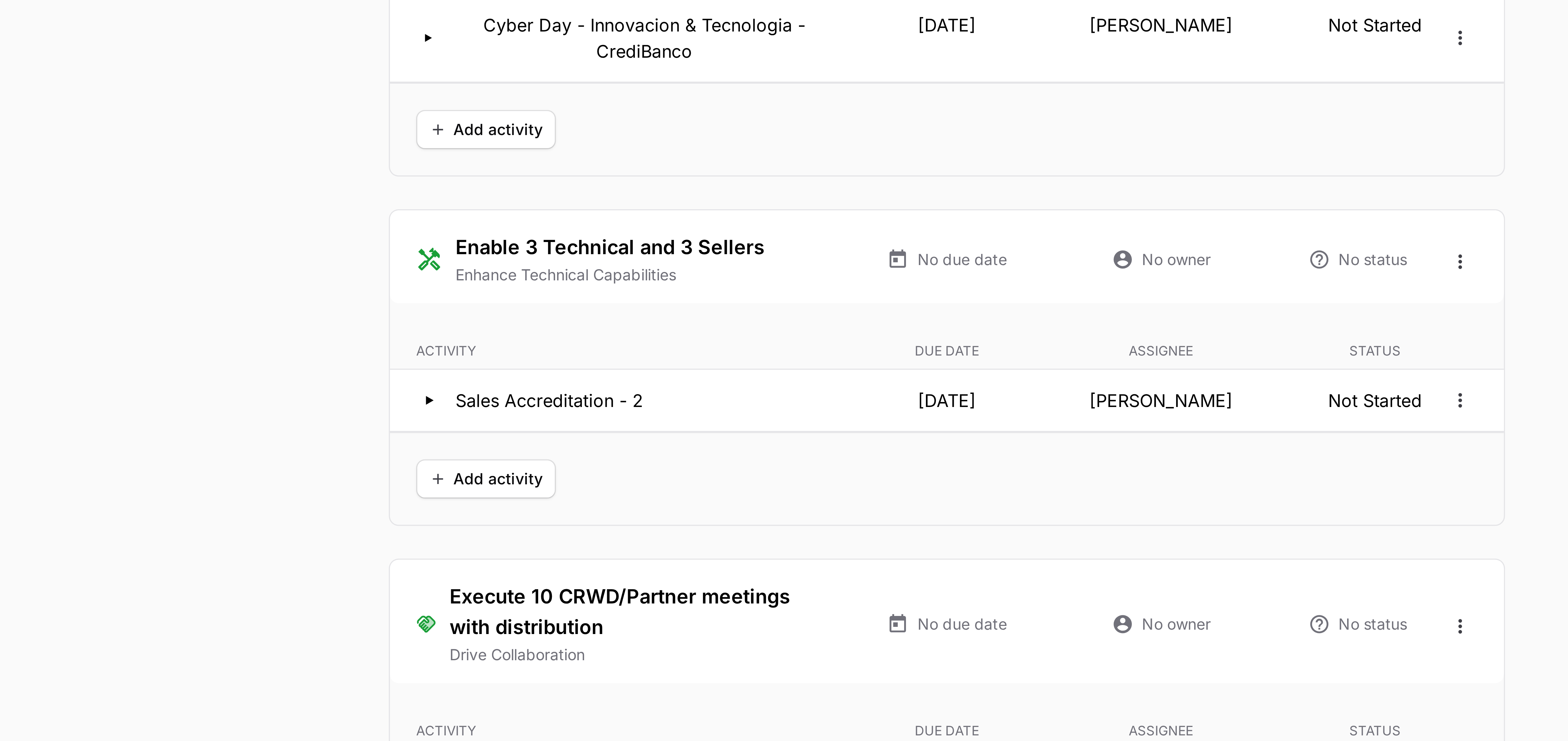
scroll to position [0, 0]
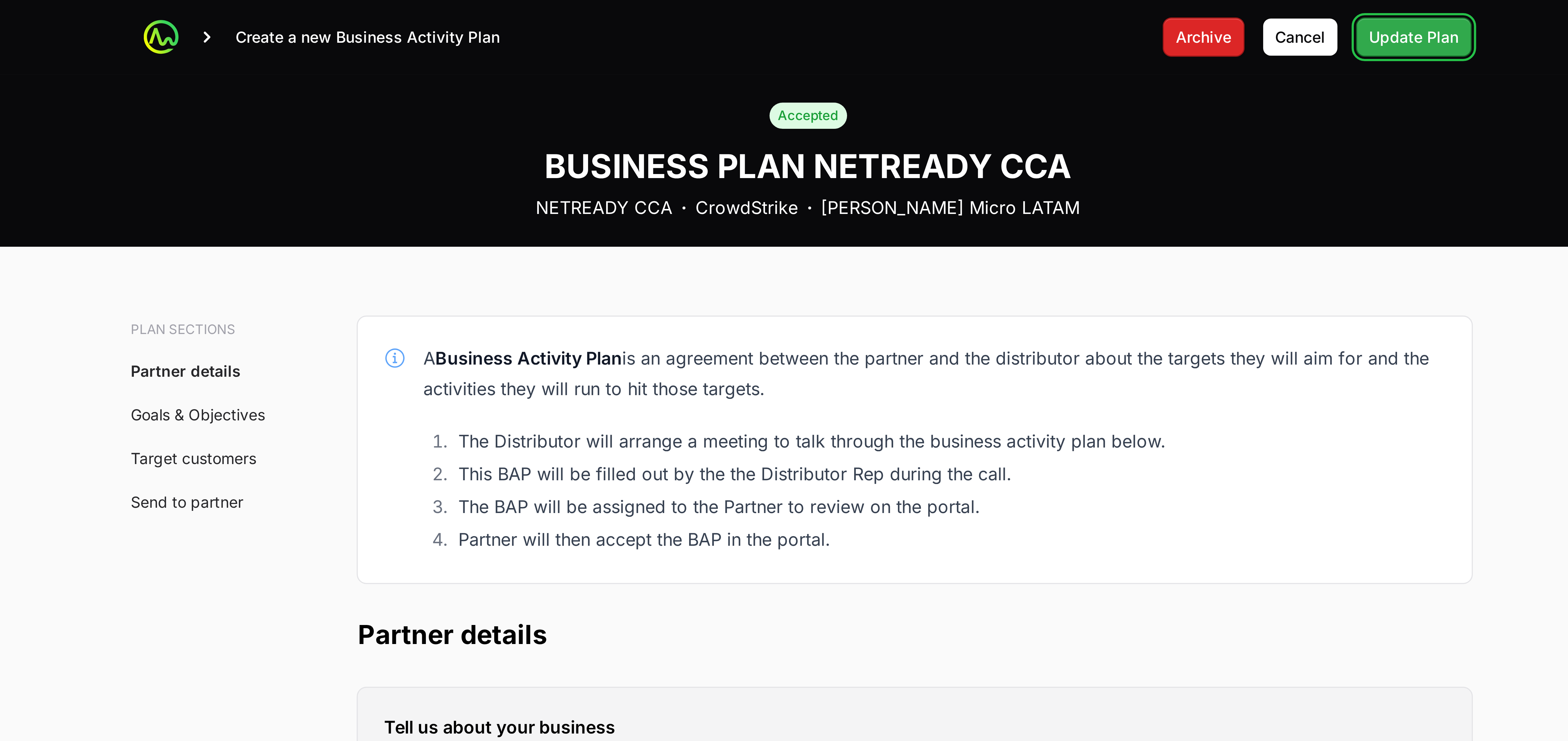
click at [396, 11] on span "Update Plan" at bounding box center [957, 10] width 26 height 7
click at [396, 14] on span "Update Plan" at bounding box center [957, 10] width 26 height 7
click at [396, 12] on span "Update Plan" at bounding box center [957, 10] width 26 height 7
click at [396, 10] on icon at bounding box center [599, 10] width 6 height 6
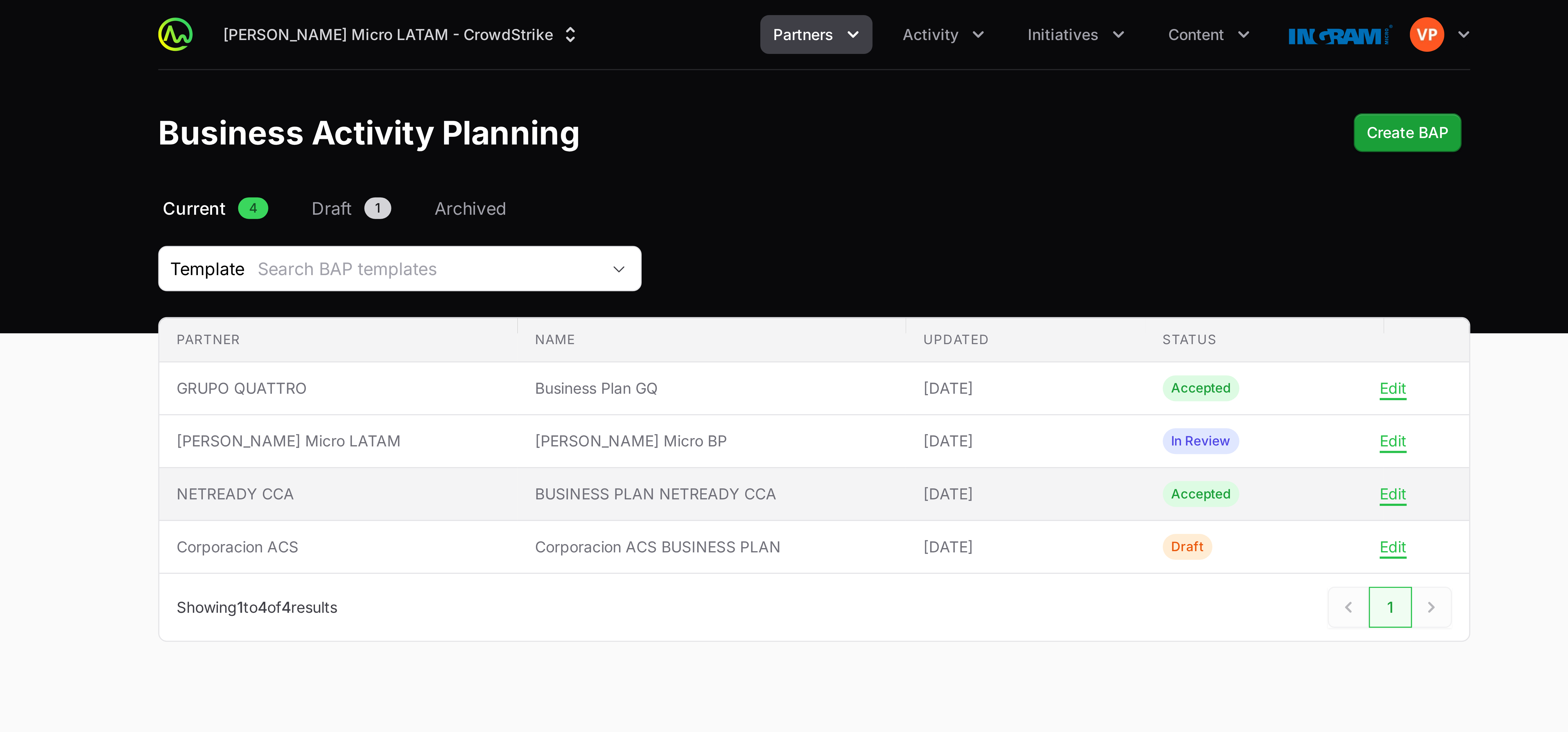
click at [391, 142] on span "NETREADY CCA" at bounding box center [648, 141] width 93 height 6
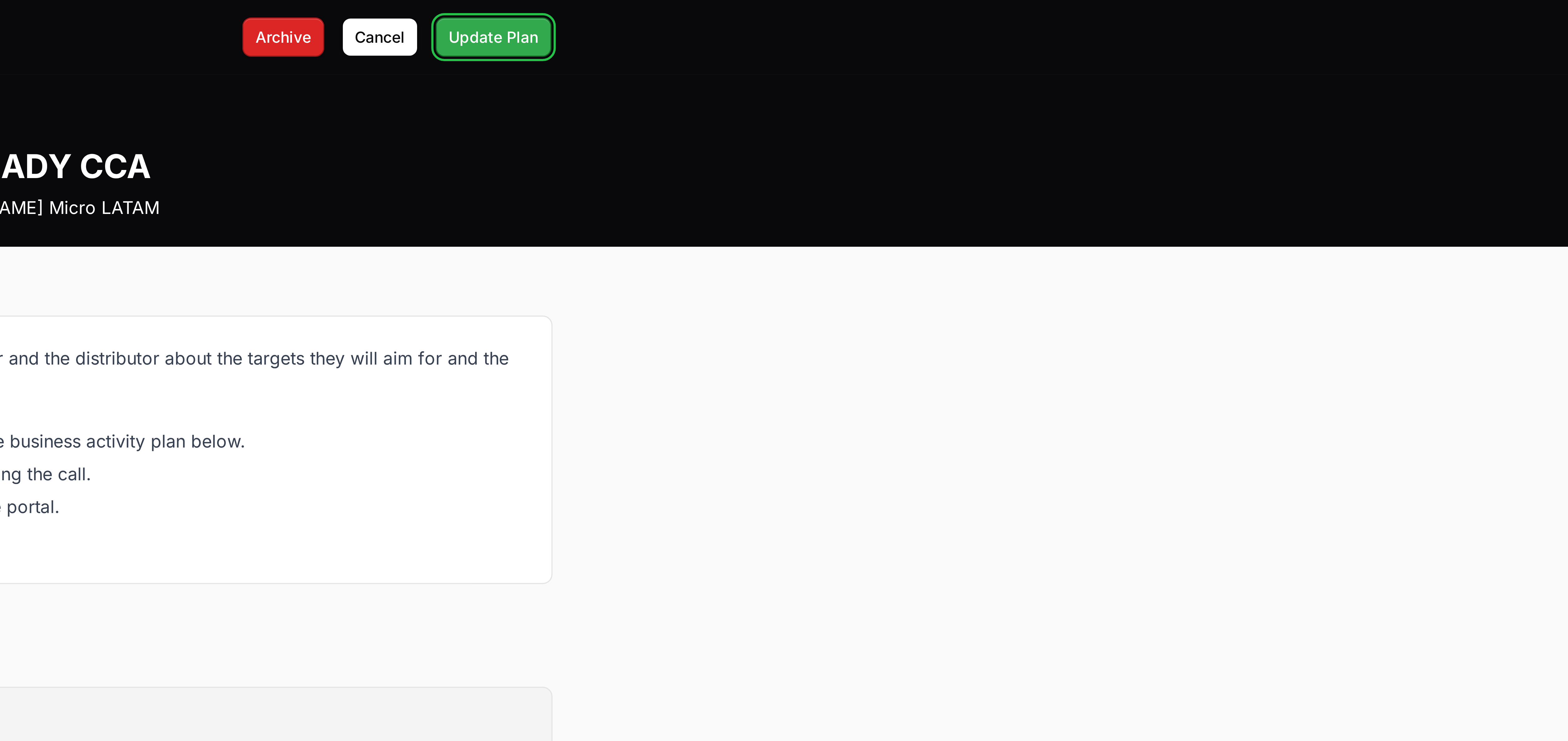
click at [396, 10] on span "Update Plan" at bounding box center [957, 10] width 26 height 7
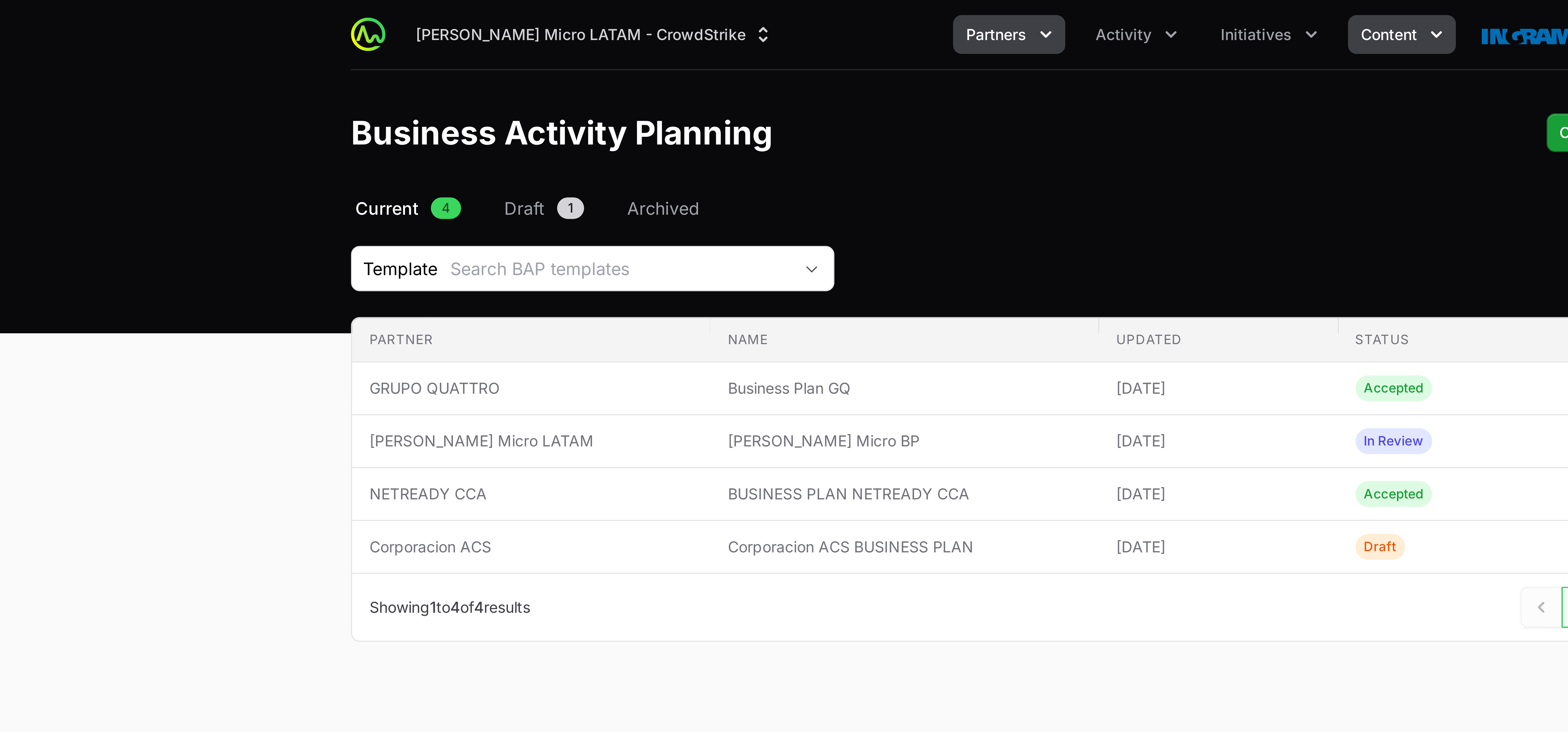
click at [391, 11] on span "Content" at bounding box center [893, 10] width 16 height 6
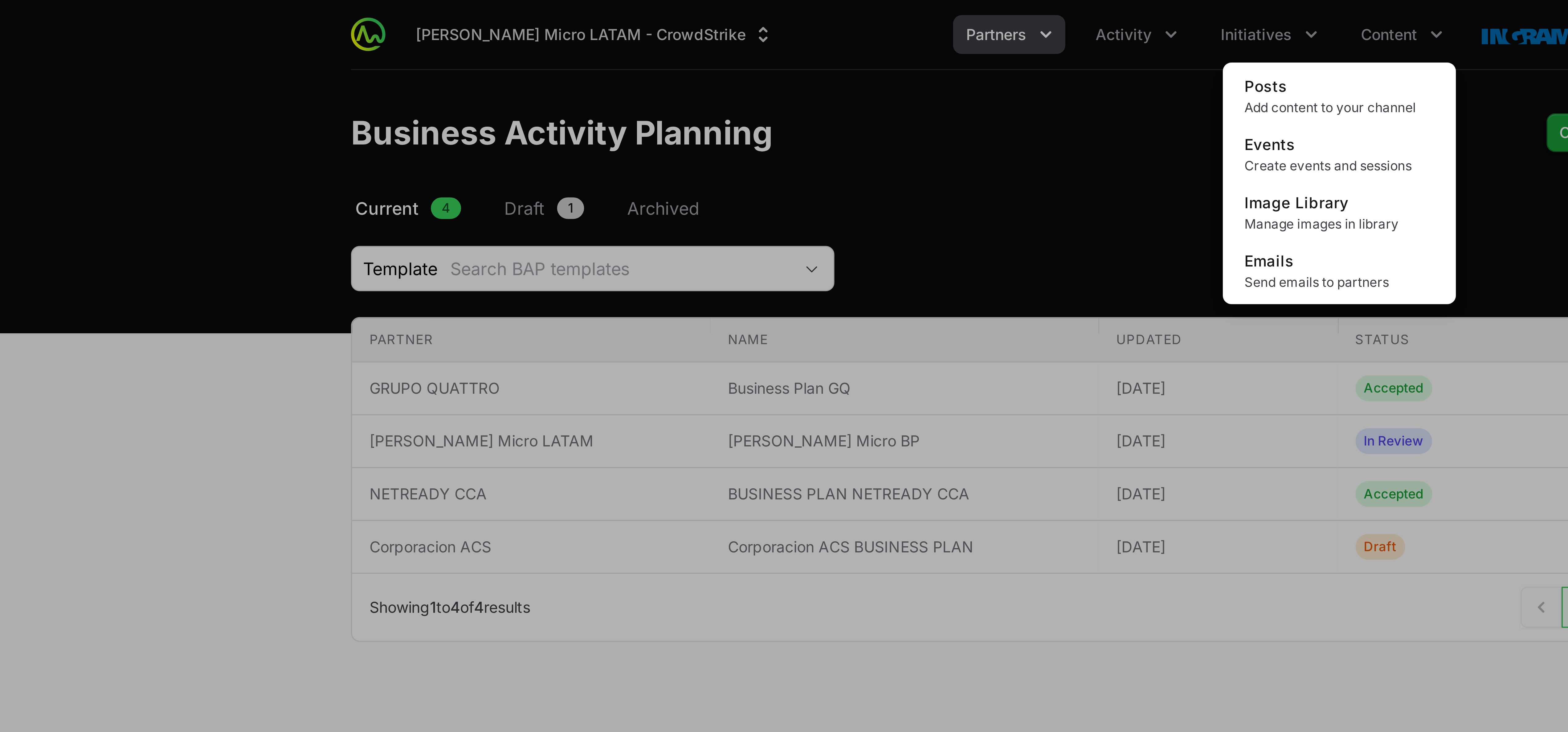
click at [391, 13] on div "Content menu" at bounding box center [784, 366] width 1568 height 732
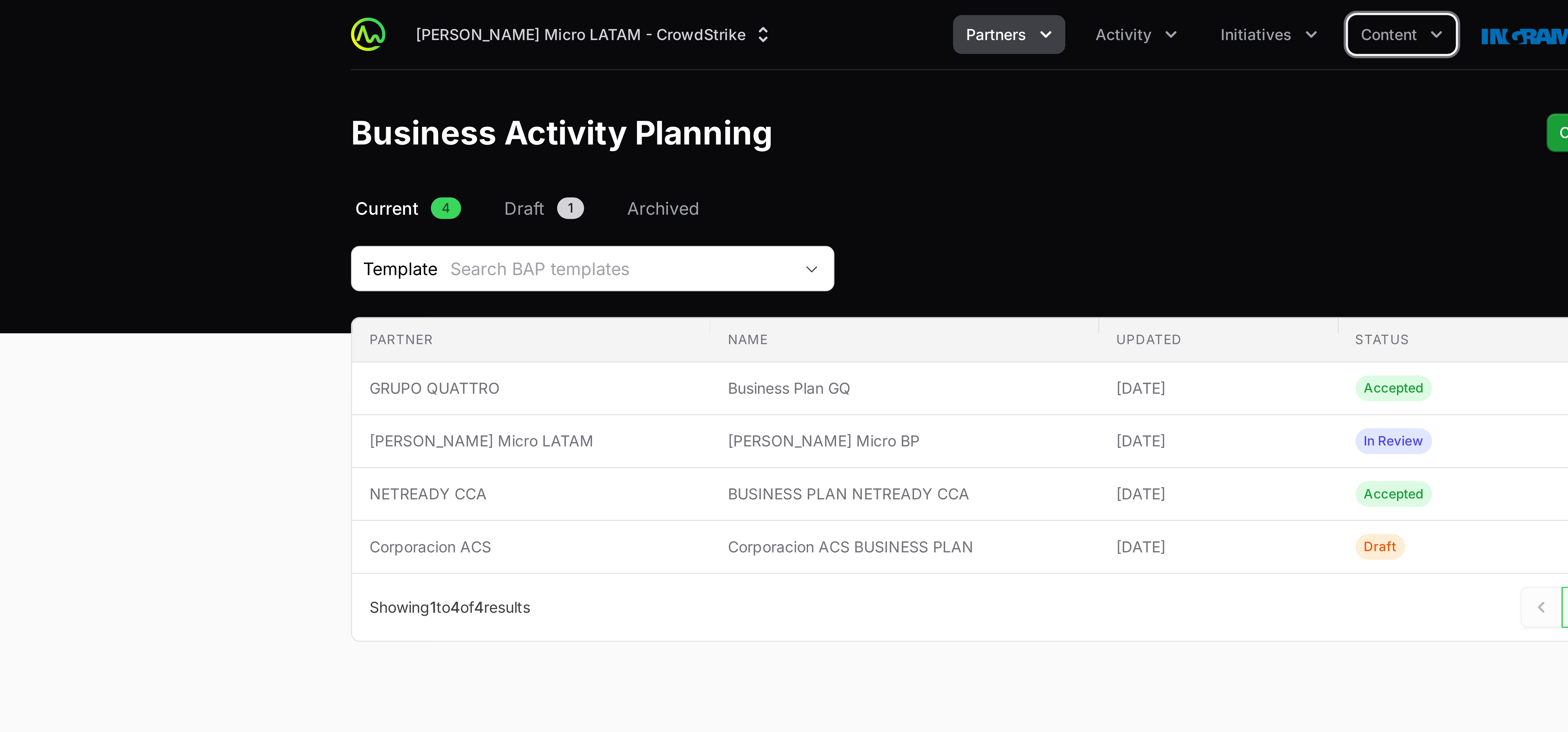
click at [391, 13] on button "Initiatives" at bounding box center [859, 10] width 35 height 11
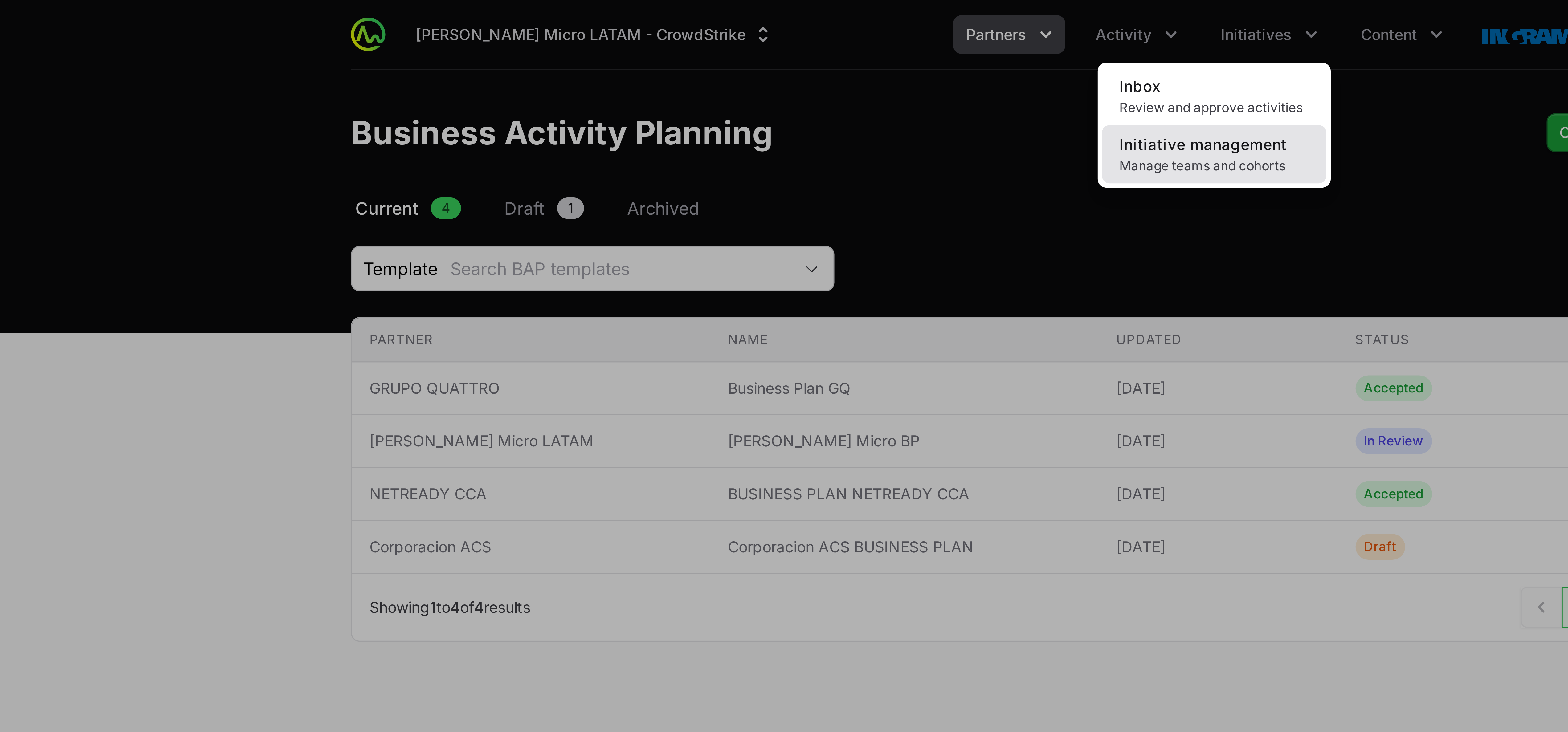
click at [391, 46] on span "Manage teams and cohorts" at bounding box center [843, 47] width 54 height 5
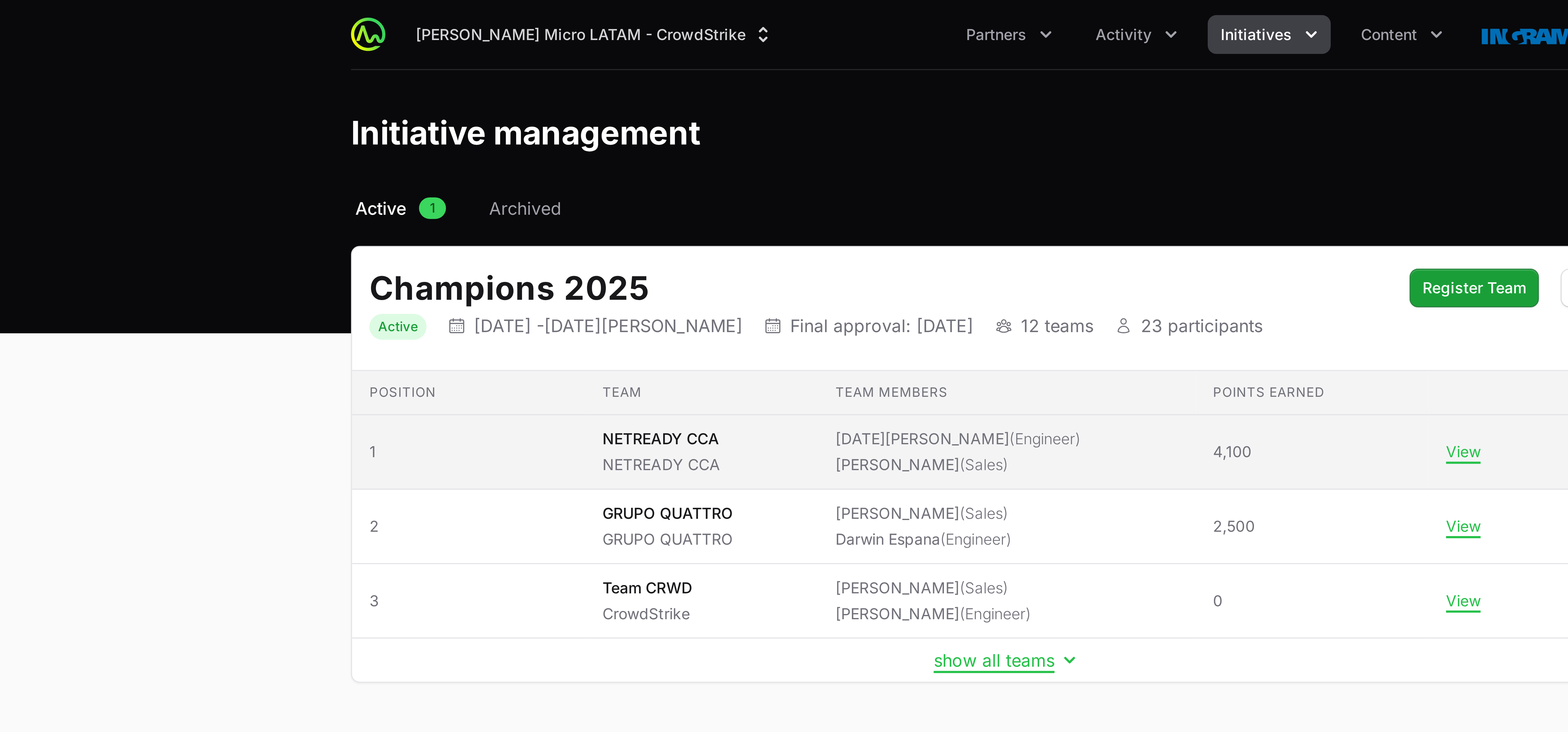
click at [391, 128] on span "(Engineer)" at bounding box center [794, 125] width 20 height 5
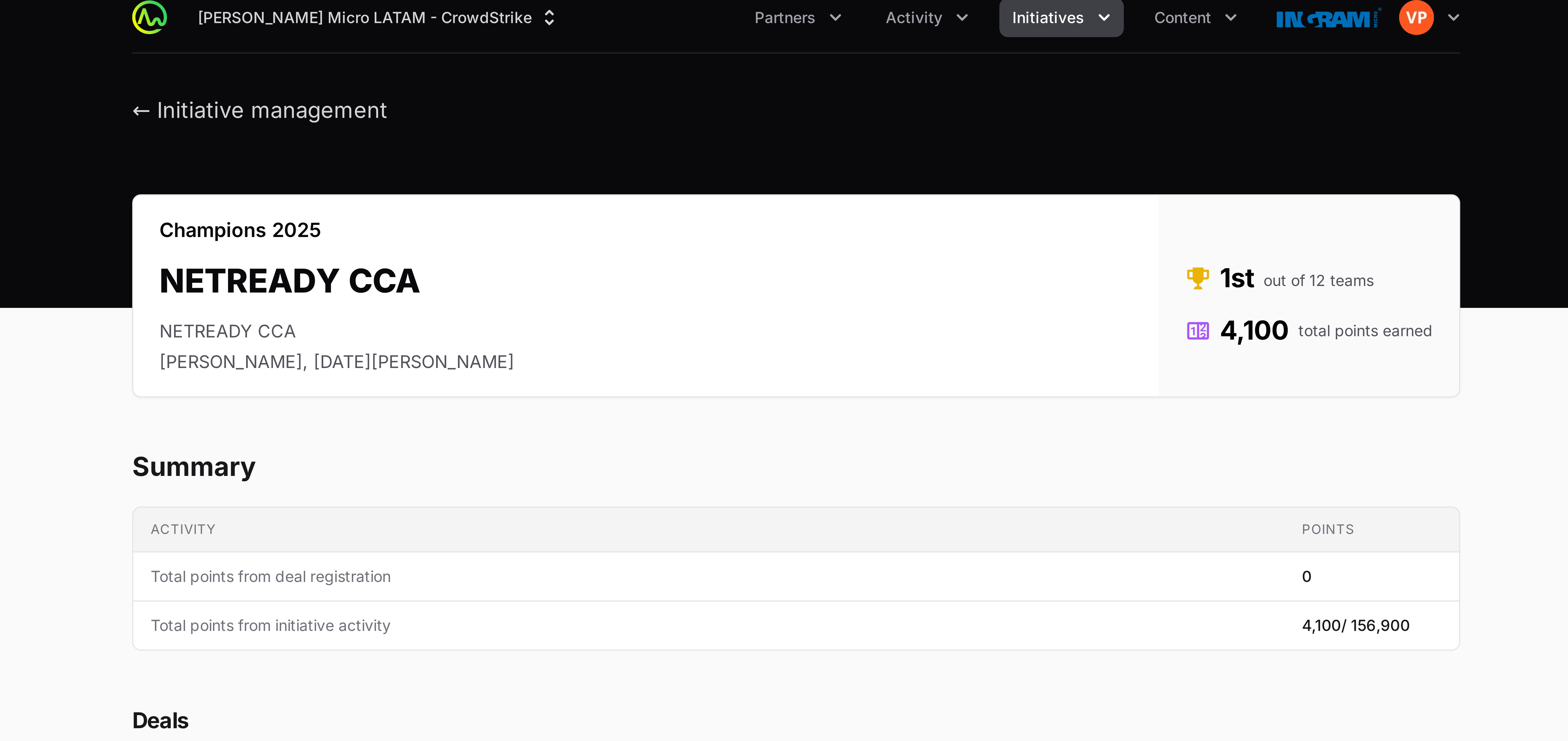
click at [396, 43] on header "← Initiative management" at bounding box center [784, 36] width 1568 height 33
click at [396, 39] on button "← Initiative management" at bounding box center [630, 36] width 73 height 8
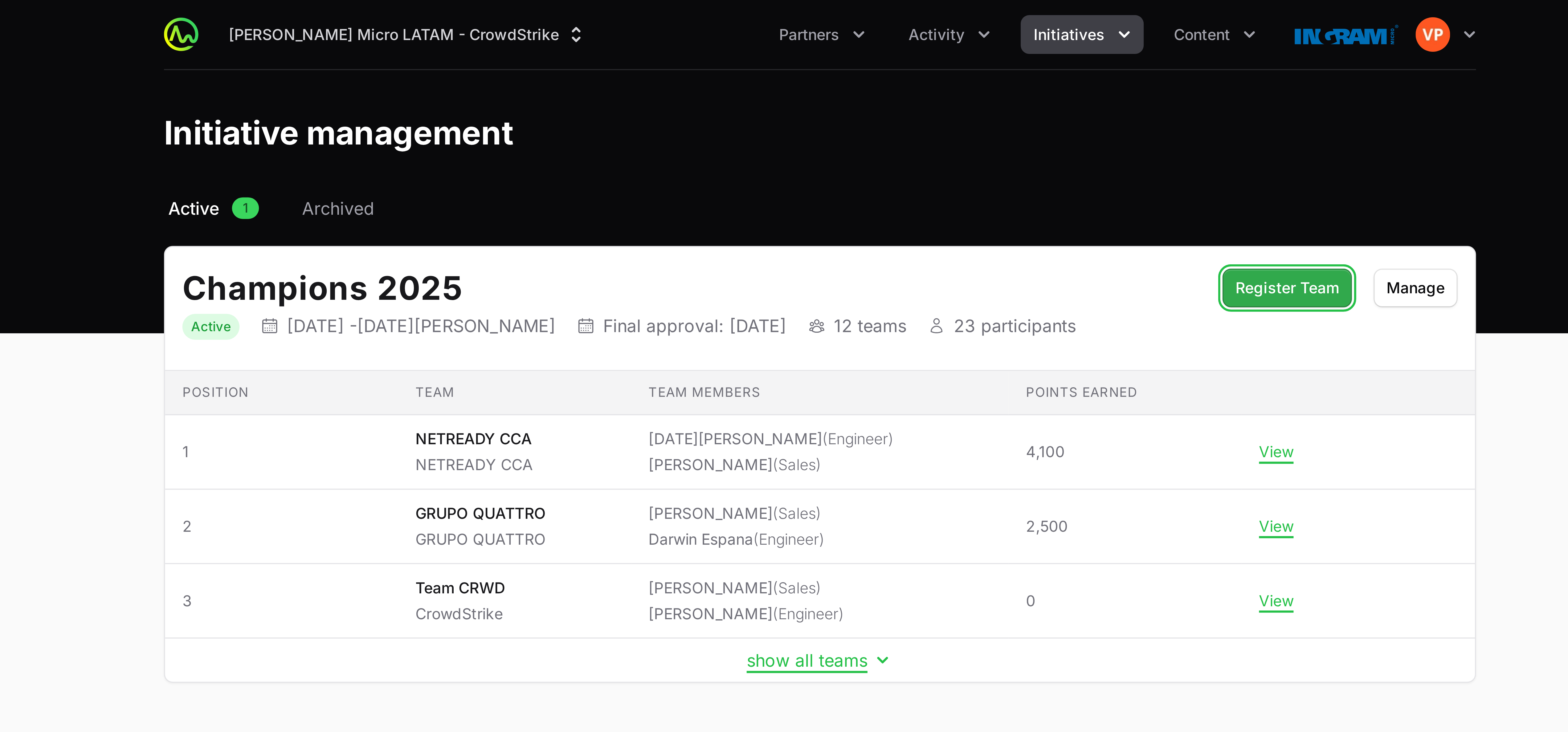
click at [391, 85] on span "Register Team" at bounding box center [917, 82] width 30 height 7
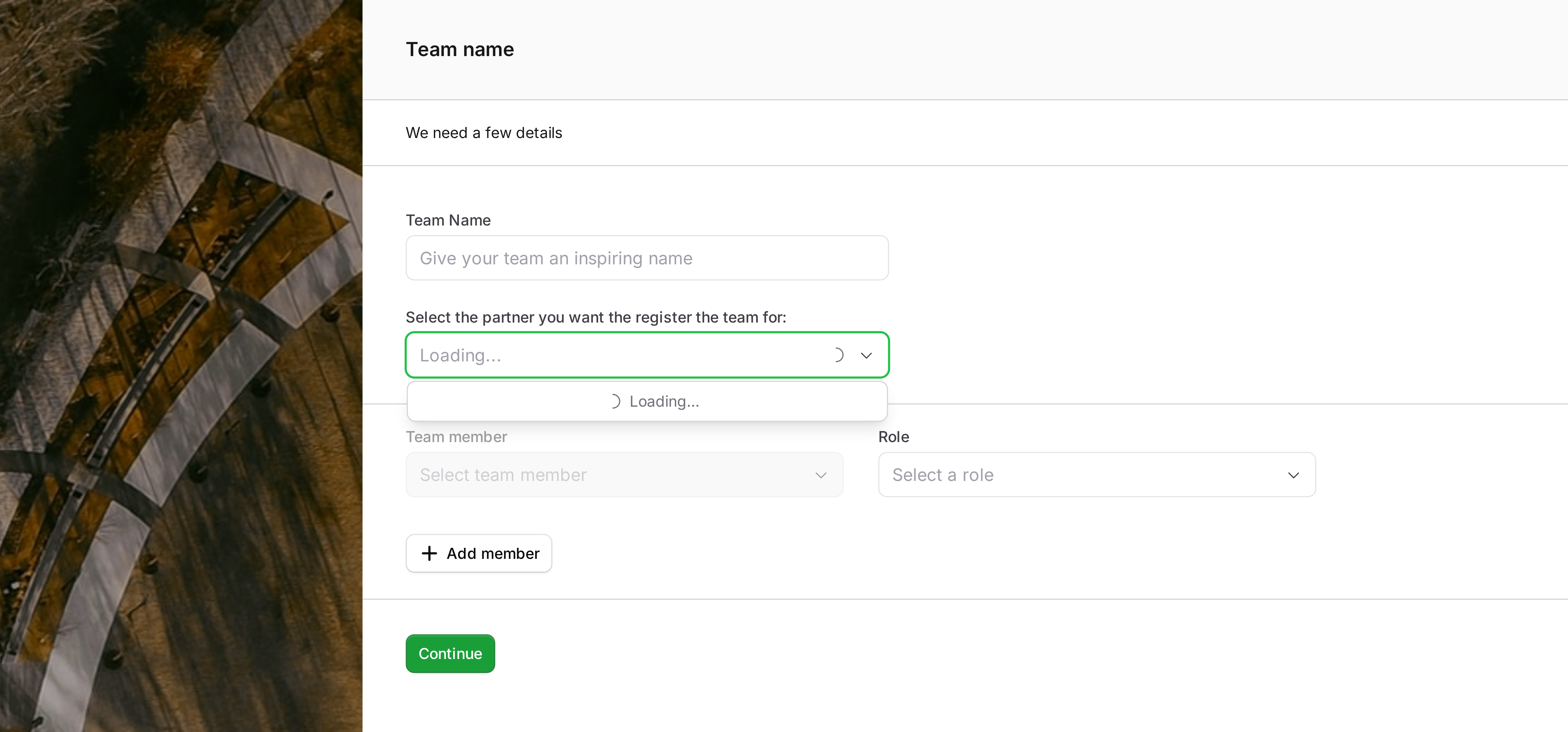
click at [391, 103] on input "Select the partner you want the register the team for:" at bounding box center [724, 101] width 117 height 12
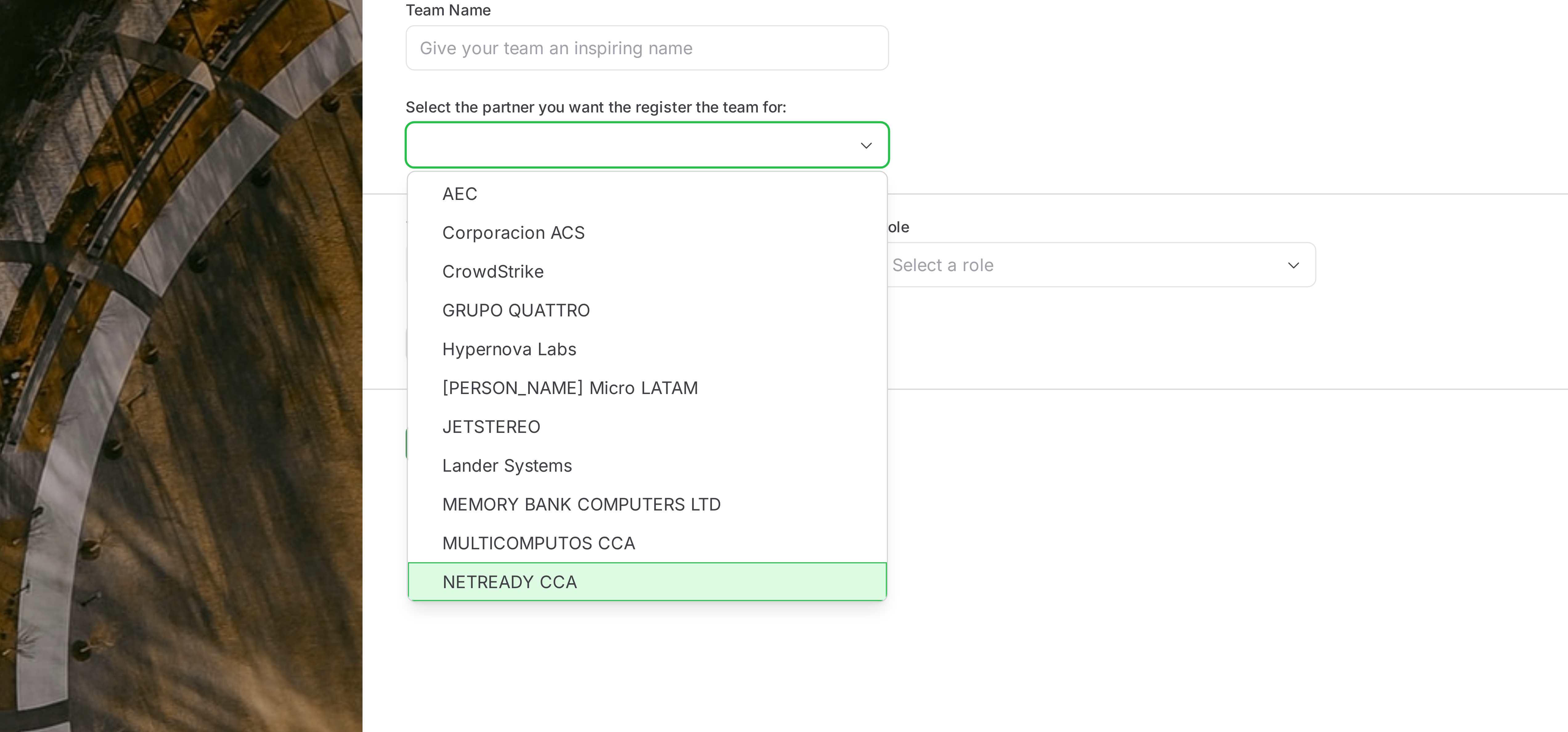
click at [391, 183] on li "NETREADY CCA" at bounding box center [735, 226] width 137 height 11
type input "NETREADY CCA"
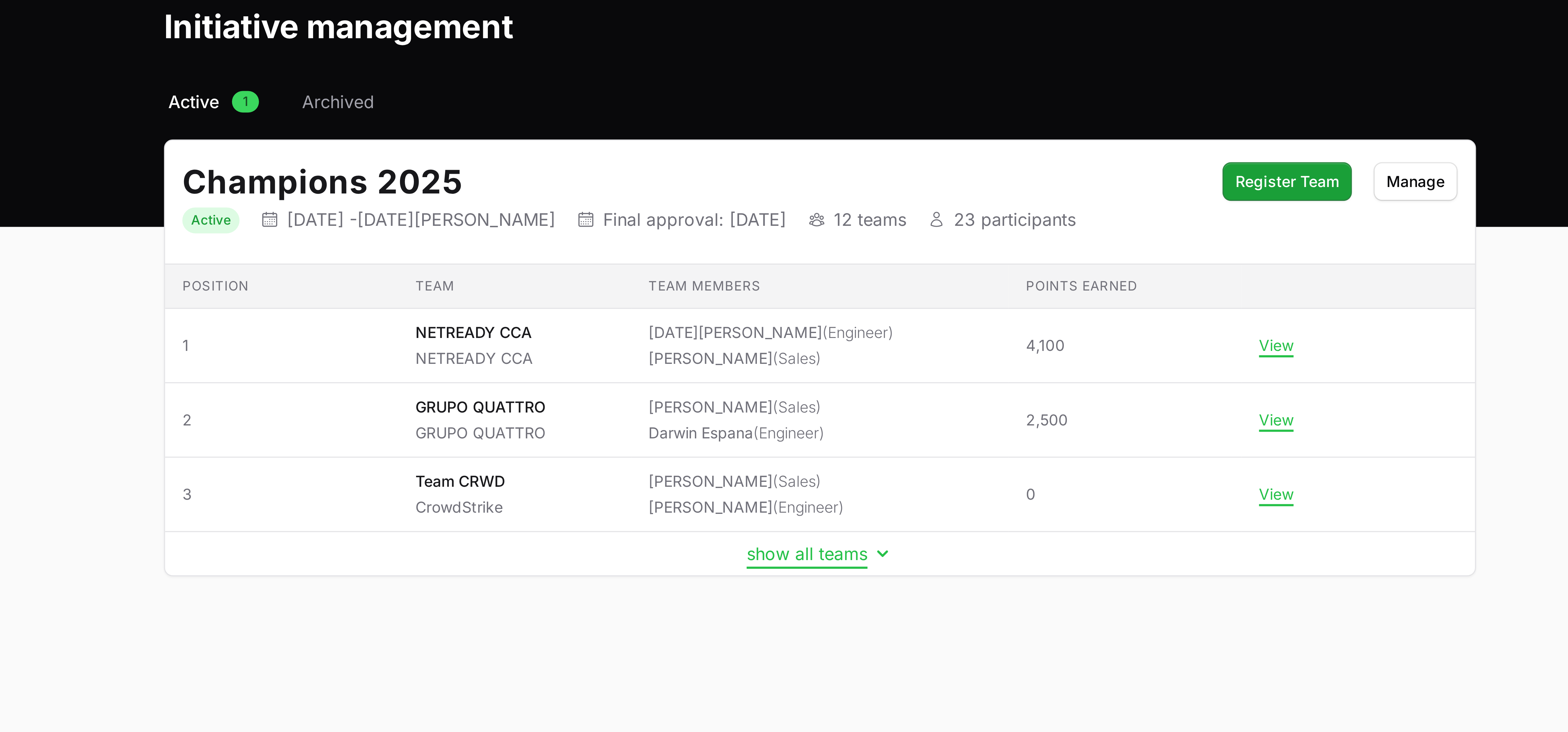
click at [391, 183] on button "show all teams" at bounding box center [784, 189] width 42 height 6
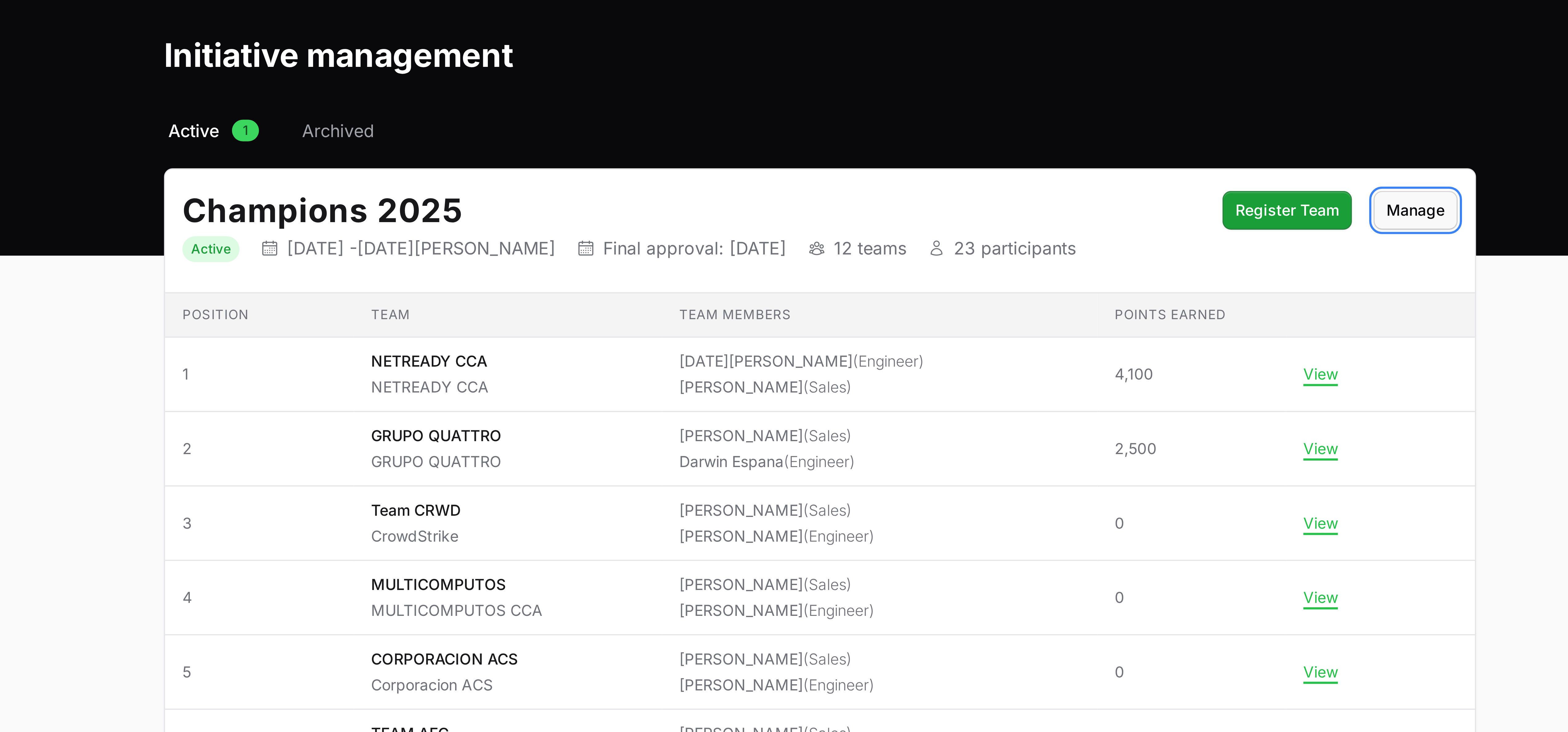
click at [391, 88] on button "Manage" at bounding box center [954, 82] width 24 height 11
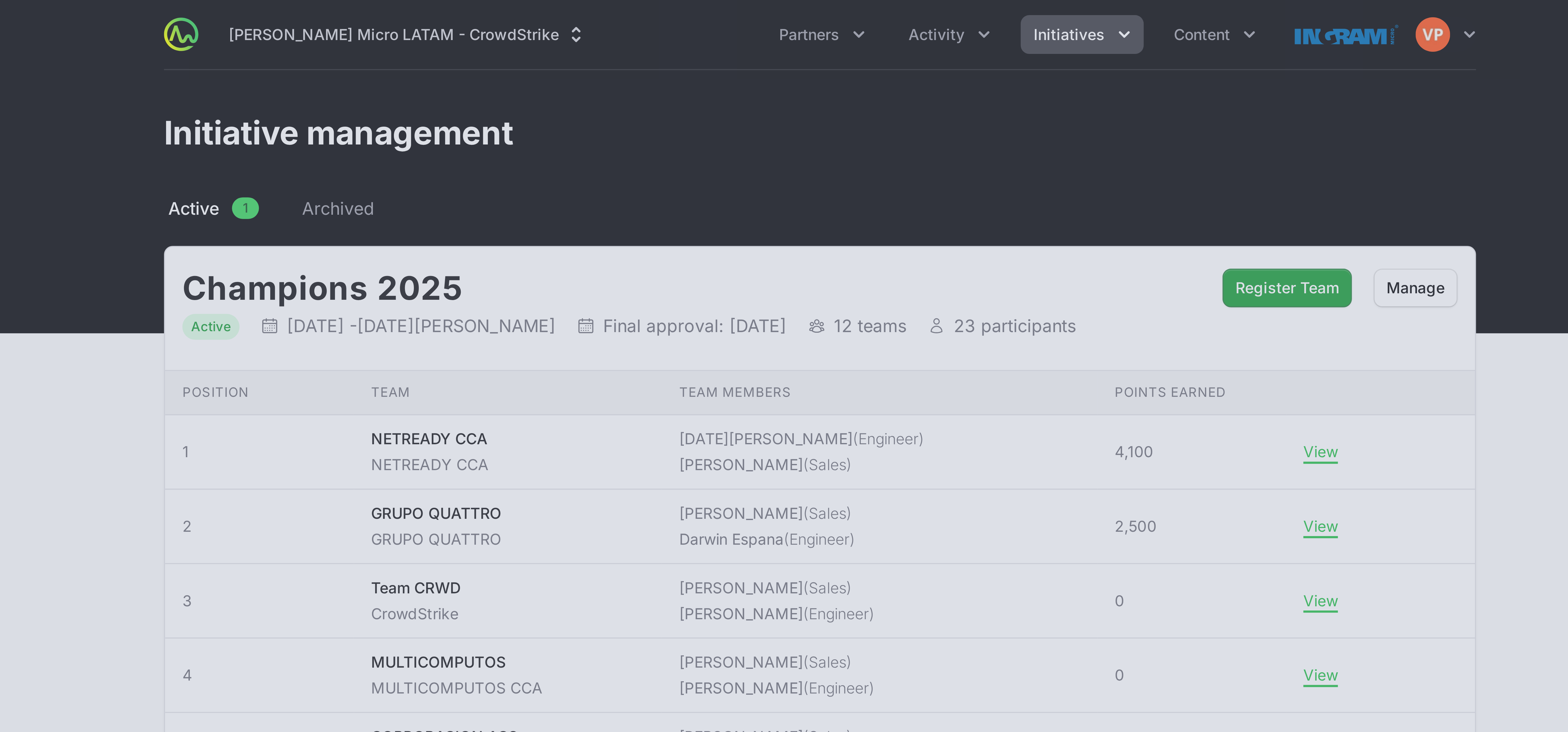
click at [391, 18] on div at bounding box center [784, 366] width 1568 height 732
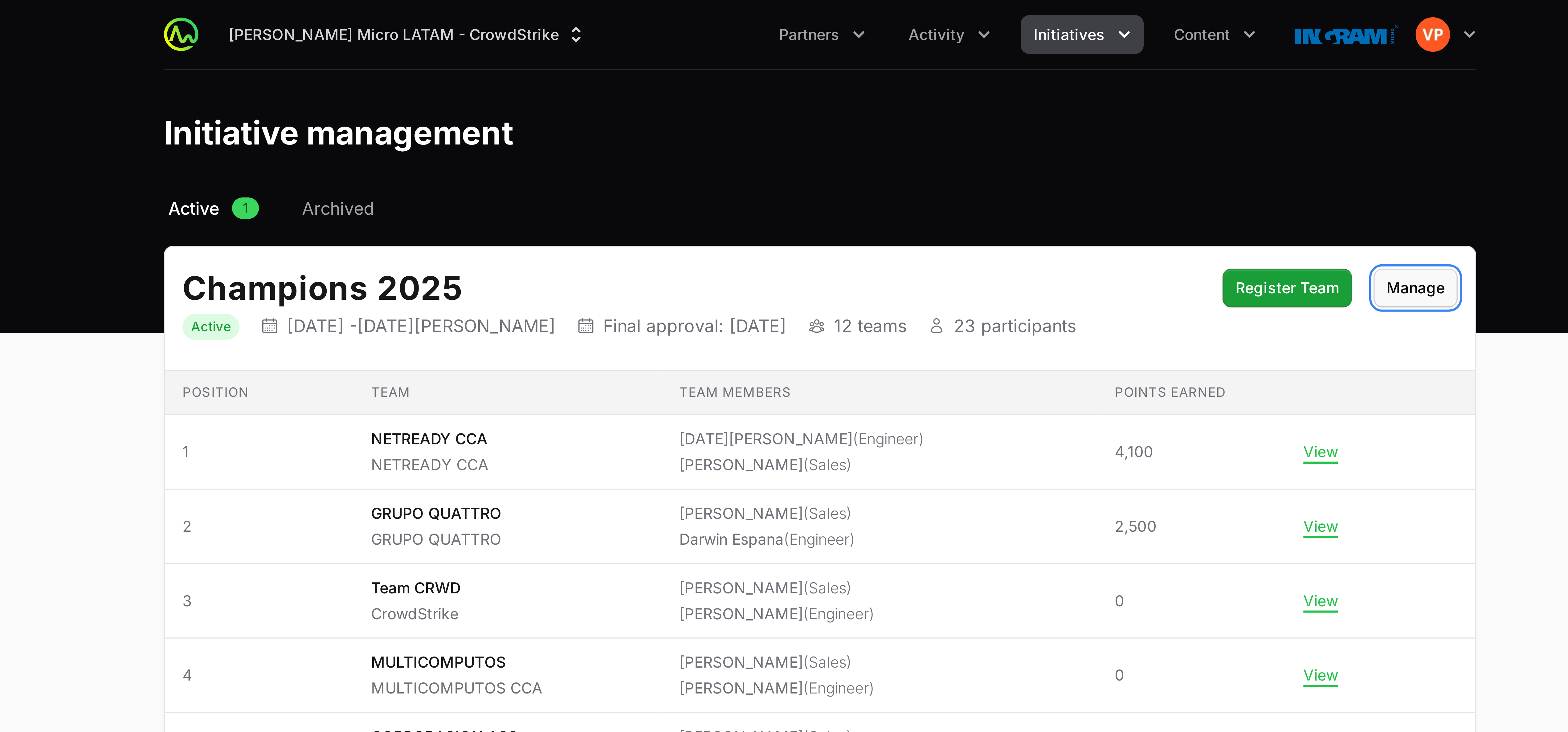
click at [391, 82] on span "Manage" at bounding box center [954, 82] width 16 height 7
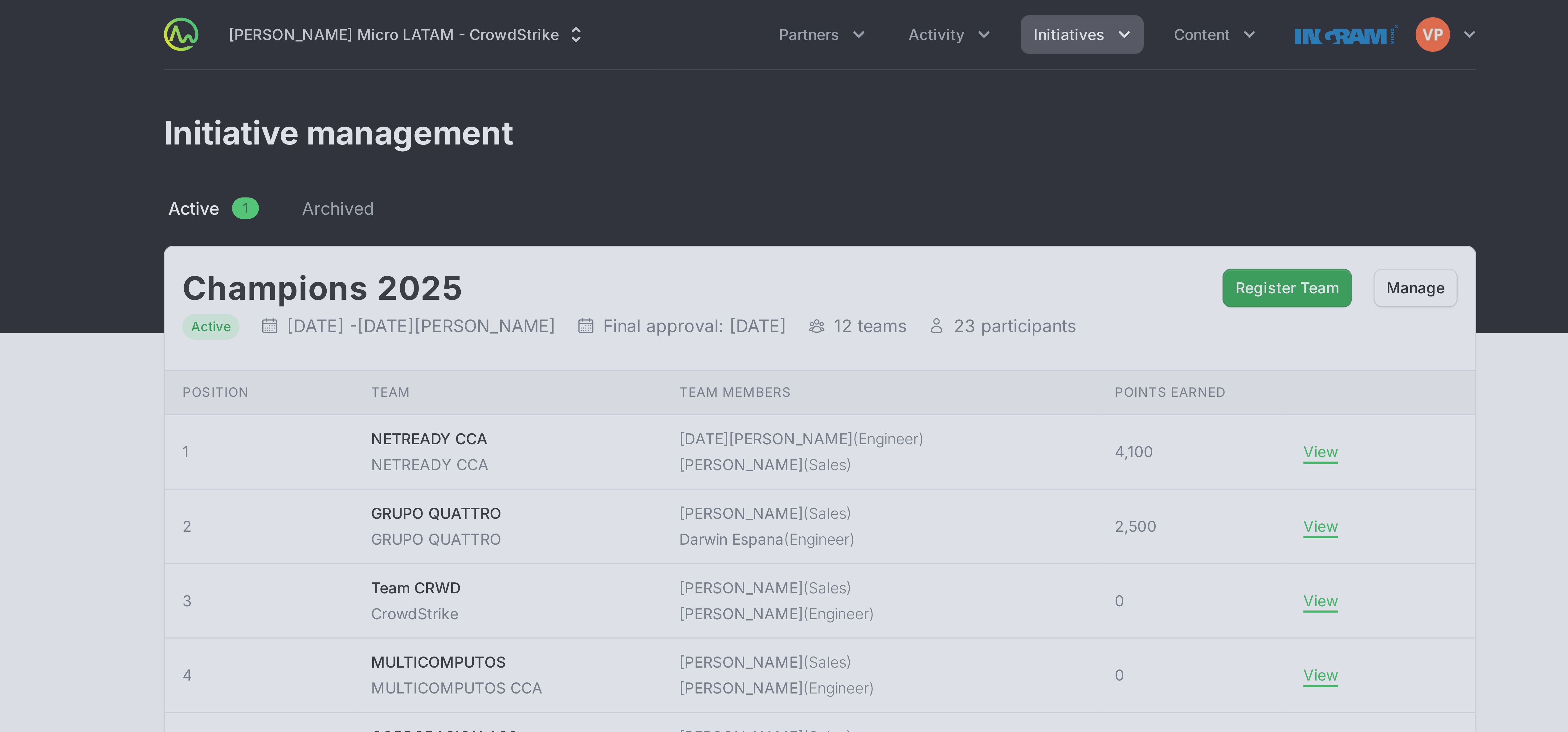
click at [391, 92] on div at bounding box center [784, 366] width 1568 height 732
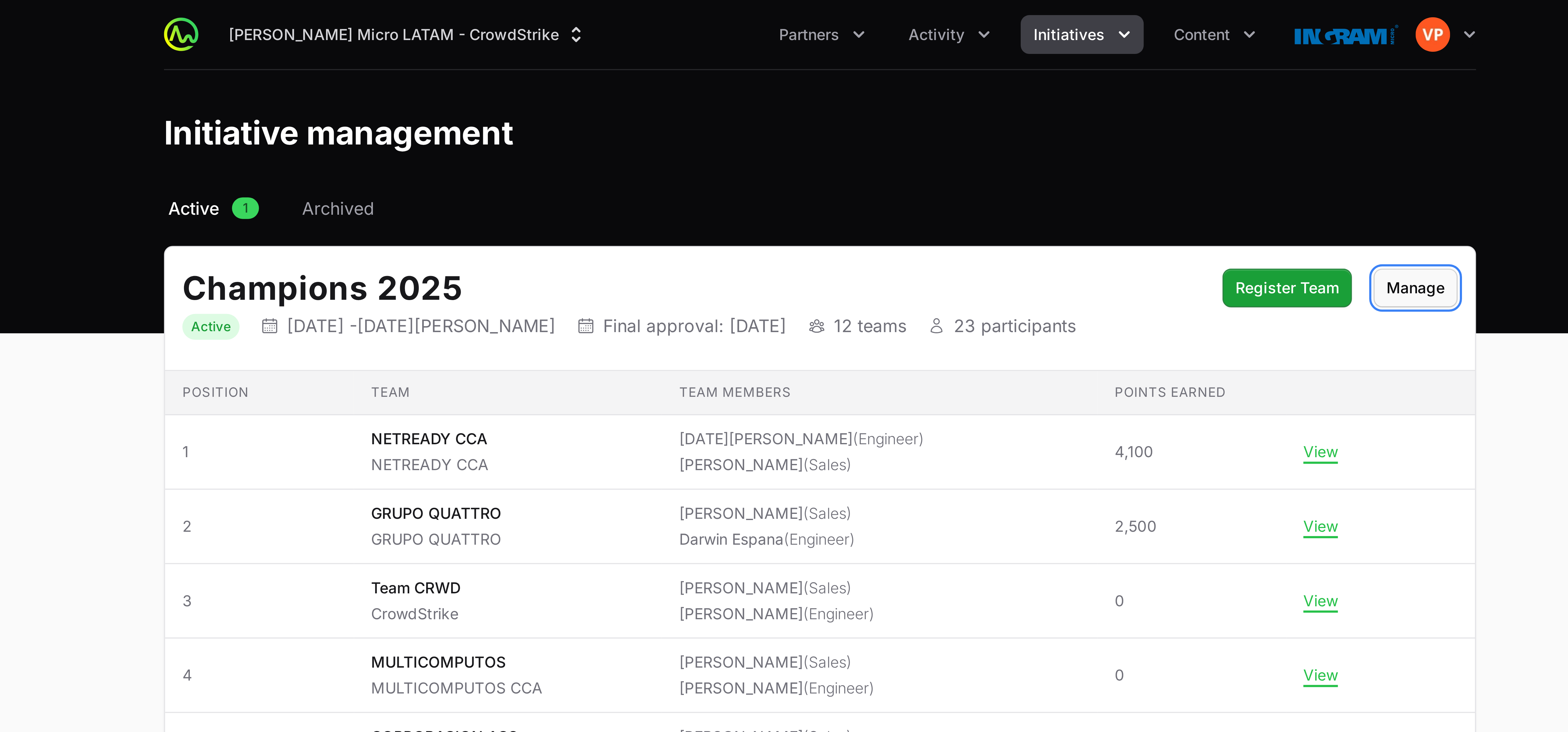
click at [391, 86] on span "Manage" at bounding box center [954, 82] width 16 height 7
click at [391, 13] on span "Activity" at bounding box center [817, 10] width 16 height 6
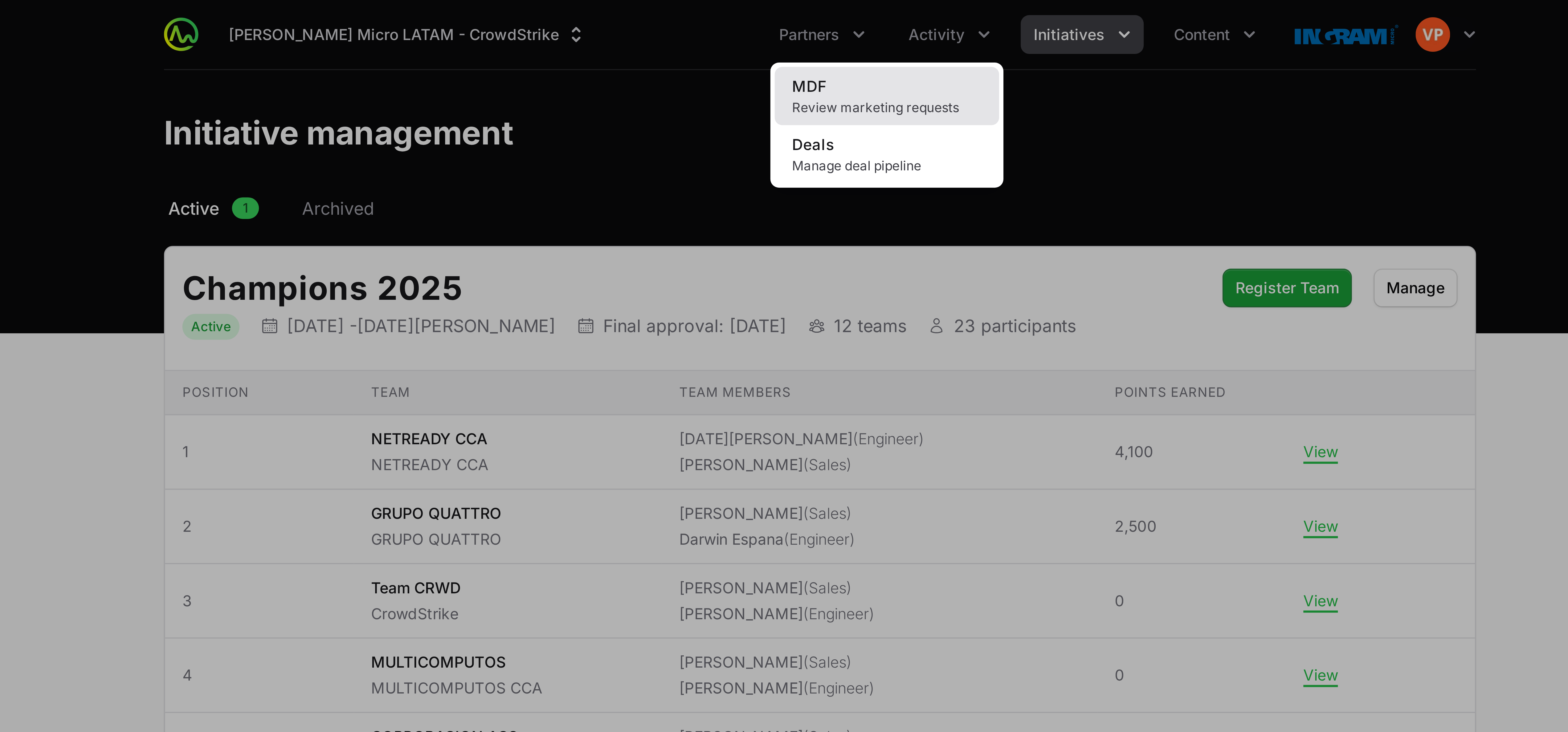
click at [391, 30] on span "Review marketing requests" at bounding box center [803, 31] width 54 height 5
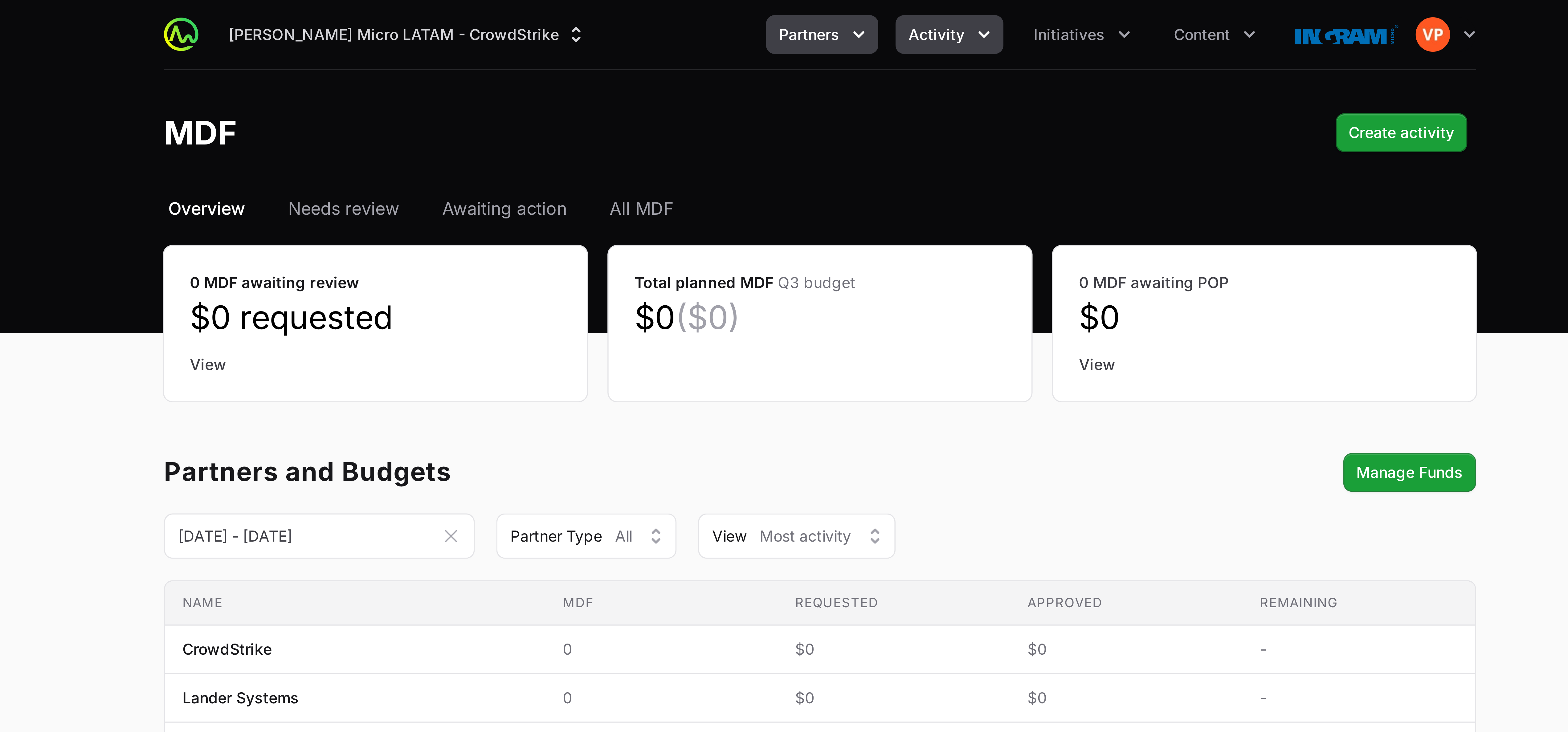
click at [391, 8] on span "Partners" at bounding box center [781, 10] width 17 height 6
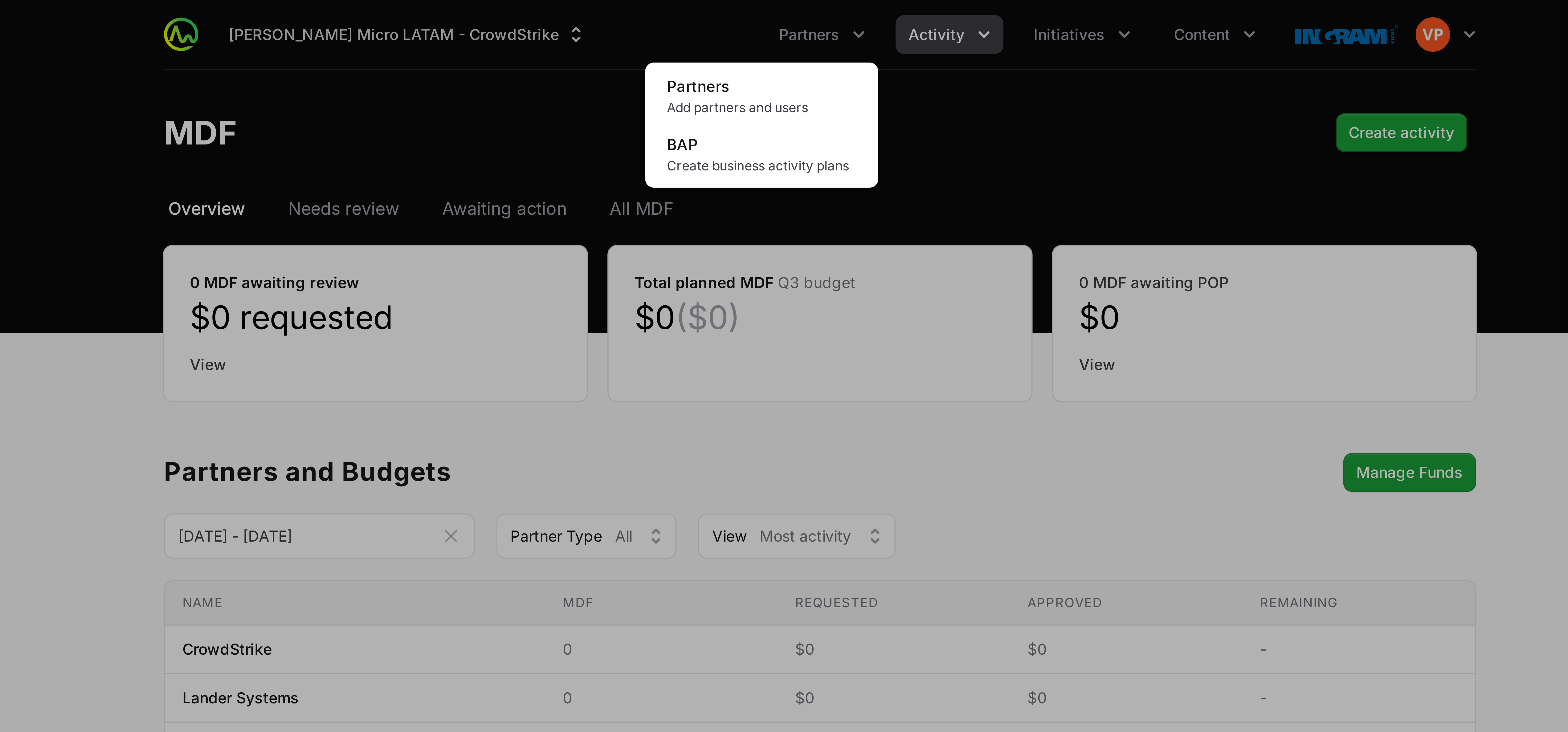
click at [391, 44] on div "Partners menu" at bounding box center [784, 366] width 1568 height 732
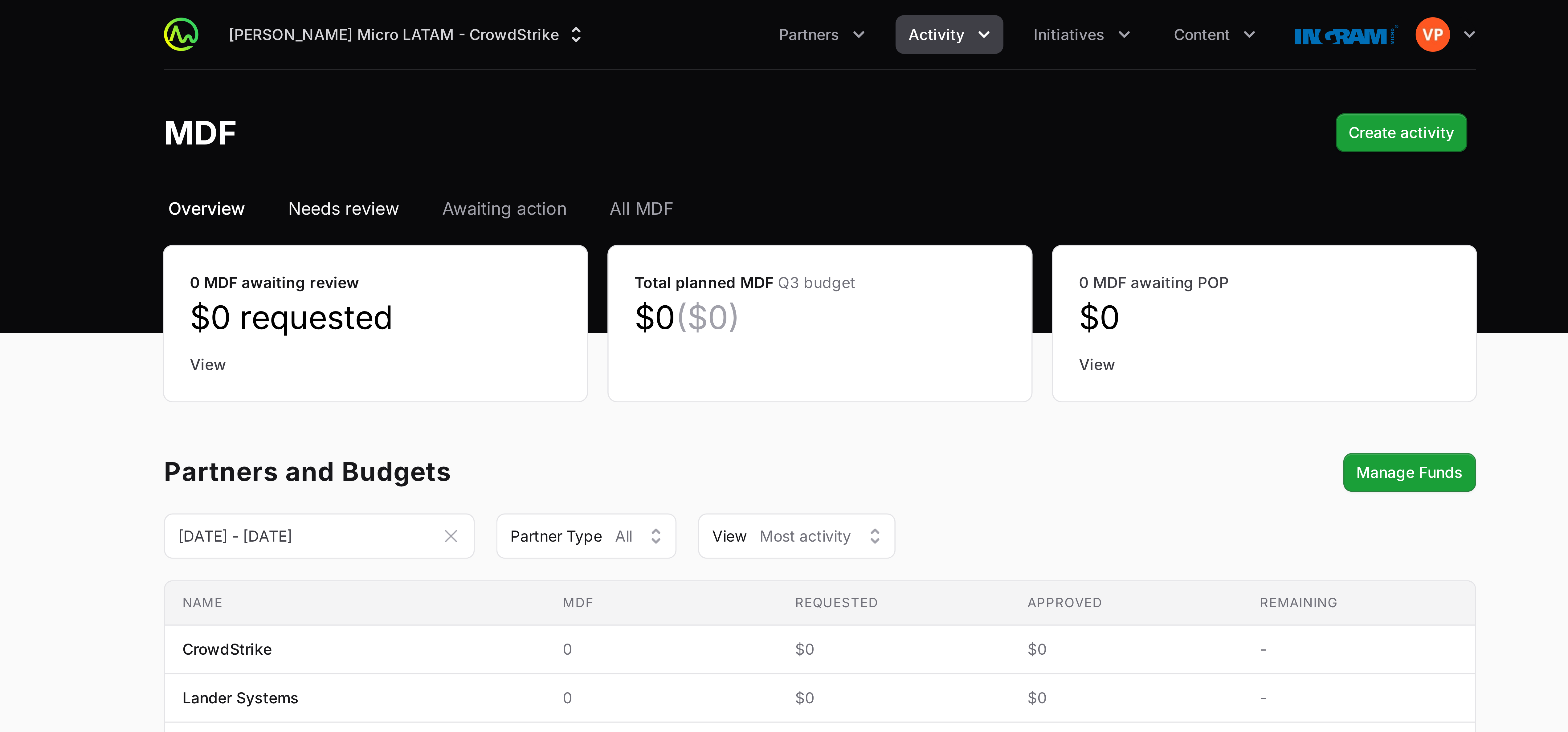
click at [391, 57] on span "Needs review" at bounding box center [648, 60] width 32 height 7
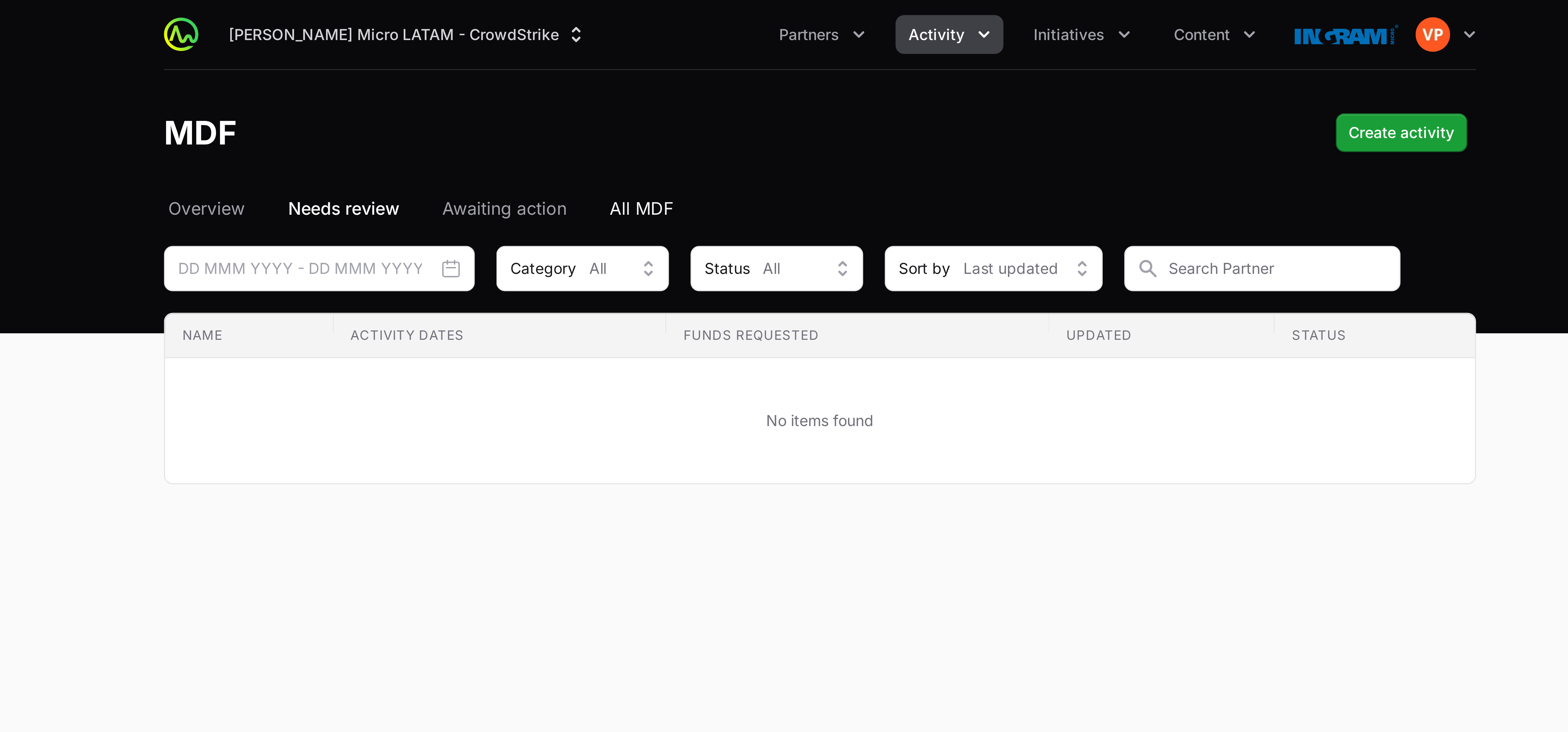
click at [391, 62] on span "All MDF" at bounding box center [733, 60] width 18 height 7
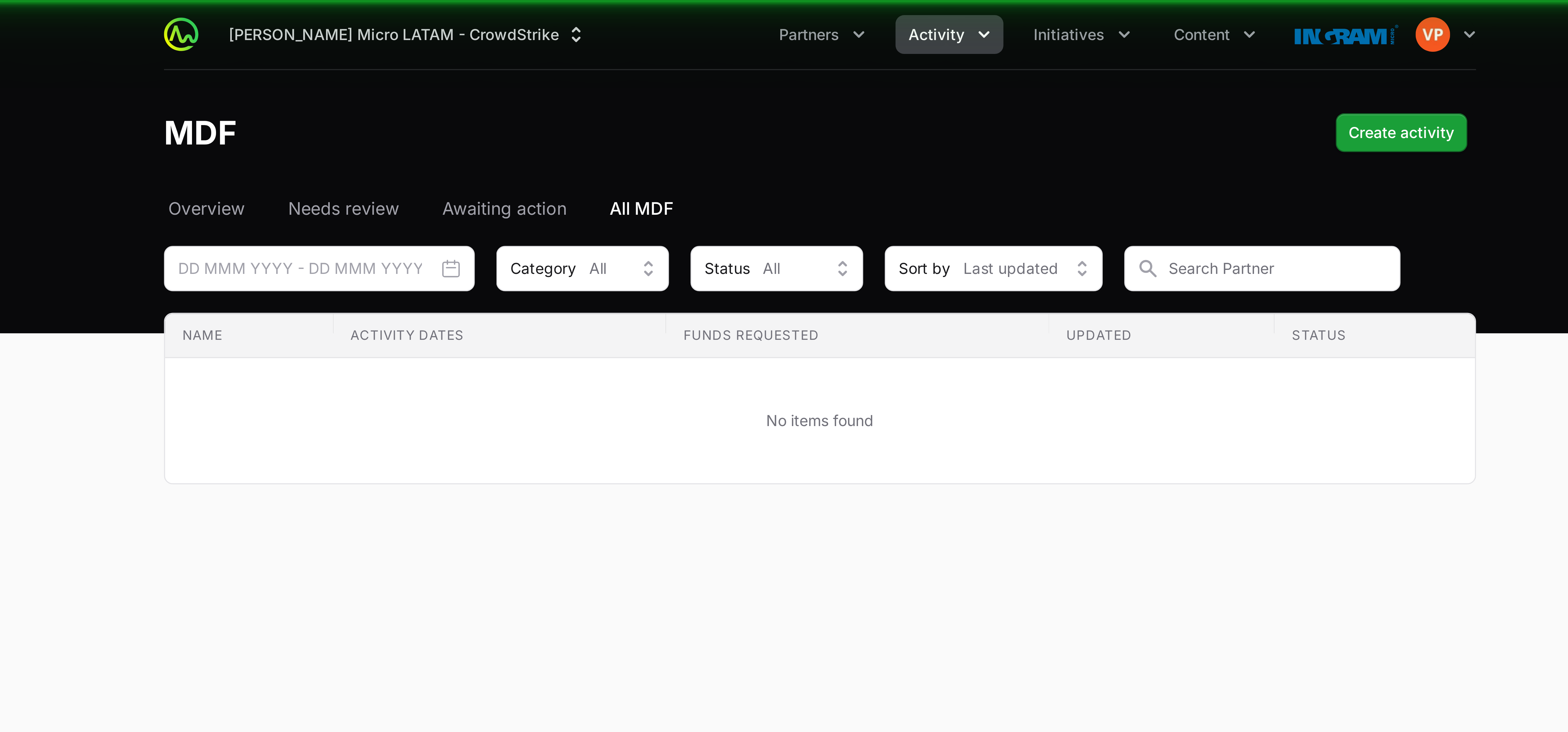
click at [391, 61] on span "Awaiting action" at bounding box center [694, 60] width 35 height 7
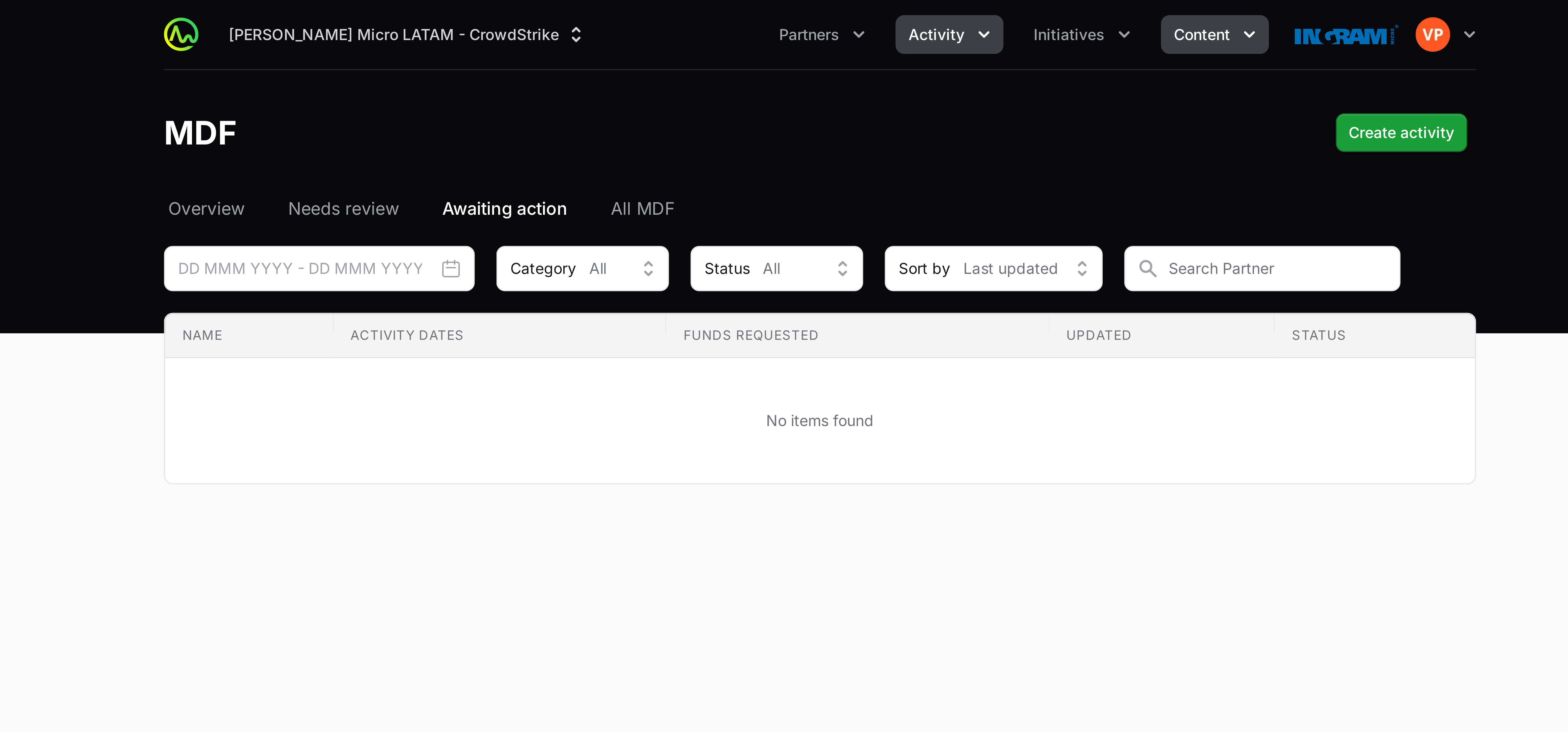
click at [391, 9] on span "Content" at bounding box center [893, 10] width 16 height 6
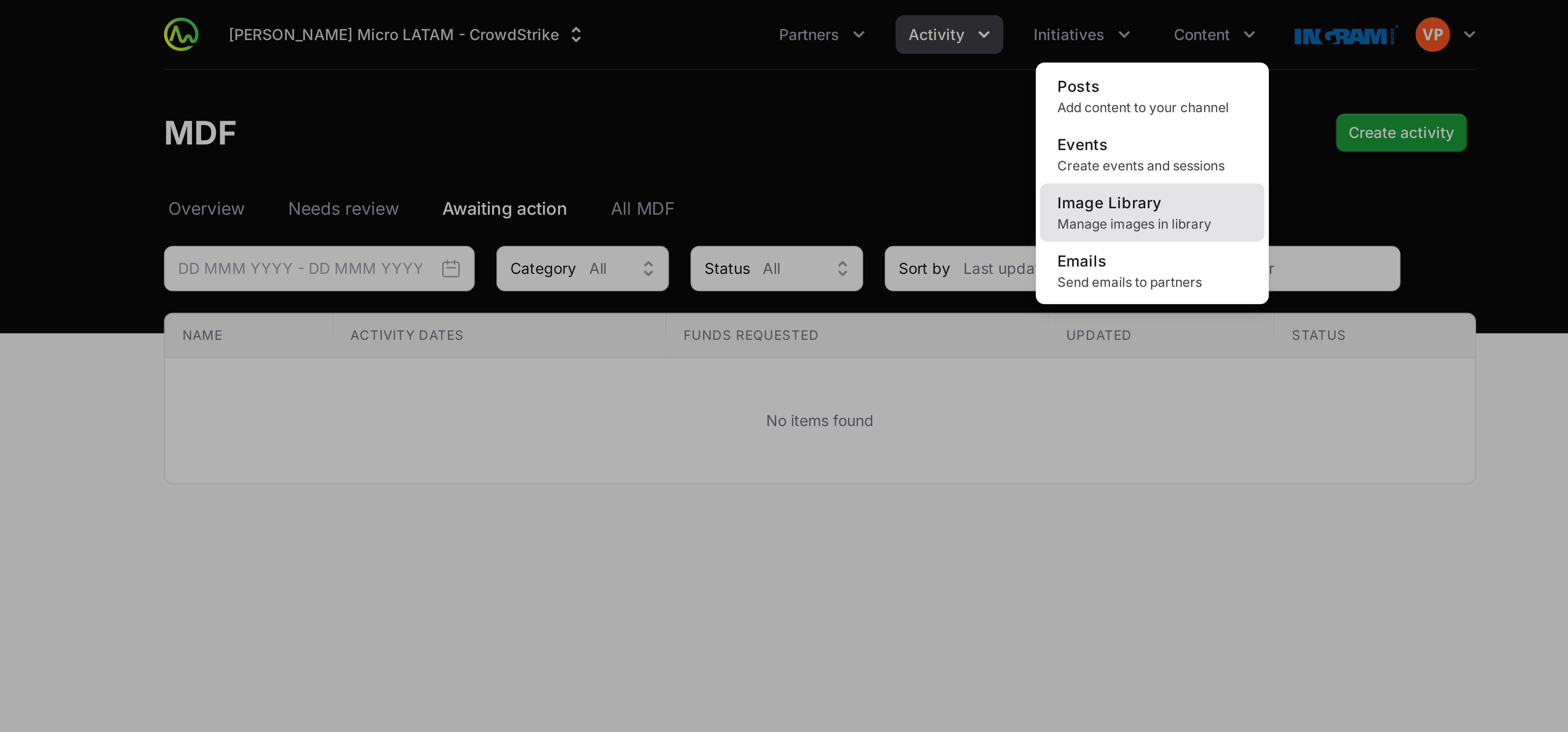
click at [391, 62] on span "Manage images in library" at bounding box center [878, 64] width 54 height 5
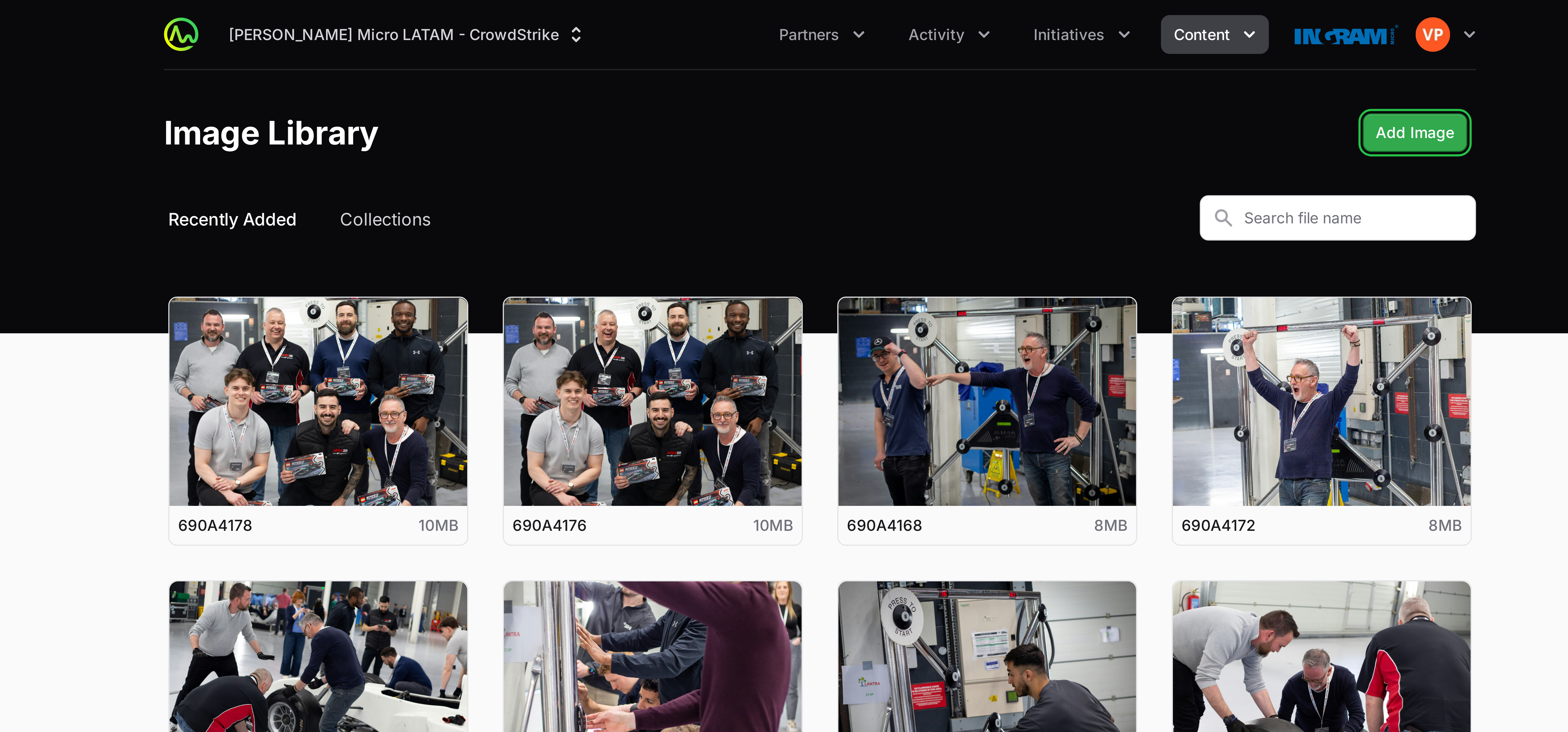
click at [391, 38] on span "Add Image" at bounding box center [954, 38] width 23 height 7
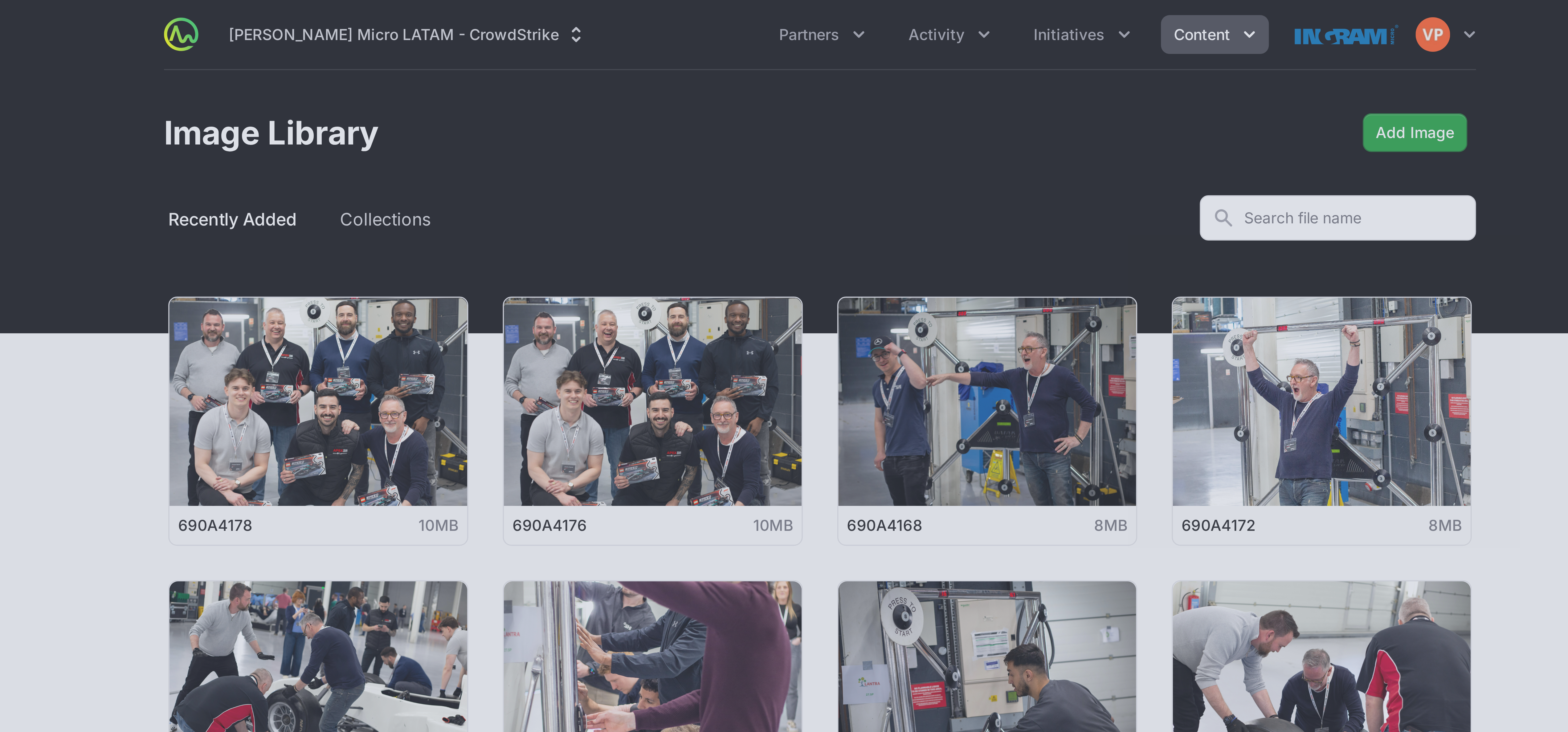
click at [391, 63] on div at bounding box center [784, 366] width 1568 height 732
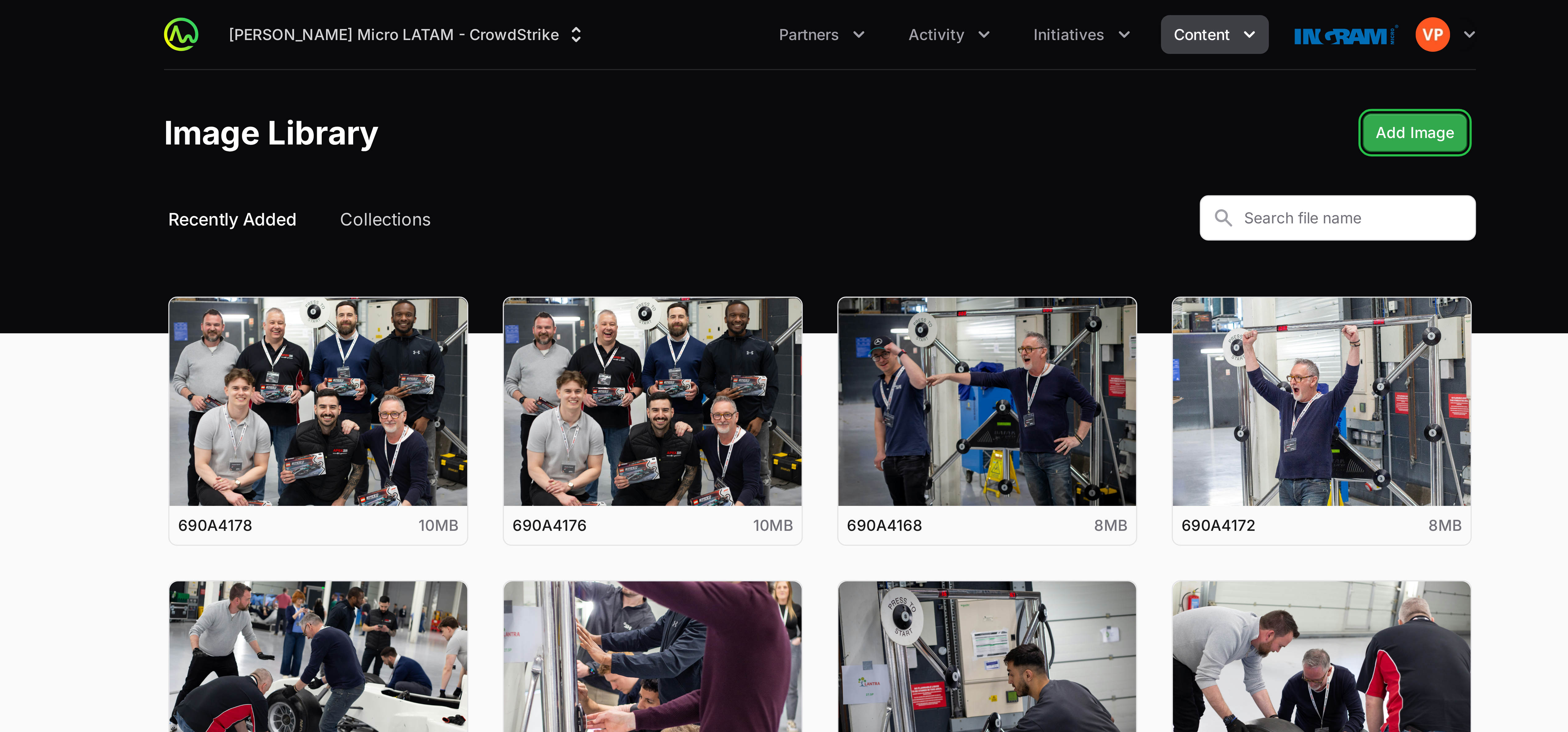
click at [391, 43] on button "Add Image" at bounding box center [954, 38] width 30 height 11
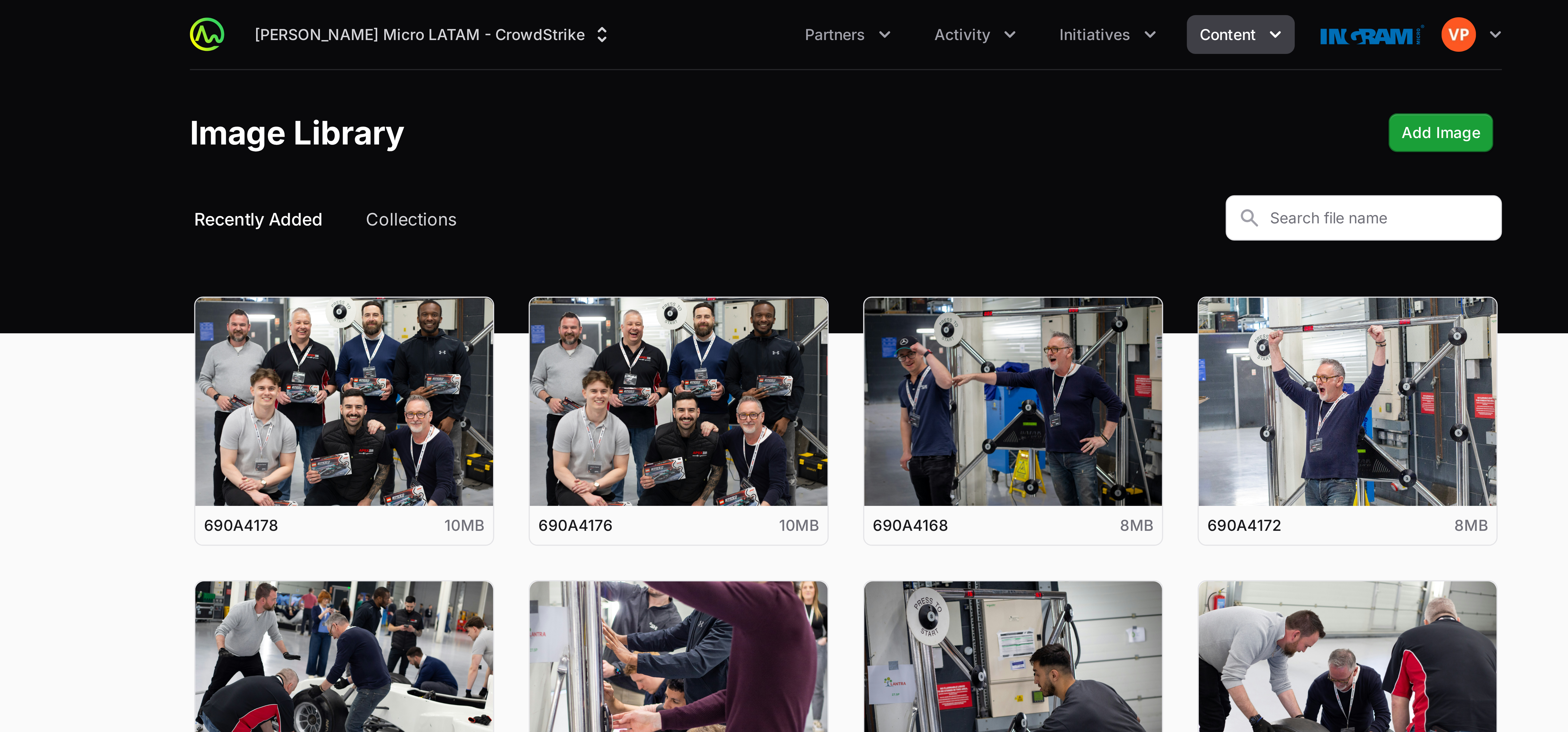
click at [391, 32] on header "Image Library Add Image" at bounding box center [784, 38] width 1568 height 36
click at [391, 38] on span "Add Image" at bounding box center [954, 38] width 23 height 7
